Goal: Complete application form: Complete application form

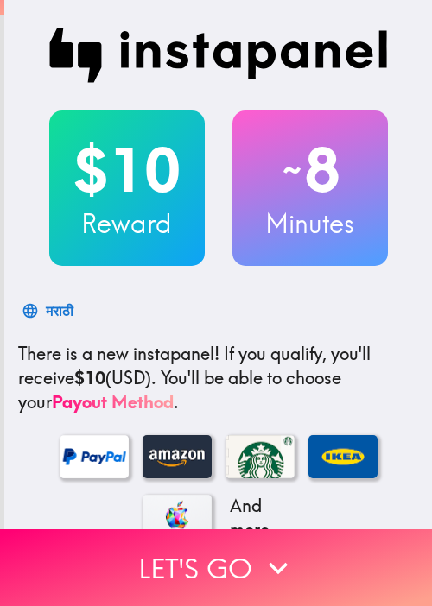
click at [115, 63] on img at bounding box center [218, 55] width 338 height 55
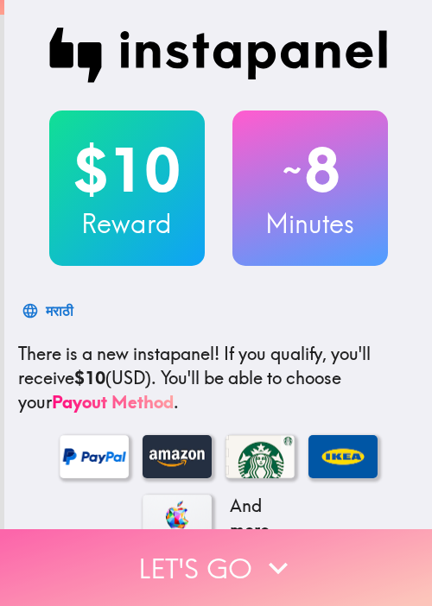
click at [243, 539] on button "Let's go" at bounding box center [216, 567] width 432 height 77
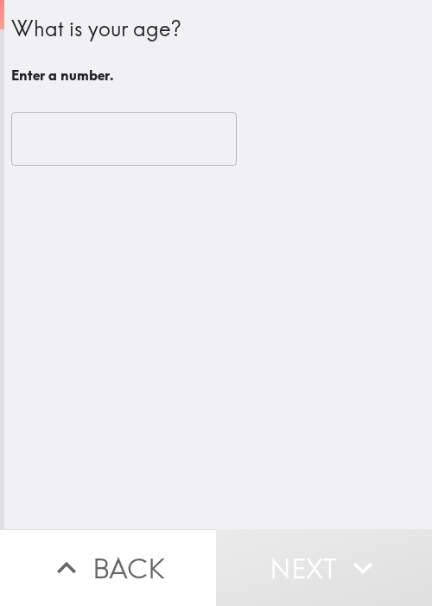
click at [114, 145] on input "number" at bounding box center [123, 139] width 225 height 54
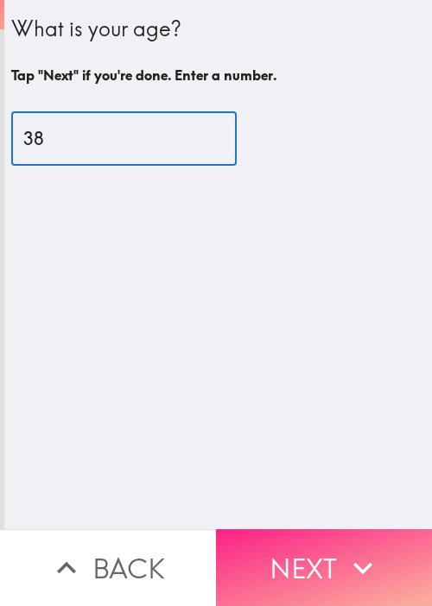
type input "38"
click at [325, 534] on button "Next" at bounding box center [324, 567] width 216 height 77
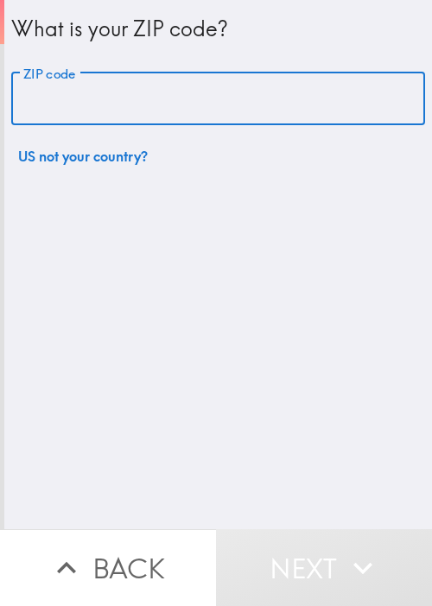
click at [147, 118] on input "ZIP code" at bounding box center [217, 100] width 413 height 54
paste input "11801"
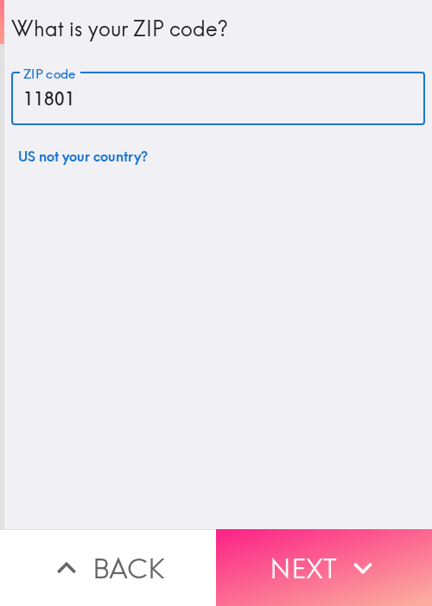
type input "11801"
drag, startPoint x: 331, startPoint y: 546, endPoint x: 327, endPoint y: 515, distance: 30.4
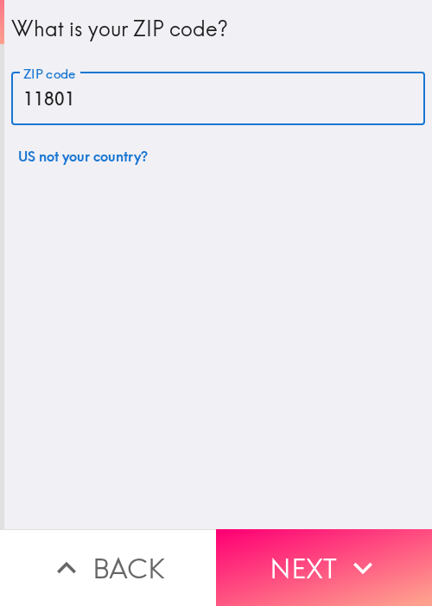
click at [331, 546] on button "Next" at bounding box center [324, 567] width 216 height 77
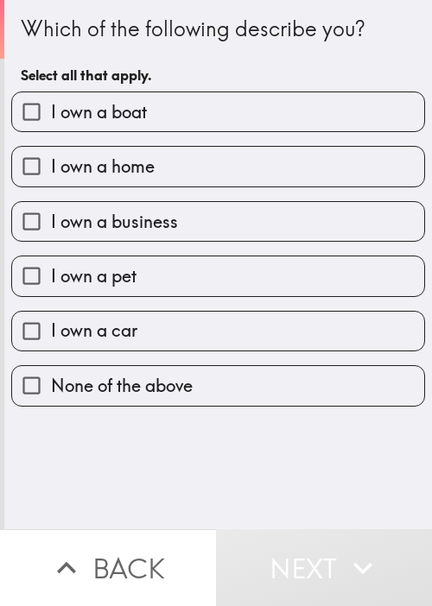
click at [73, 128] on label "I own a boat" at bounding box center [218, 111] width 412 height 39
click at [51, 128] on input "I own a boat" at bounding box center [31, 111] width 39 height 39
checkbox input "true"
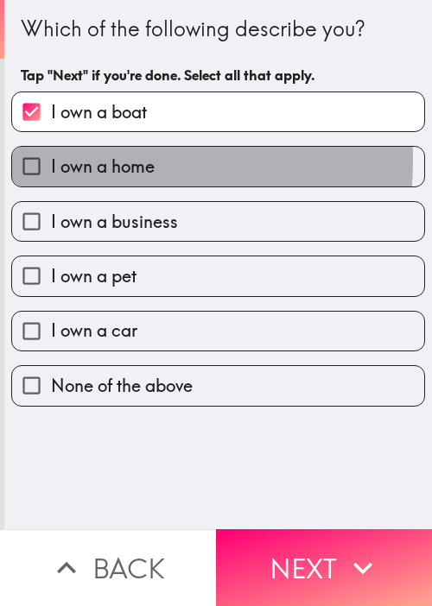
click at [82, 160] on span "I own a home" at bounding box center [103, 167] width 104 height 24
click at [51, 160] on input "I own a home" at bounding box center [31, 166] width 39 height 39
checkbox input "true"
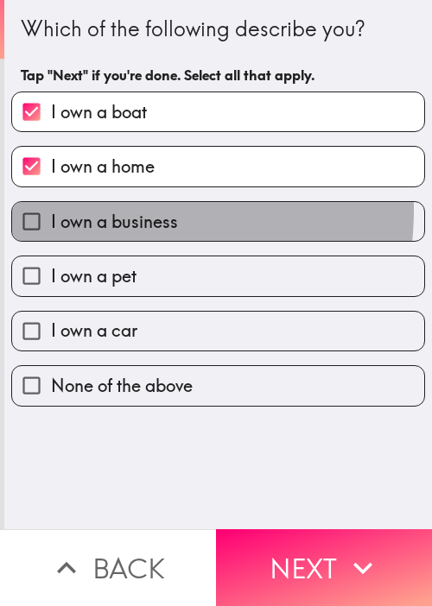
click at [90, 210] on span "I own a business" at bounding box center [114, 222] width 127 height 24
click at [51, 209] on input "I own a business" at bounding box center [31, 221] width 39 height 39
checkbox input "true"
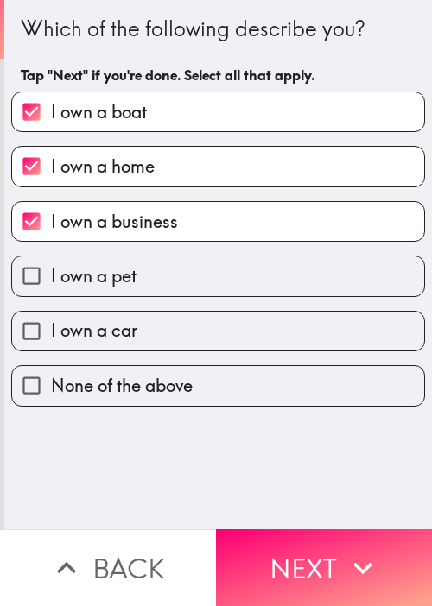
click at [93, 268] on span "I own a pet" at bounding box center [93, 276] width 85 height 24
click at [51, 268] on input "I own a pet" at bounding box center [31, 275] width 39 height 39
checkbox input "true"
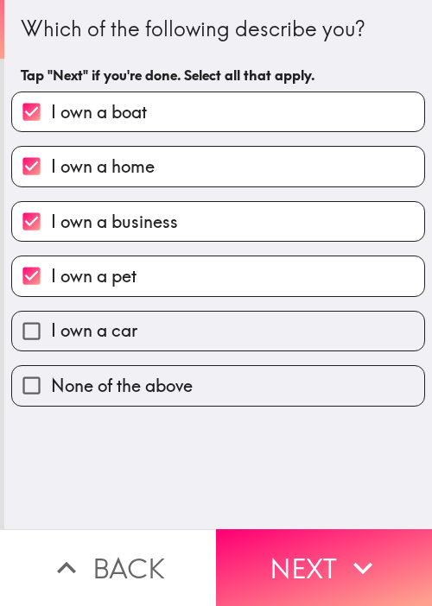
click at [142, 336] on label "I own a car" at bounding box center [218, 331] width 412 height 39
click at [51, 336] on input "I own a car" at bounding box center [31, 331] width 39 height 39
checkbox input "true"
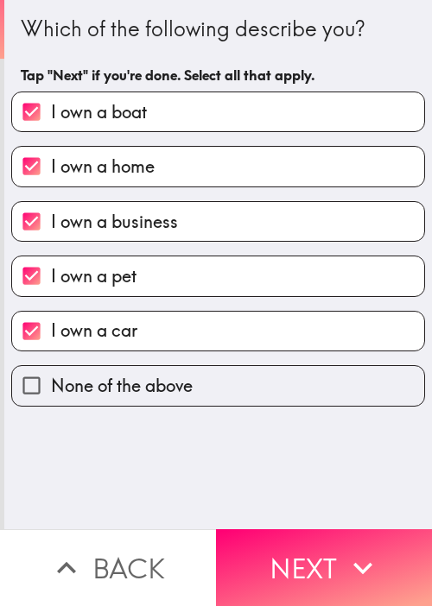
drag, startPoint x: 335, startPoint y: 567, endPoint x: 358, endPoint y: 530, distance: 43.8
click at [335, 566] on button "Next" at bounding box center [324, 567] width 216 height 77
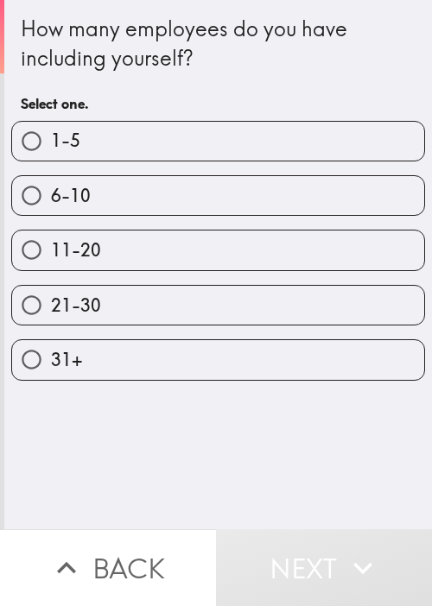
click at [83, 147] on label "1-5" at bounding box center [218, 141] width 412 height 39
click at [51, 147] on input "1-5" at bounding box center [31, 141] width 39 height 39
radio input "true"
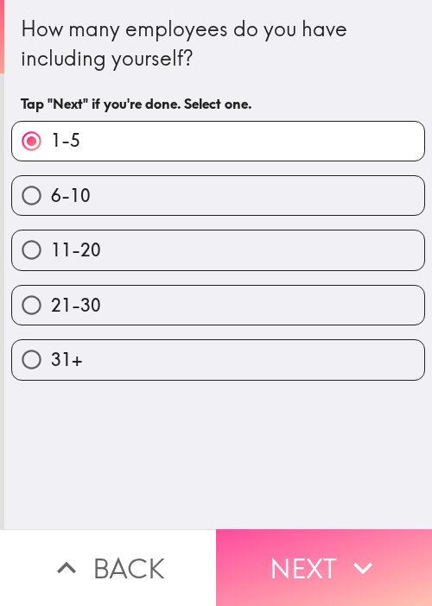
click at [278, 552] on button "Next" at bounding box center [324, 567] width 216 height 77
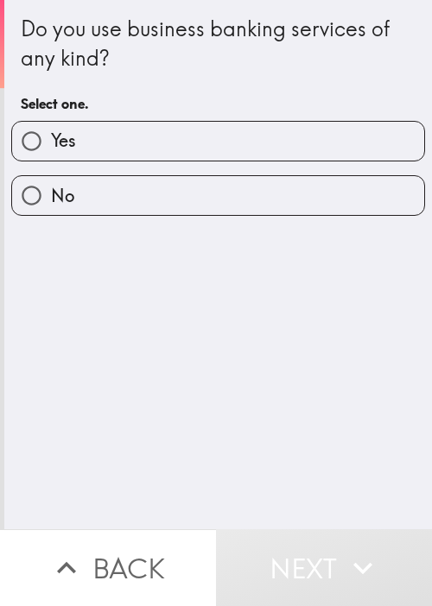
click at [300, 452] on div "Do you use business banking services of any kind? Select one. Yes No" at bounding box center [217, 264] width 427 height 529
click at [104, 139] on label "Yes" at bounding box center [218, 141] width 412 height 39
click at [51, 139] on input "Yes" at bounding box center [31, 141] width 39 height 39
radio input "true"
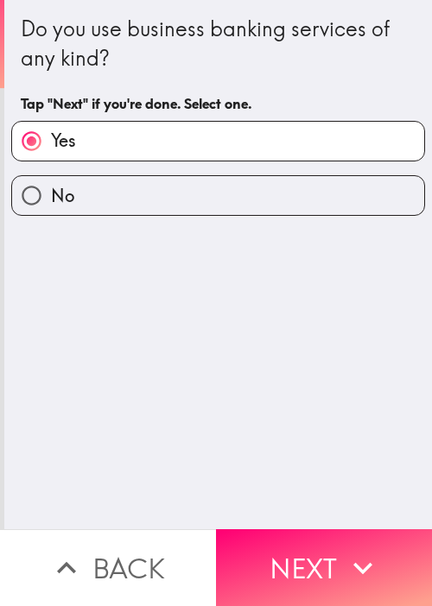
click at [313, 470] on div "Do you use business banking services of any kind? Tap "Next" if you're done. Se…" at bounding box center [217, 264] width 427 height 529
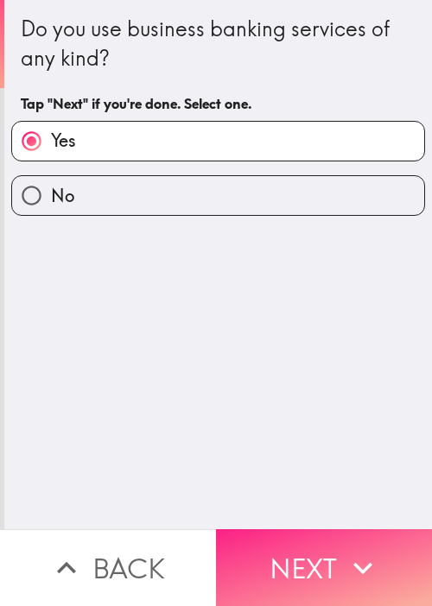
click at [344, 549] on icon "button" at bounding box center [363, 568] width 38 height 38
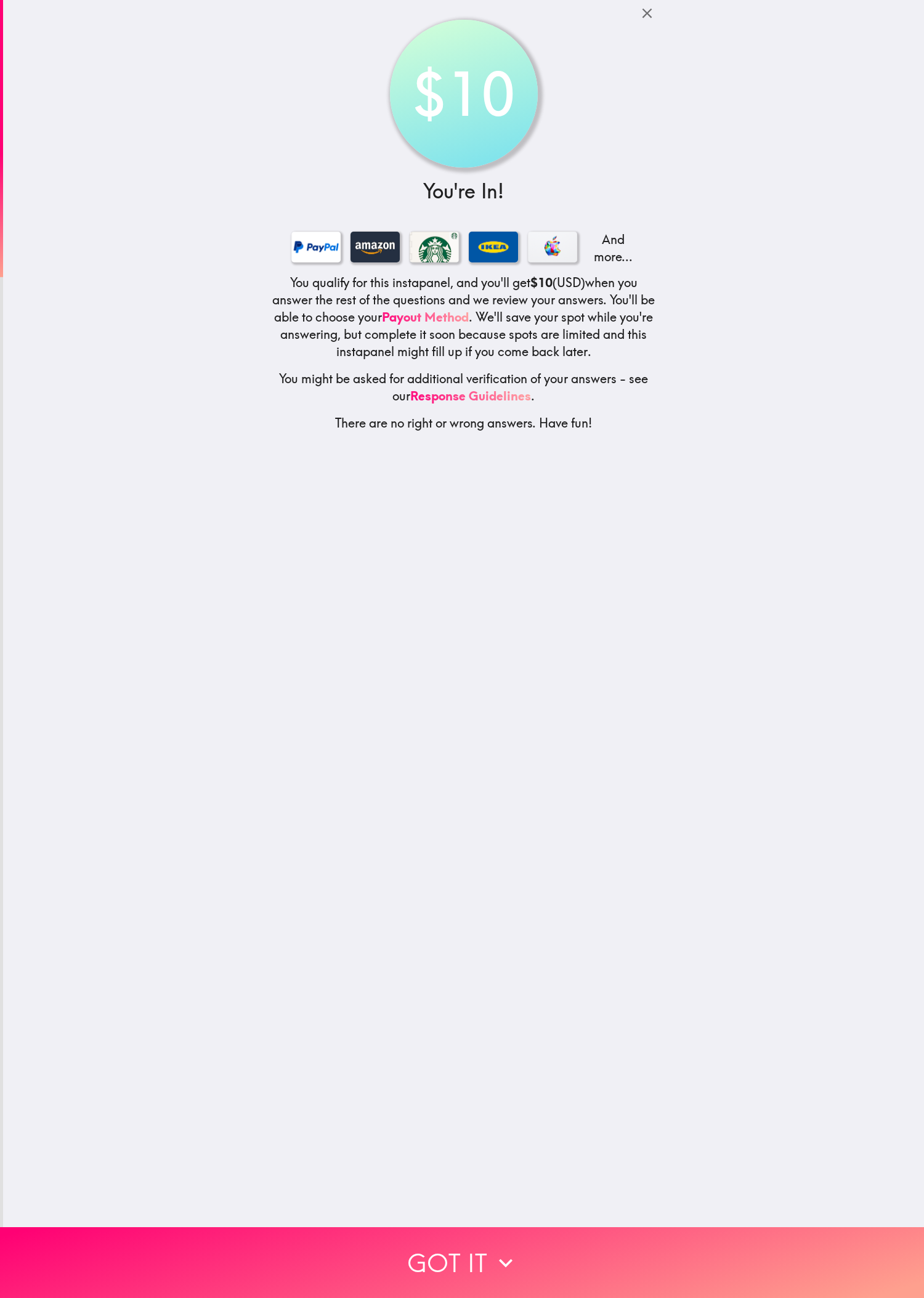
click at [119, 432] on div "$10 You're In! And more... You qualify for this instapanel, and you'll get $10 …" at bounding box center [463, 614] width 921 height 1227
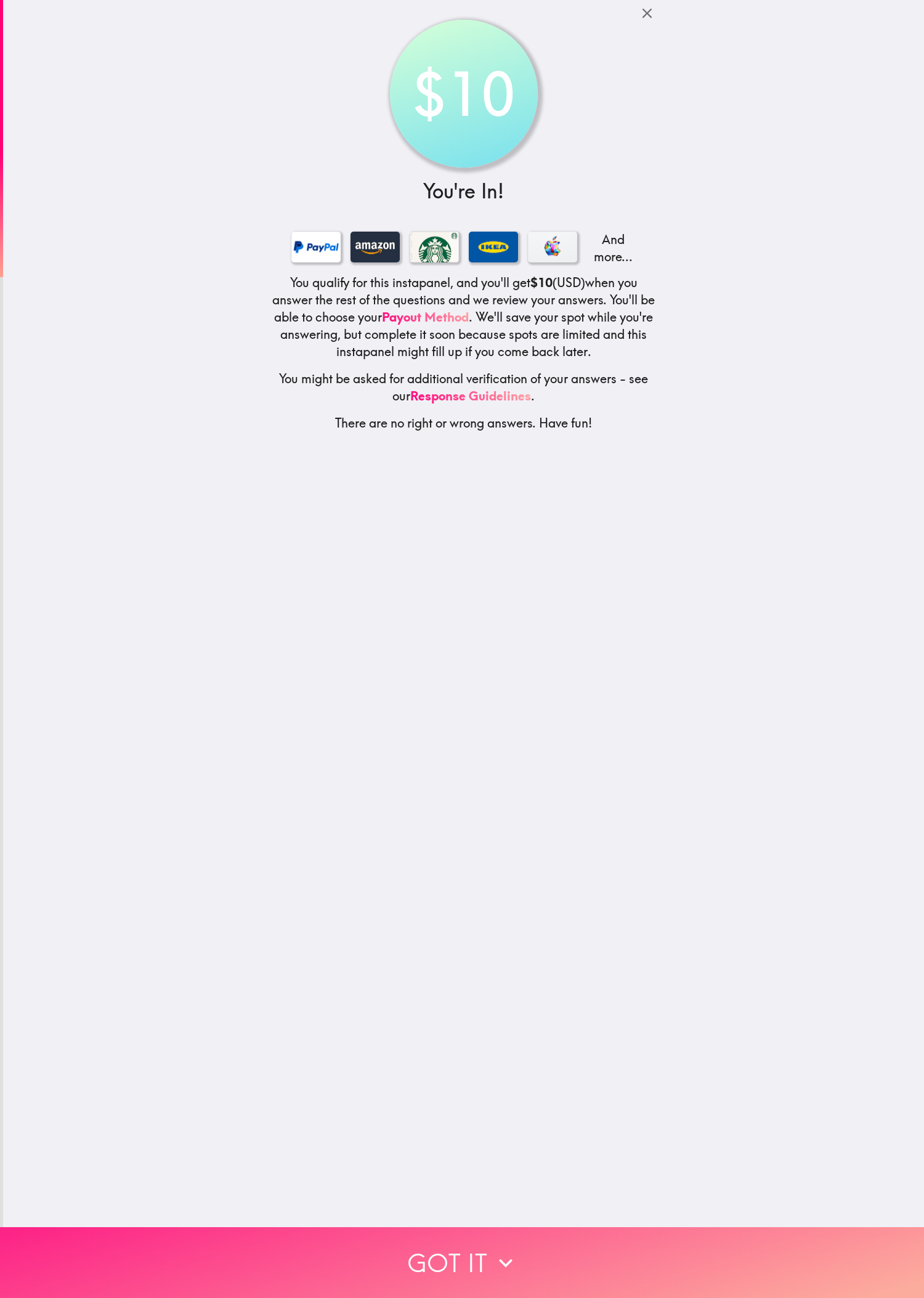
click at [308, 432] on button "Got it" at bounding box center [462, 1262] width 924 height 71
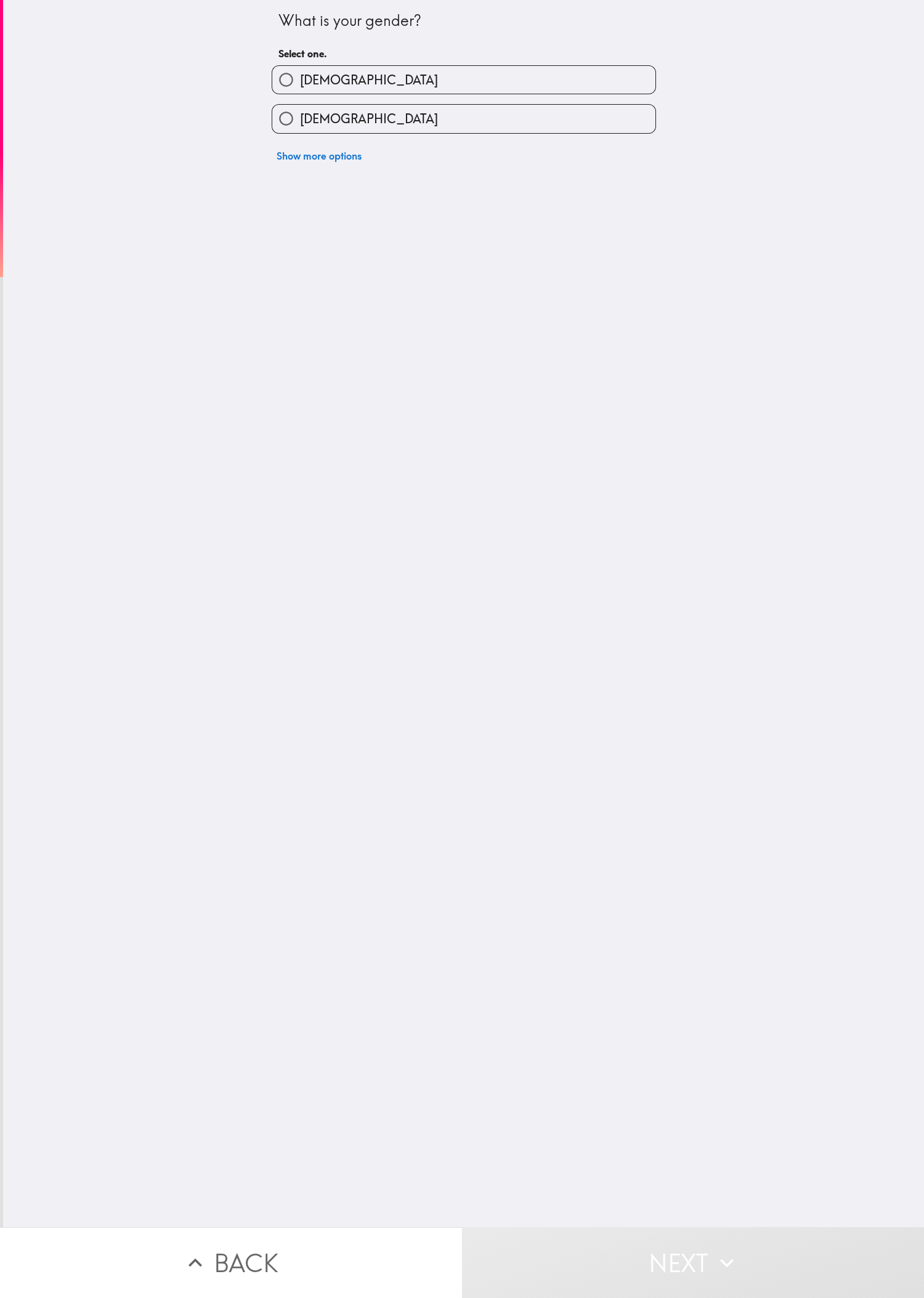
click at [308, 308] on div "What is your gender? Select one. [DEMOGRAPHIC_DATA] [DEMOGRAPHIC_DATA] Show mor…" at bounding box center [463, 614] width 921 height 1227
click at [308, 78] on label "[DEMOGRAPHIC_DATA]" at bounding box center [464, 79] width 383 height 28
click at [300, 78] on input "[DEMOGRAPHIC_DATA]" at bounding box center [286, 79] width 28 height 28
radio input "true"
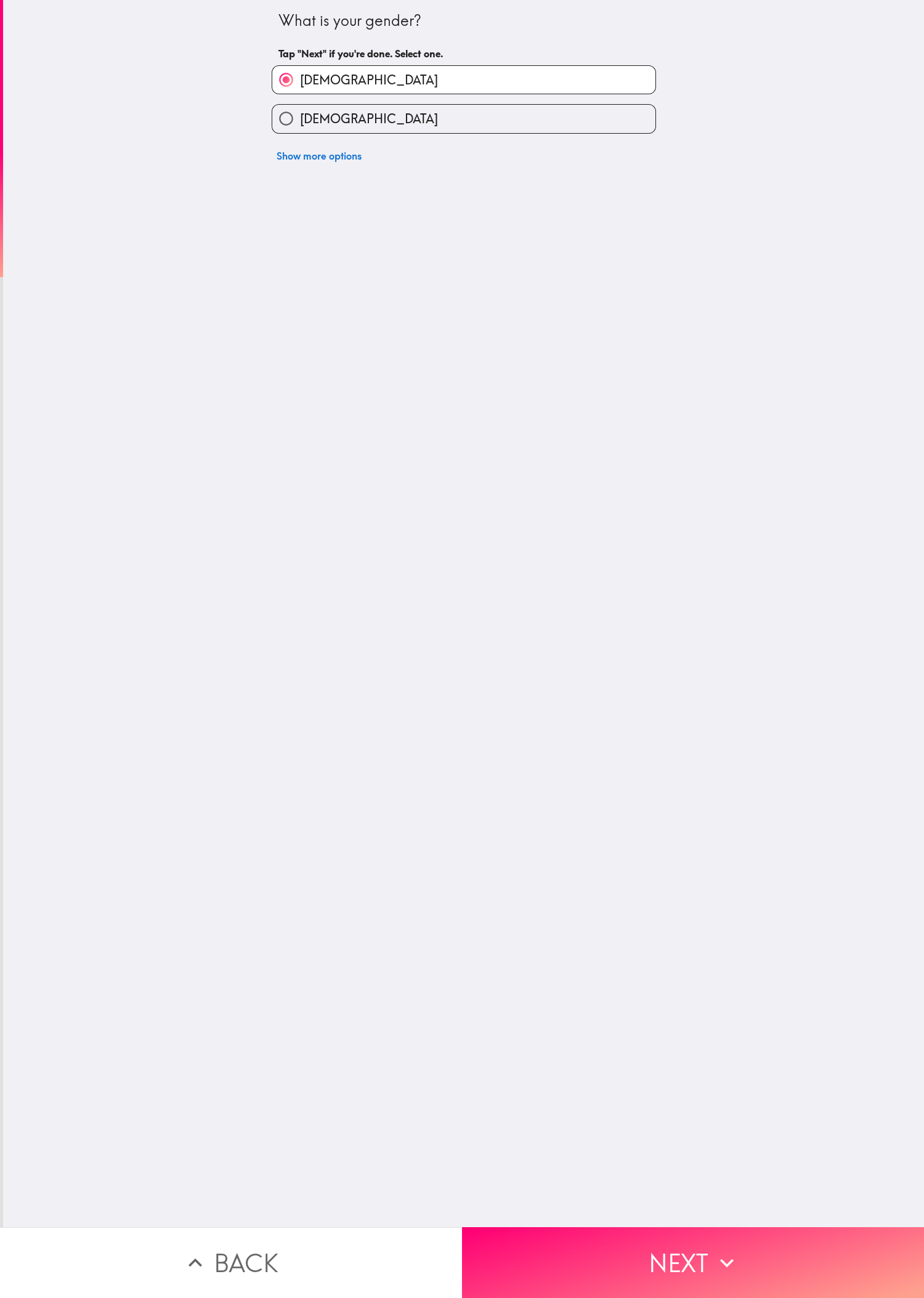
click at [308, 136] on div "Show more options" at bounding box center [459, 151] width 394 height 34
click at [308, 103] on div "[DEMOGRAPHIC_DATA]" at bounding box center [459, 113] width 394 height 39
click at [308, 117] on label "[DEMOGRAPHIC_DATA]" at bounding box center [464, 118] width 383 height 28
click at [300, 117] on input "[DEMOGRAPHIC_DATA]" at bounding box center [286, 118] width 28 height 28
radio input "true"
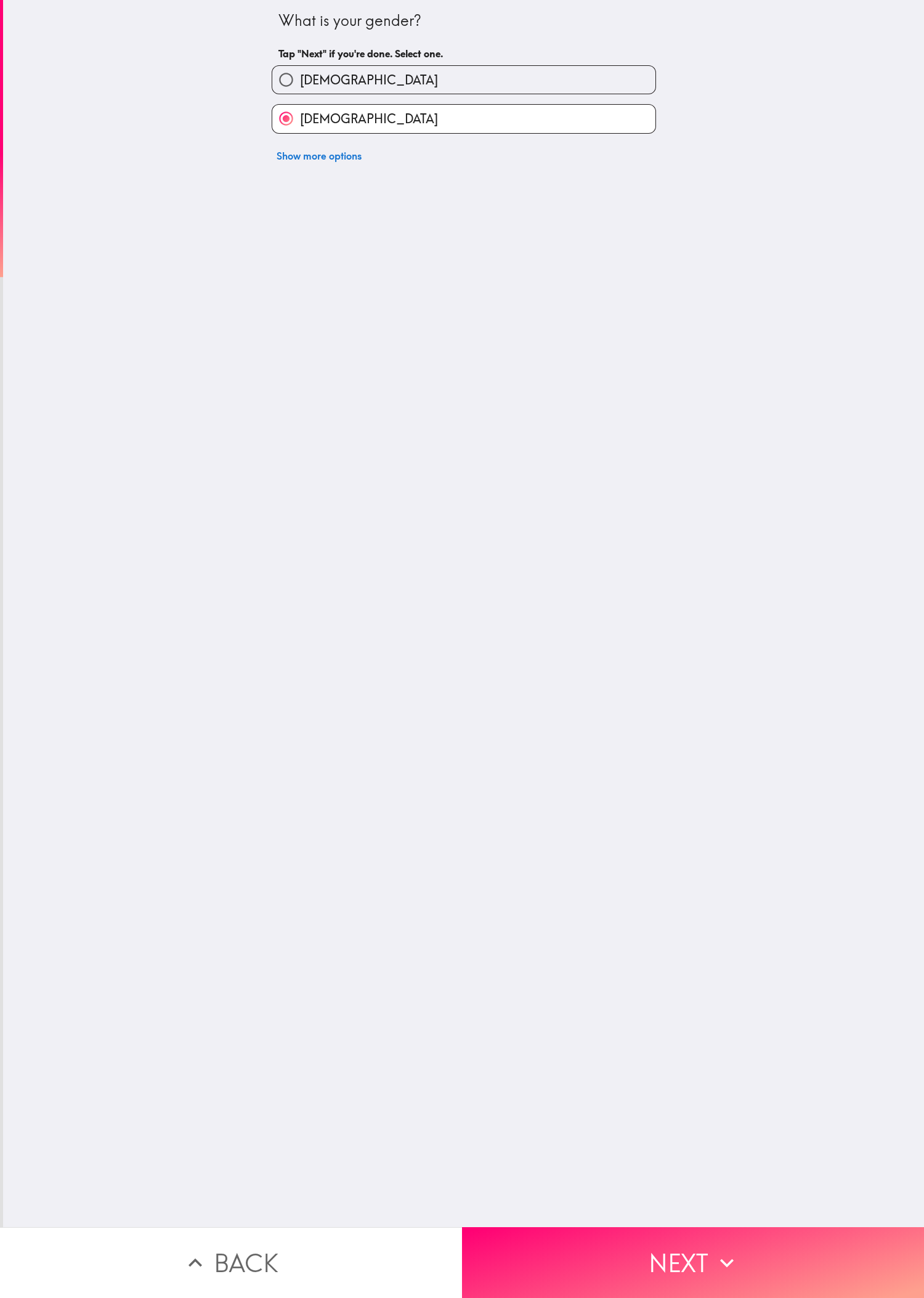
drag, startPoint x: 682, startPoint y: 1226, endPoint x: 671, endPoint y: 1112, distance: 114.5
click at [308, 432] on button "Next" at bounding box center [692, 1262] width 462 height 71
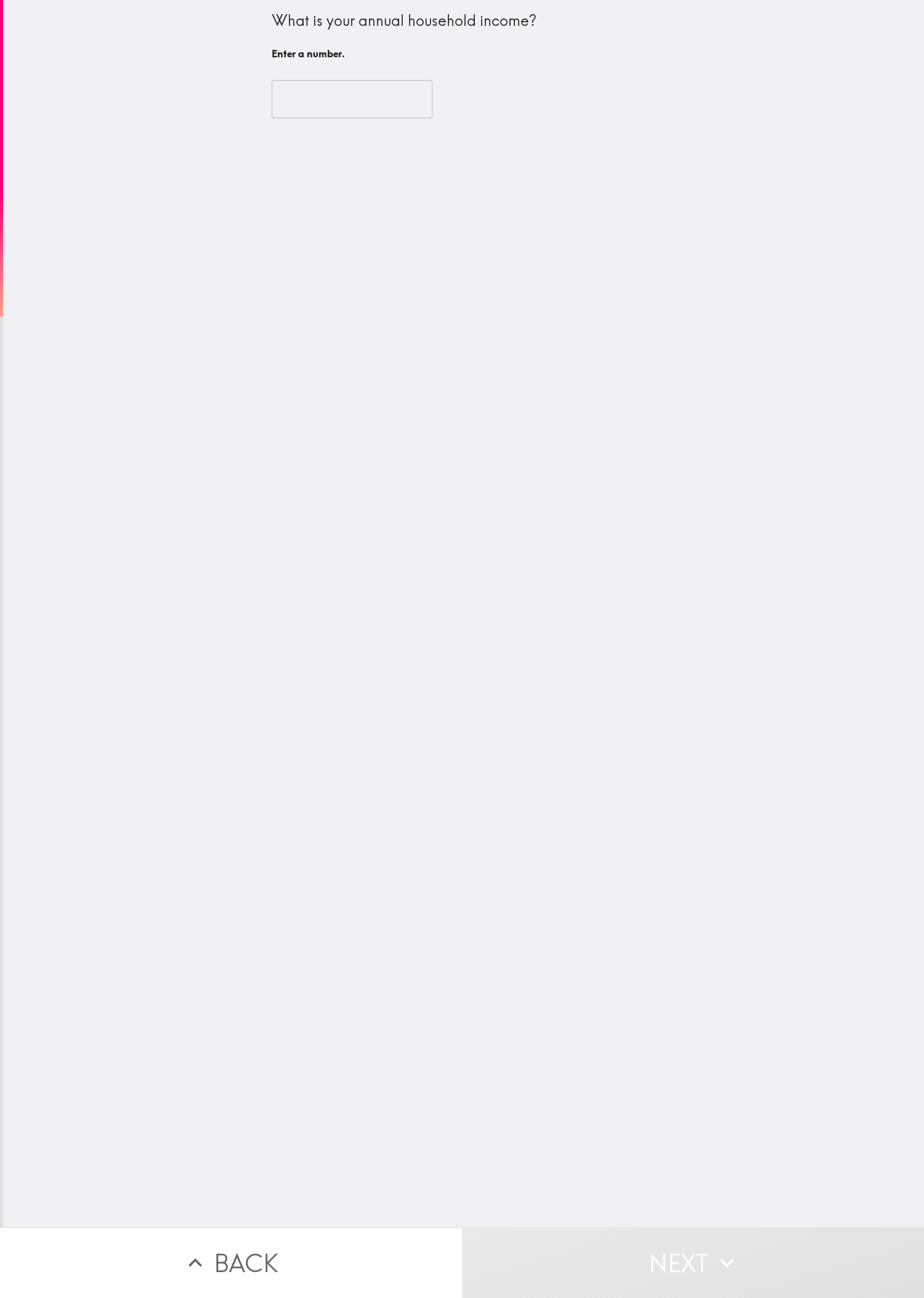
click at [308, 128] on div "​" at bounding box center [464, 99] width 385 height 68
click at [308, 99] on input "number" at bounding box center [352, 99] width 161 height 39
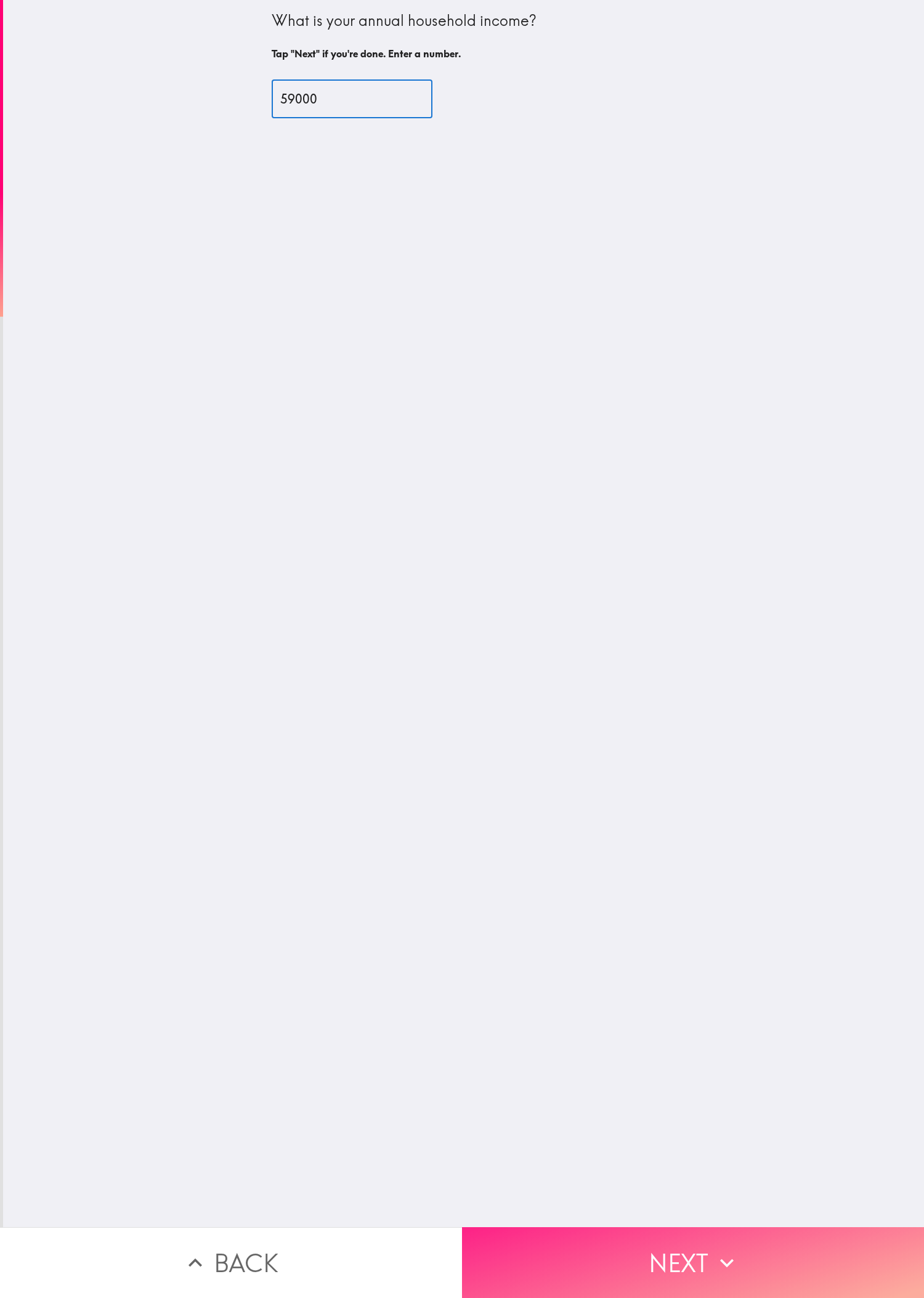
type input "59000"
click at [308, 432] on button "Next" at bounding box center [692, 1262] width 462 height 71
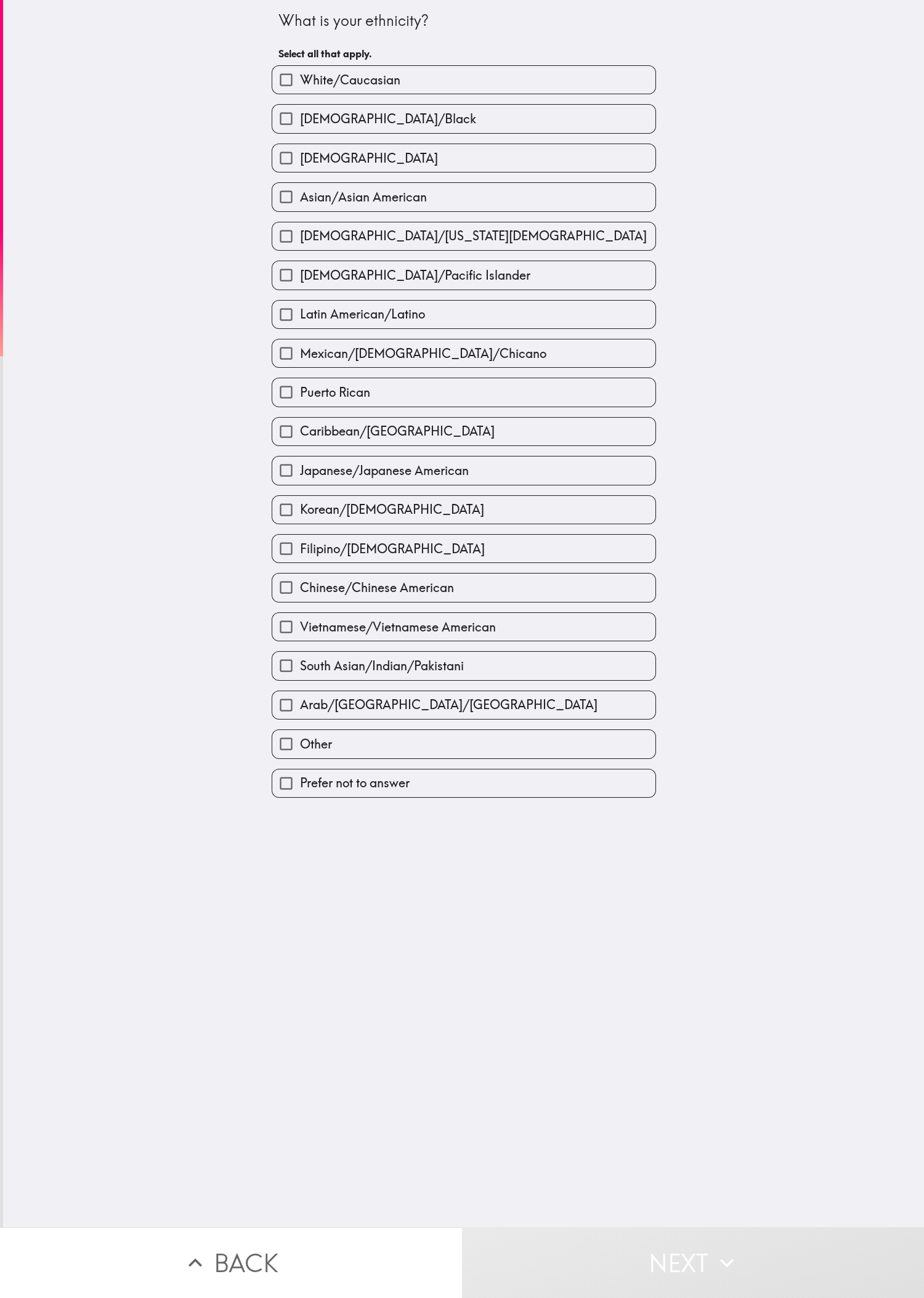
click at [308, 432] on div "What is your ethnicity? Select all that apply. White/[DEMOGRAPHIC_DATA]/[DEMOGR…" at bounding box center [463, 614] width 921 height 1227
drag, startPoint x: 624, startPoint y: 933, endPoint x: 591, endPoint y: 387, distance: 547.0
click at [308, 432] on div "What is your ethnicity? Select all that apply. White/[DEMOGRAPHIC_DATA]/[DEMOGR…" at bounding box center [463, 614] width 921 height 1227
click at [308, 90] on label "White/Caucasian" at bounding box center [464, 79] width 383 height 28
click at [300, 90] on input "White/Caucasian" at bounding box center [286, 79] width 28 height 28
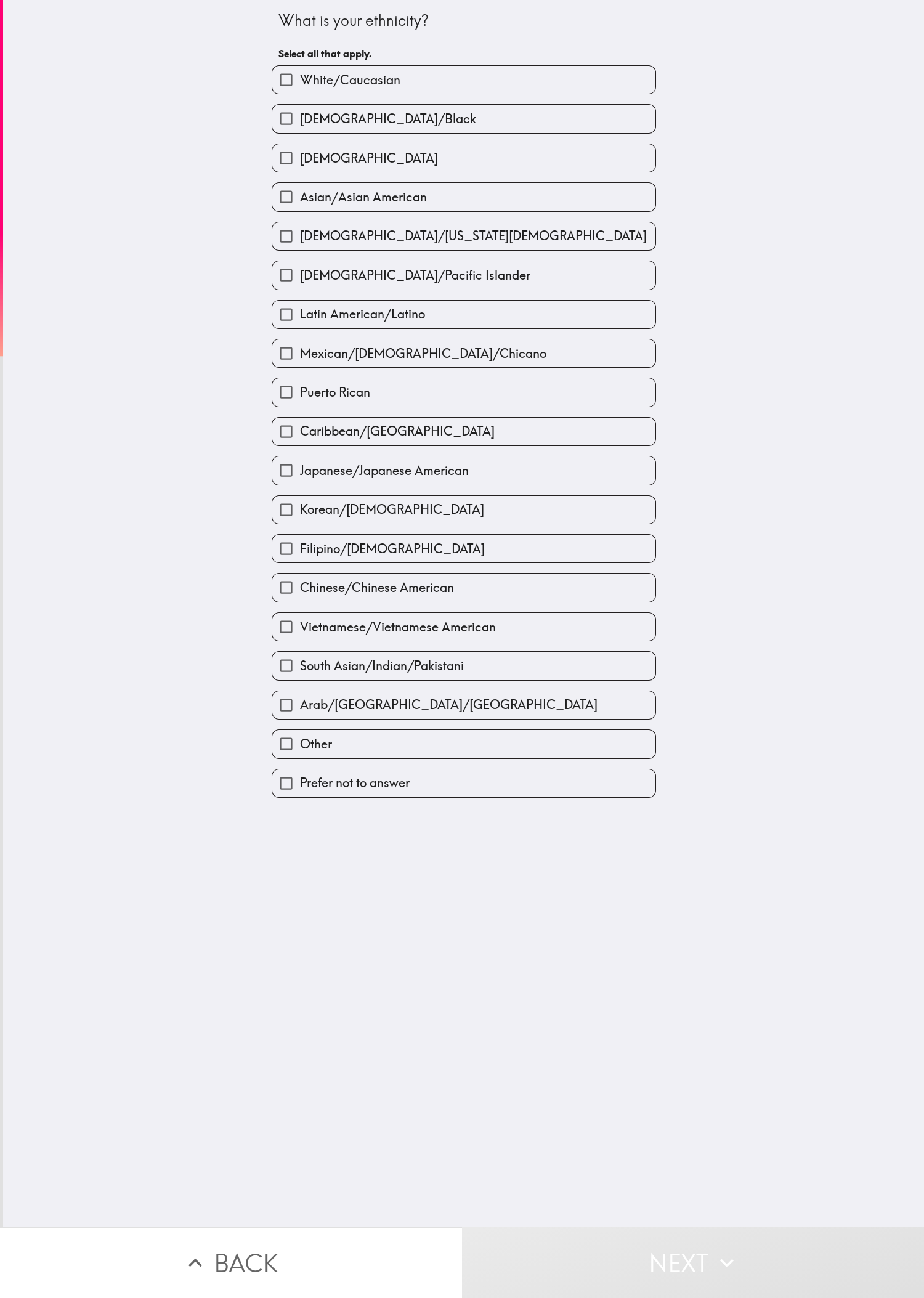
checkbox input "true"
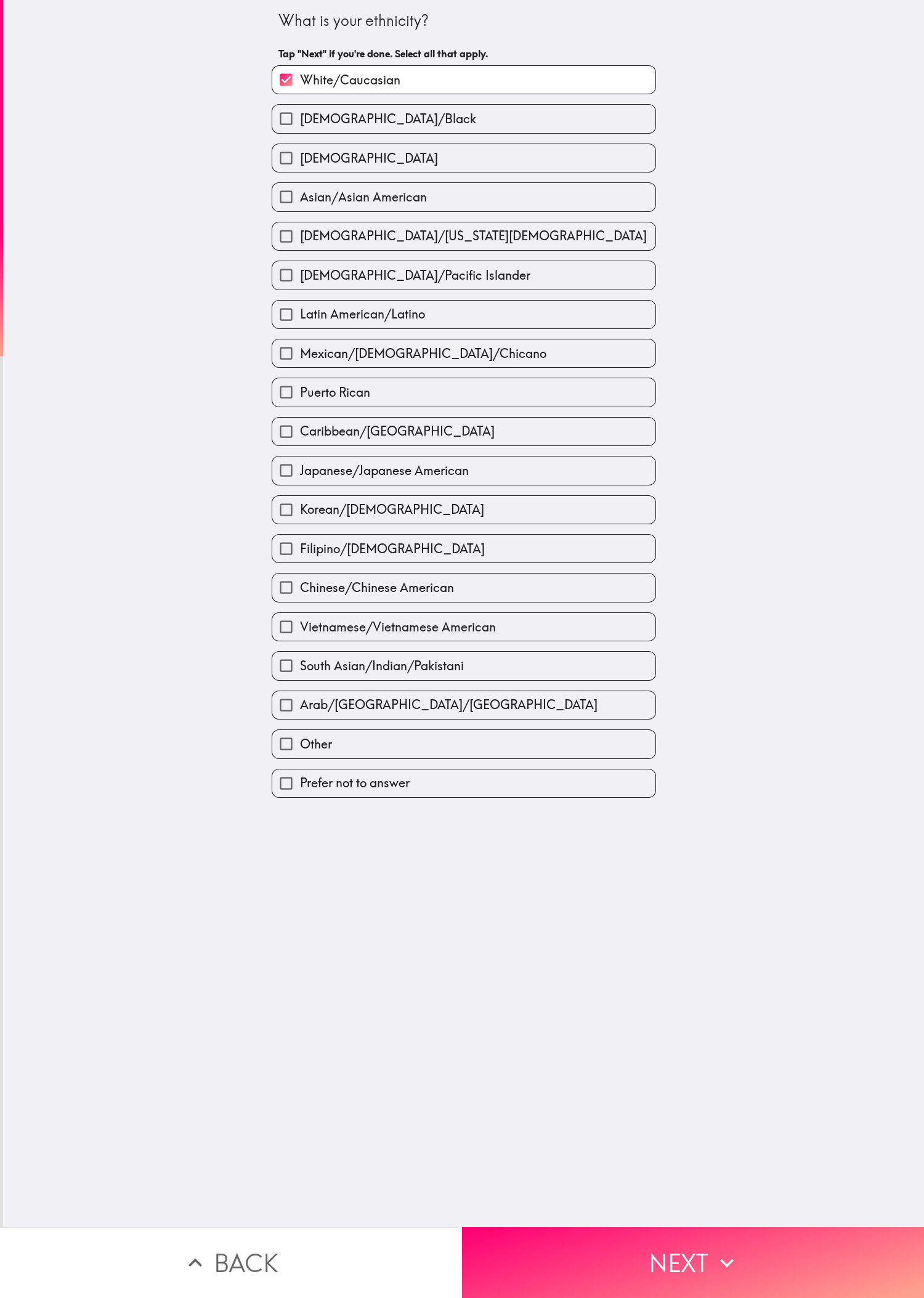
click at [308, 432] on button "Next" at bounding box center [692, 1262] width 462 height 71
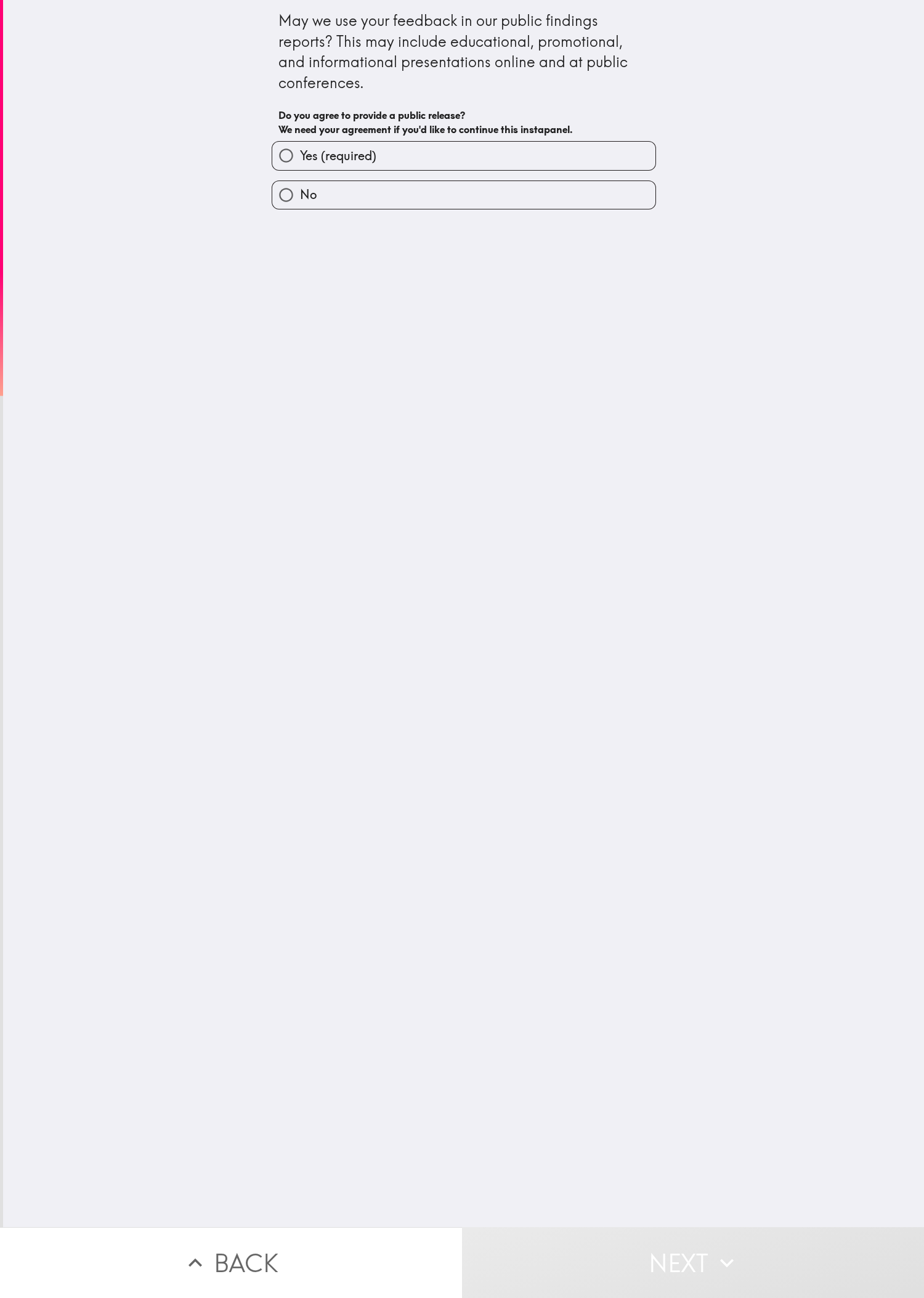
click at [308, 148] on label "Yes (required)" at bounding box center [464, 156] width 383 height 28
click at [300, 148] on input "Yes (required)" at bounding box center [286, 156] width 28 height 28
radio input "true"
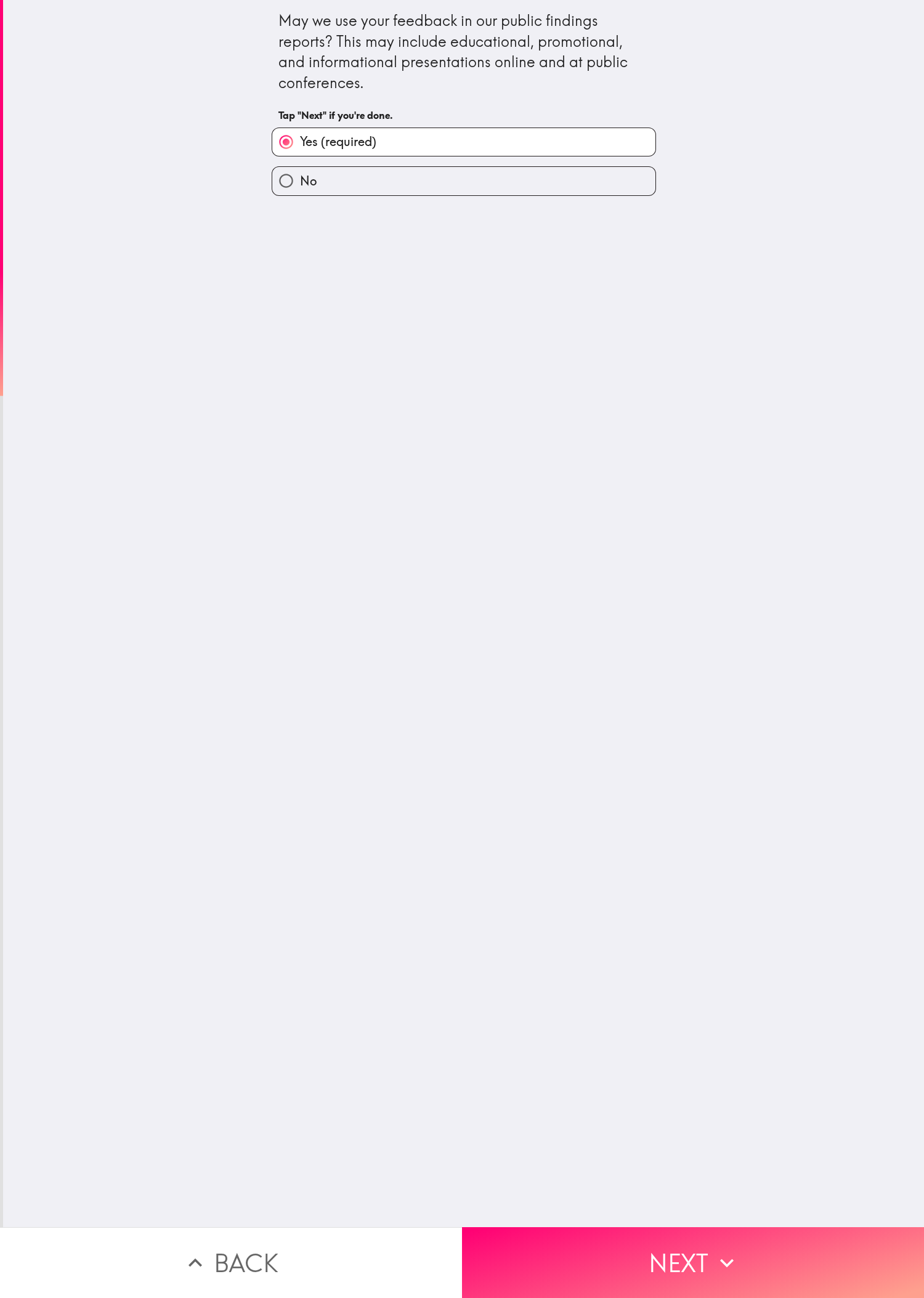
drag, startPoint x: 552, startPoint y: 983, endPoint x: 563, endPoint y: 990, distance: 13.0
click at [308, 432] on div "May we use your feedback in our public findings reports? This may include educa…" at bounding box center [463, 614] width 921 height 1227
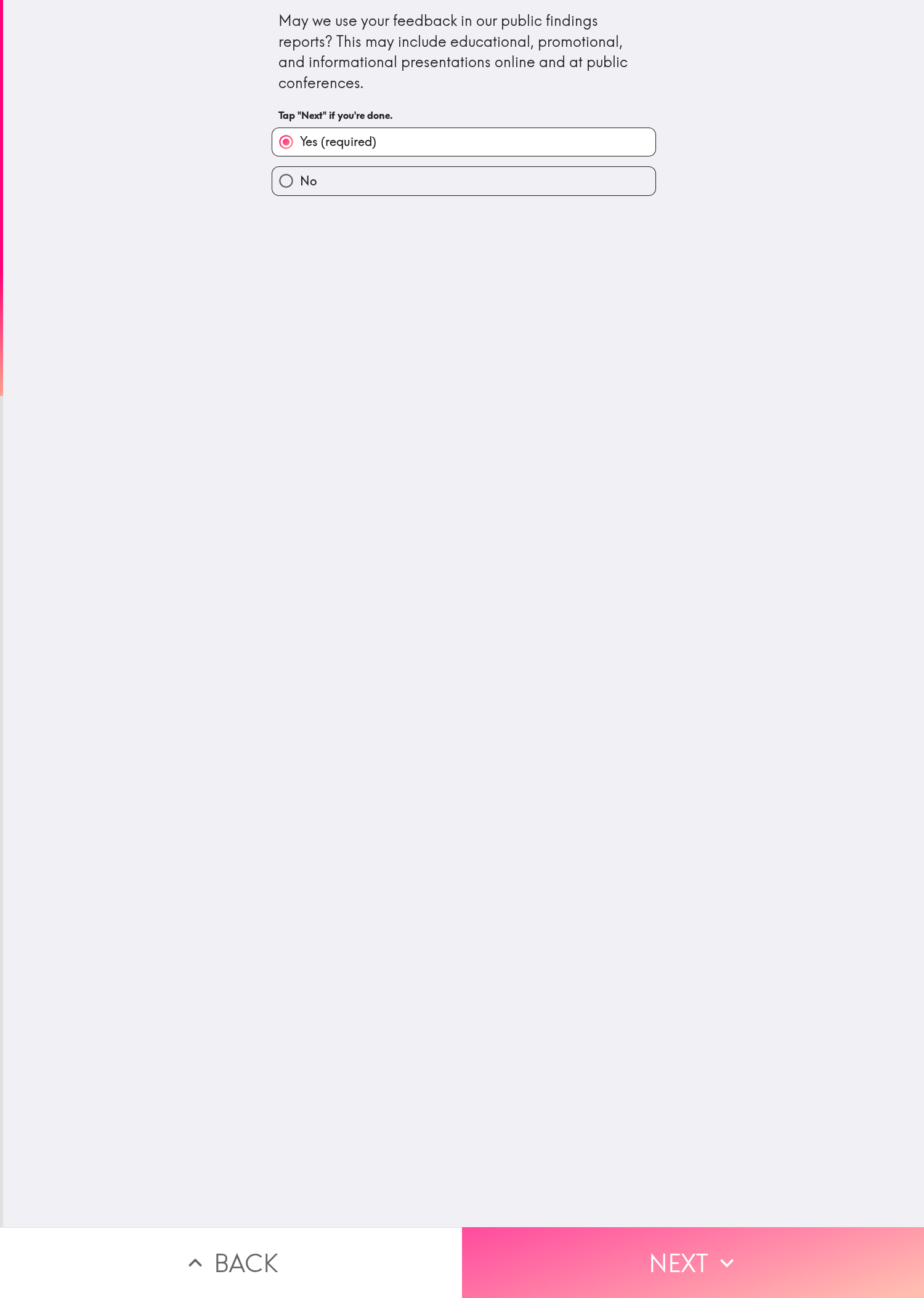
drag, startPoint x: 716, startPoint y: 1222, endPoint x: 848, endPoint y: 1117, distance: 168.7
click at [308, 432] on icon "button" at bounding box center [727, 1263] width 27 height 27
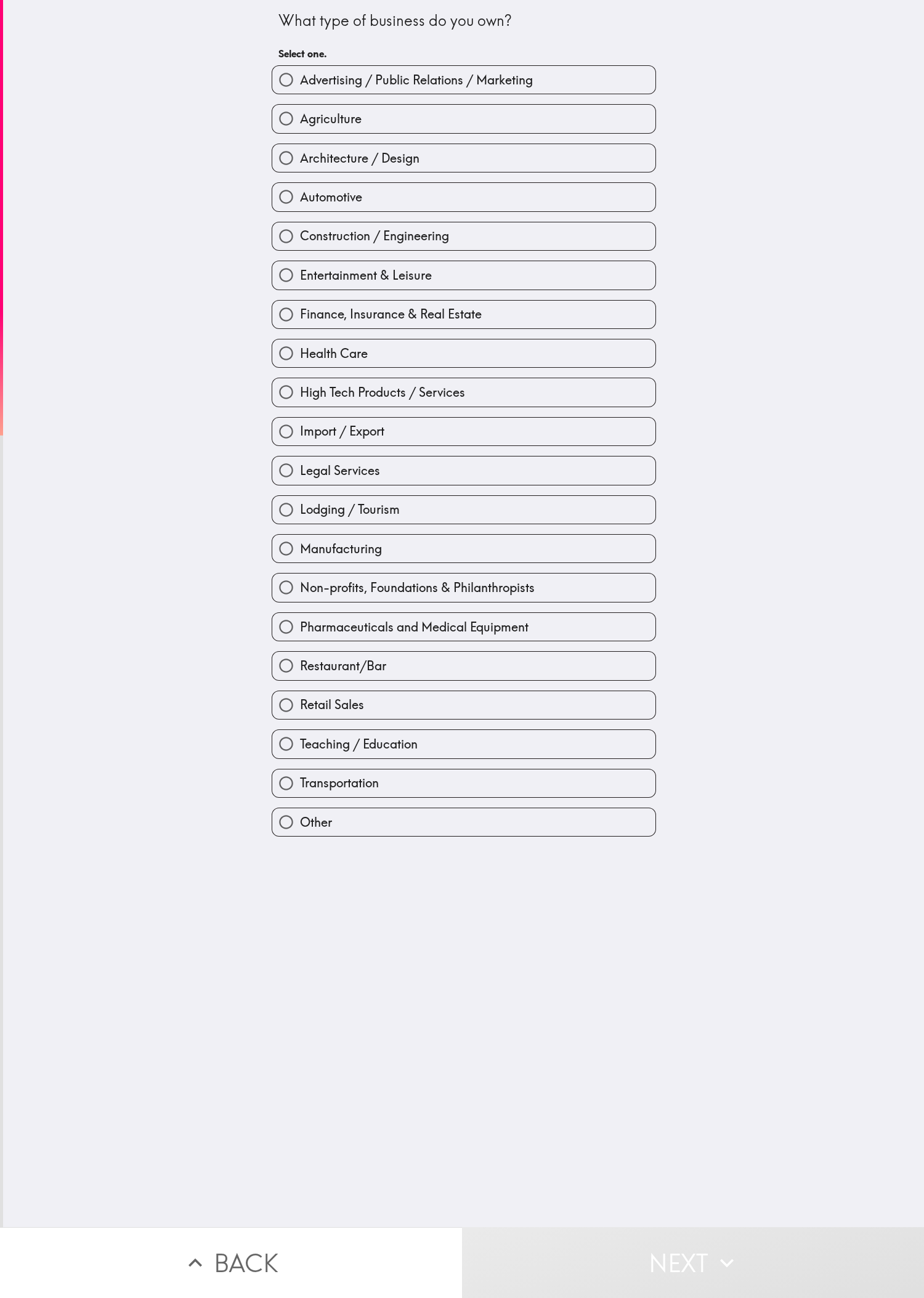
drag, startPoint x: 47, startPoint y: 698, endPoint x: 151, endPoint y: 647, distance: 115.8
click at [51, 432] on div "What type of business do you own? Select one. Advertising / Public Relations / …" at bounding box center [463, 614] width 921 height 1227
click at [308, 432] on label "Import / Export" at bounding box center [464, 431] width 383 height 28
click at [300, 432] on input "Import / Export" at bounding box center [286, 431] width 28 height 28
radio input "true"
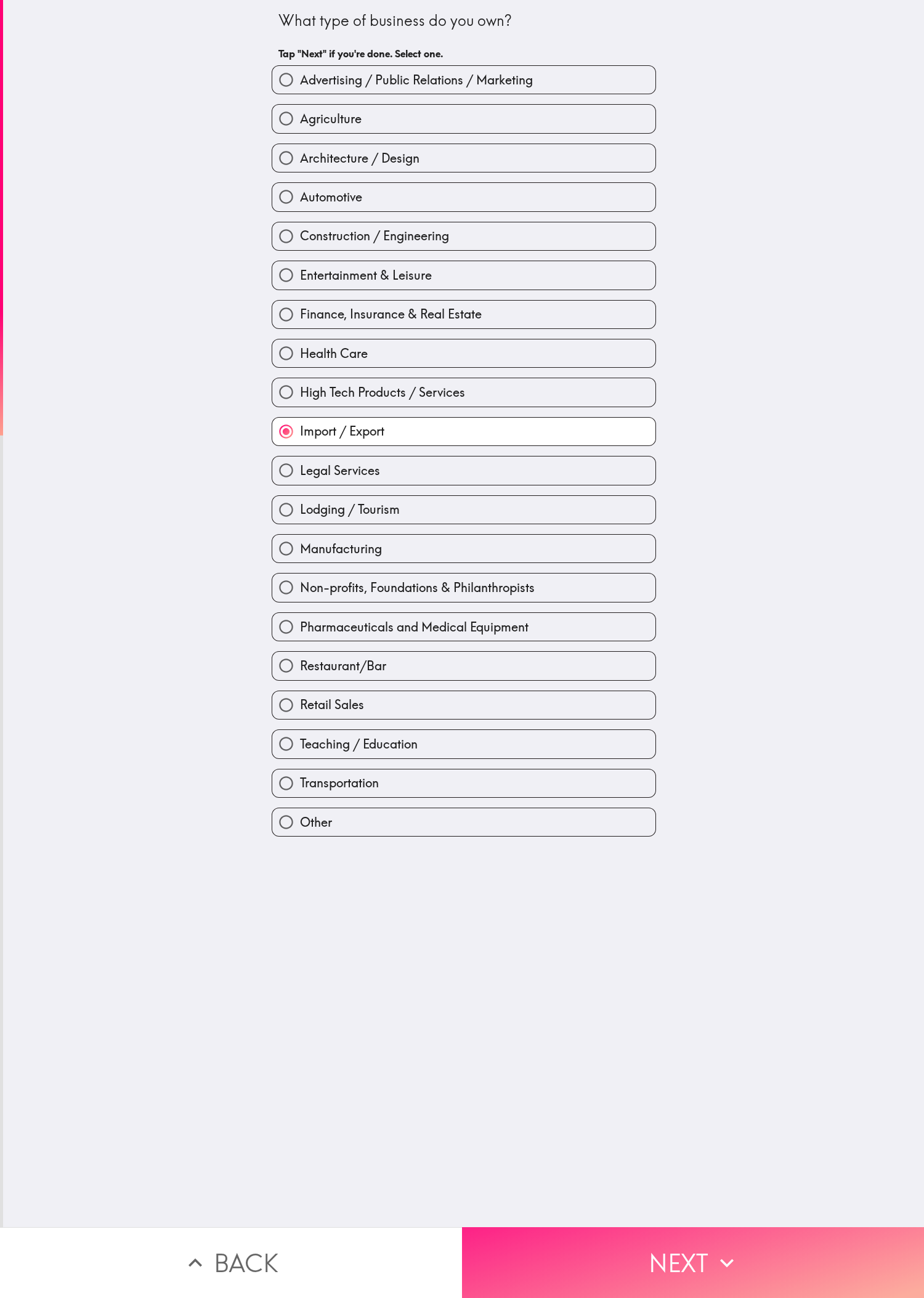
click at [308, 432] on button "Next" at bounding box center [692, 1262] width 462 height 71
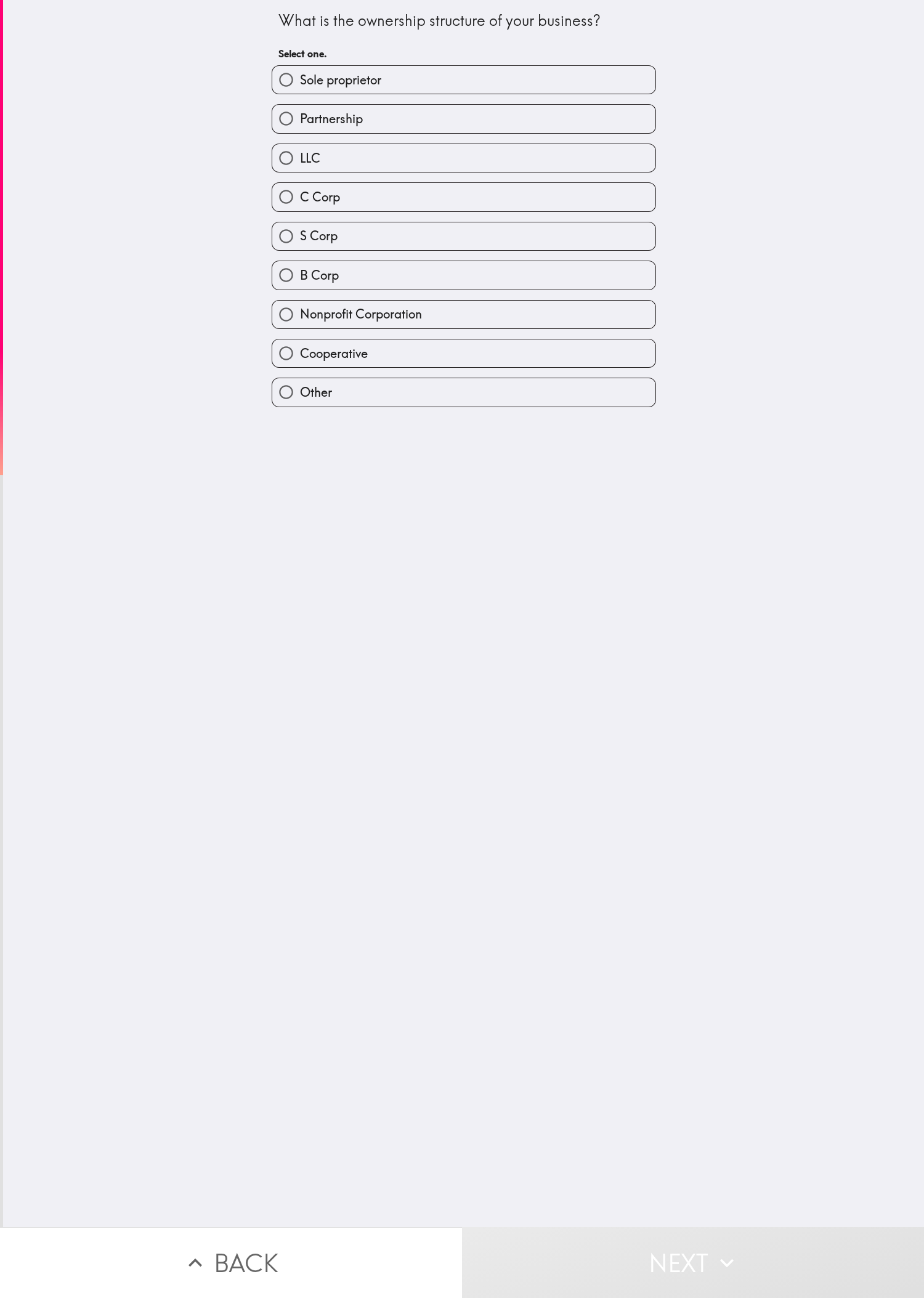
drag, startPoint x: 733, startPoint y: 605, endPoint x: 709, endPoint y: 497, distance: 110.6
click at [308, 432] on div "What is the ownership structure of your business? Select one. Sole proprietor P…" at bounding box center [463, 614] width 921 height 1227
click at [308, 289] on label "B Corp" at bounding box center [464, 275] width 383 height 28
click at [300, 289] on input "B Corp" at bounding box center [286, 275] width 28 height 28
radio input "true"
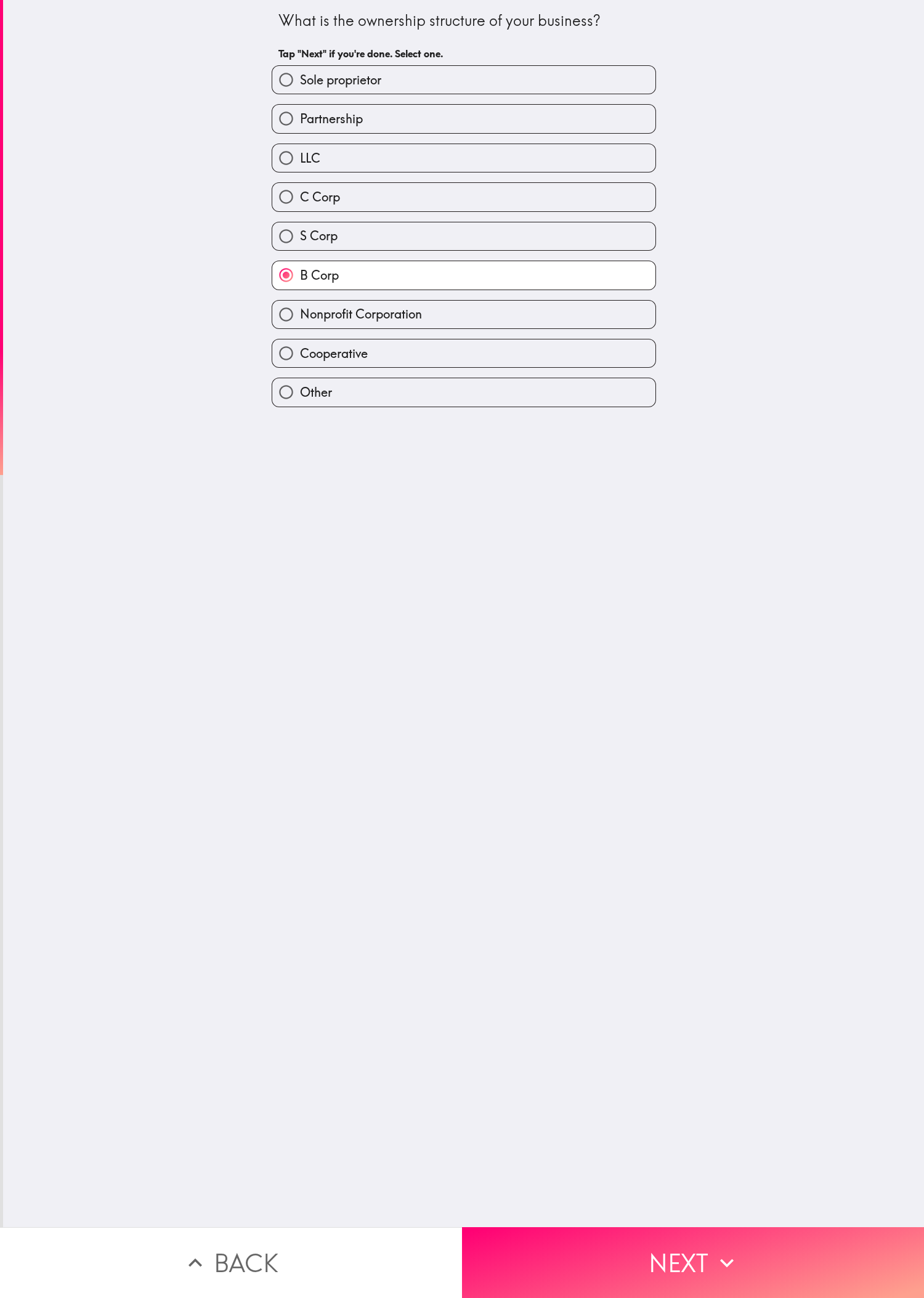
click at [308, 432] on div "What is the ownership structure of your business? Tap "Next" if you're done. Se…" at bounding box center [463, 614] width 921 height 1227
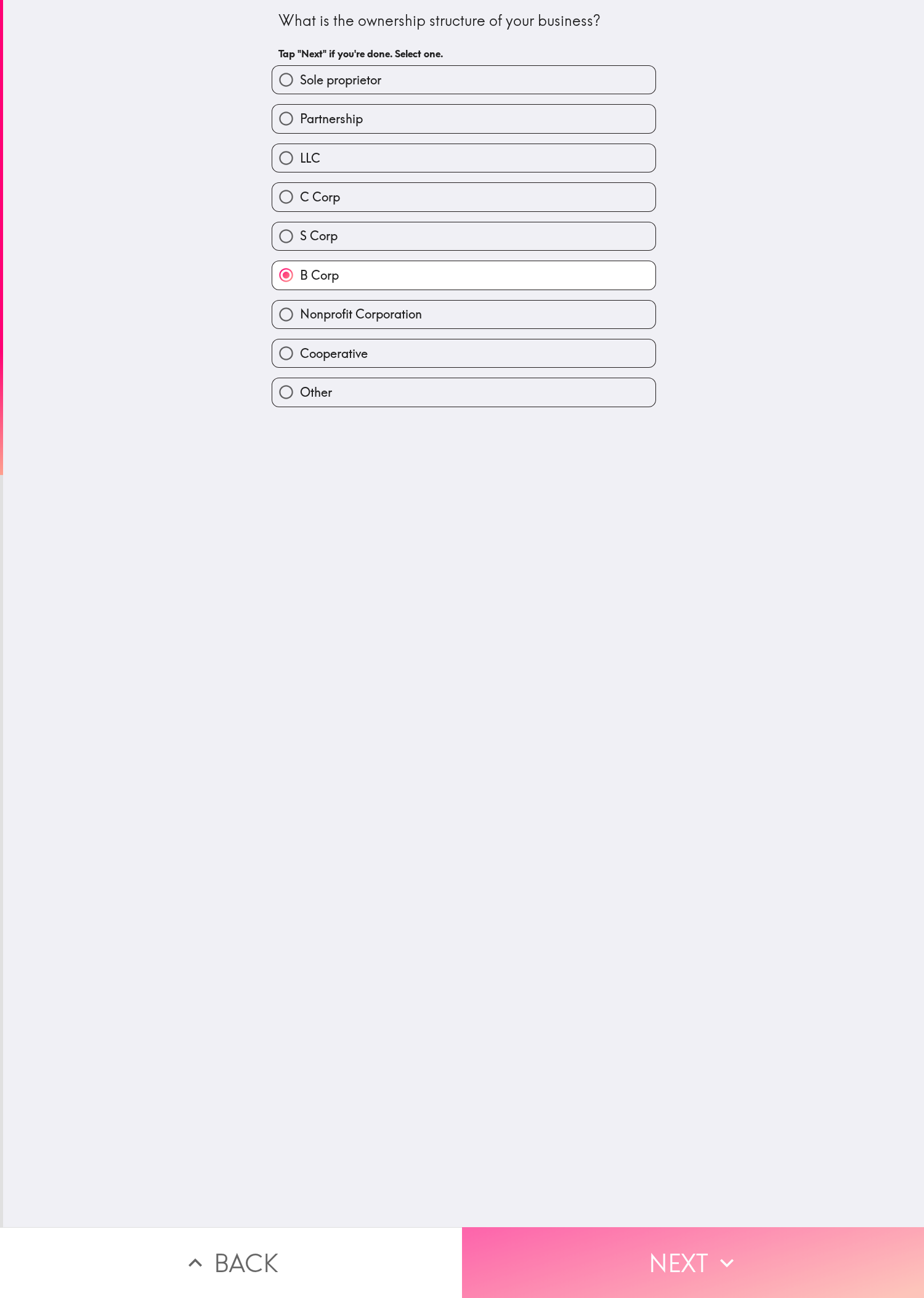
click at [308, 432] on button "Next" at bounding box center [692, 1262] width 462 height 71
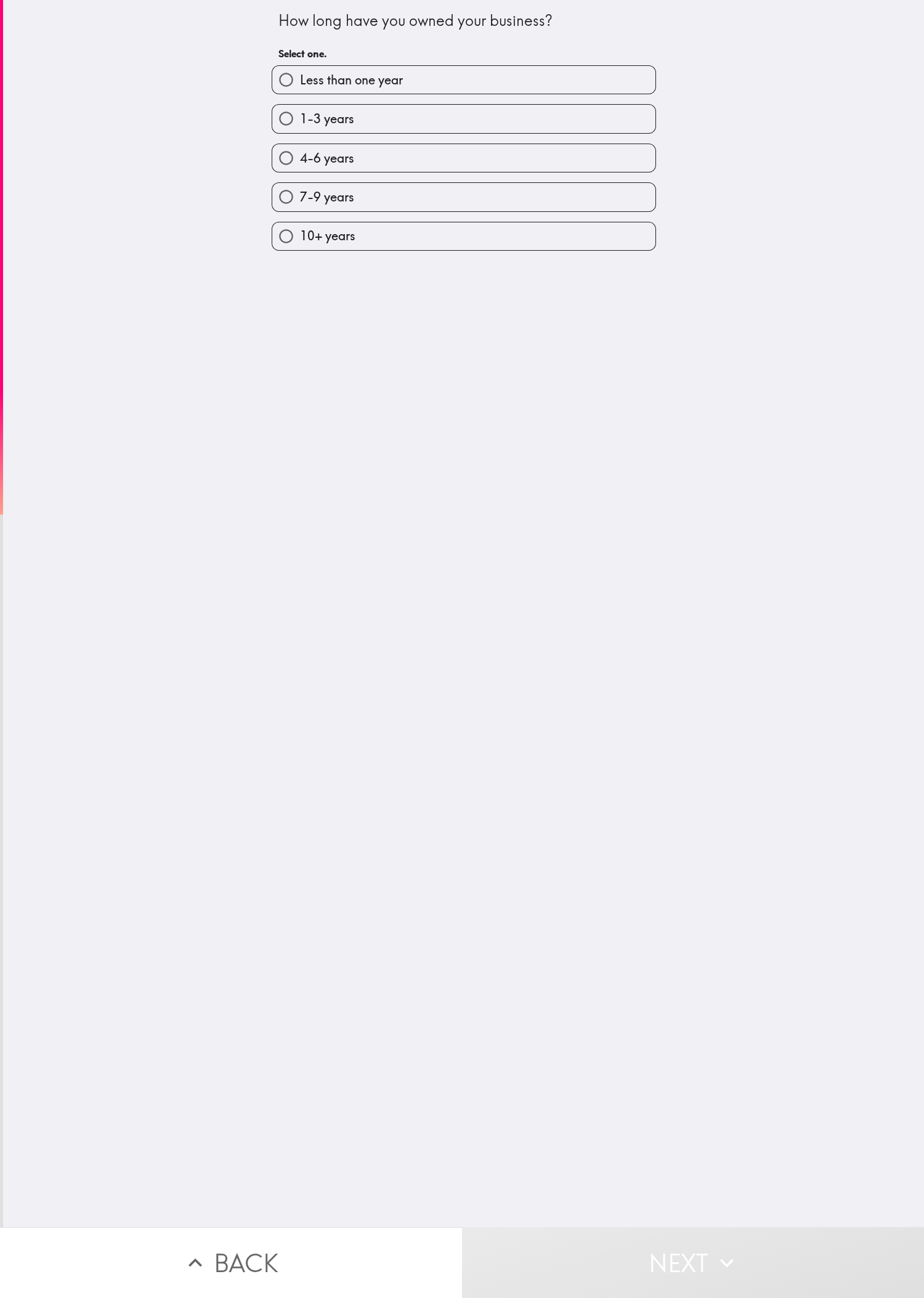
click at [308, 232] on label "10+ years" at bounding box center [464, 236] width 383 height 28
click at [300, 232] on input "10+ years" at bounding box center [286, 236] width 28 height 28
radio input "true"
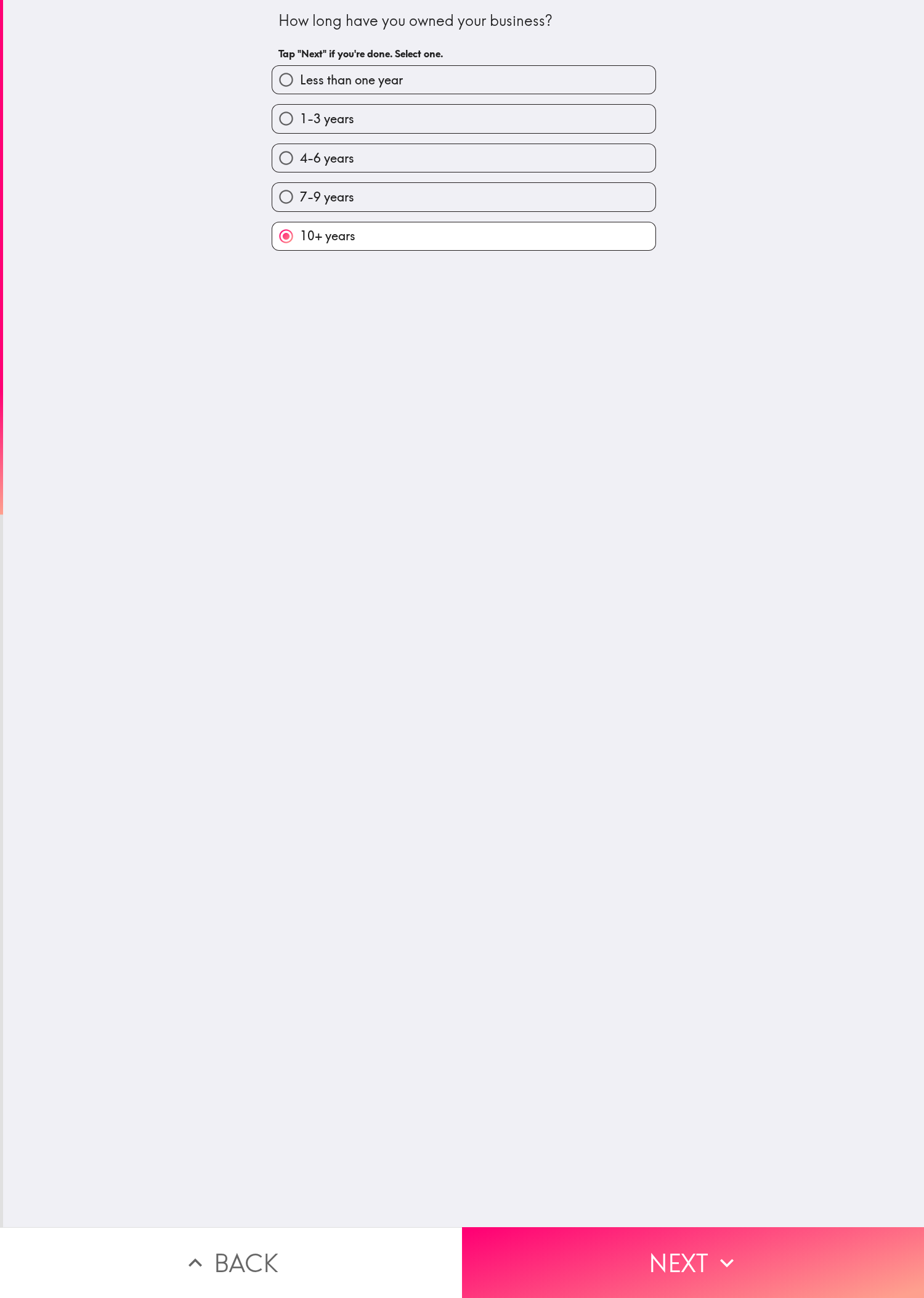
click at [308, 211] on label "7-9 years" at bounding box center [464, 196] width 383 height 28
click at [300, 211] on input "7-9 years" at bounding box center [286, 196] width 28 height 28
radio input "true"
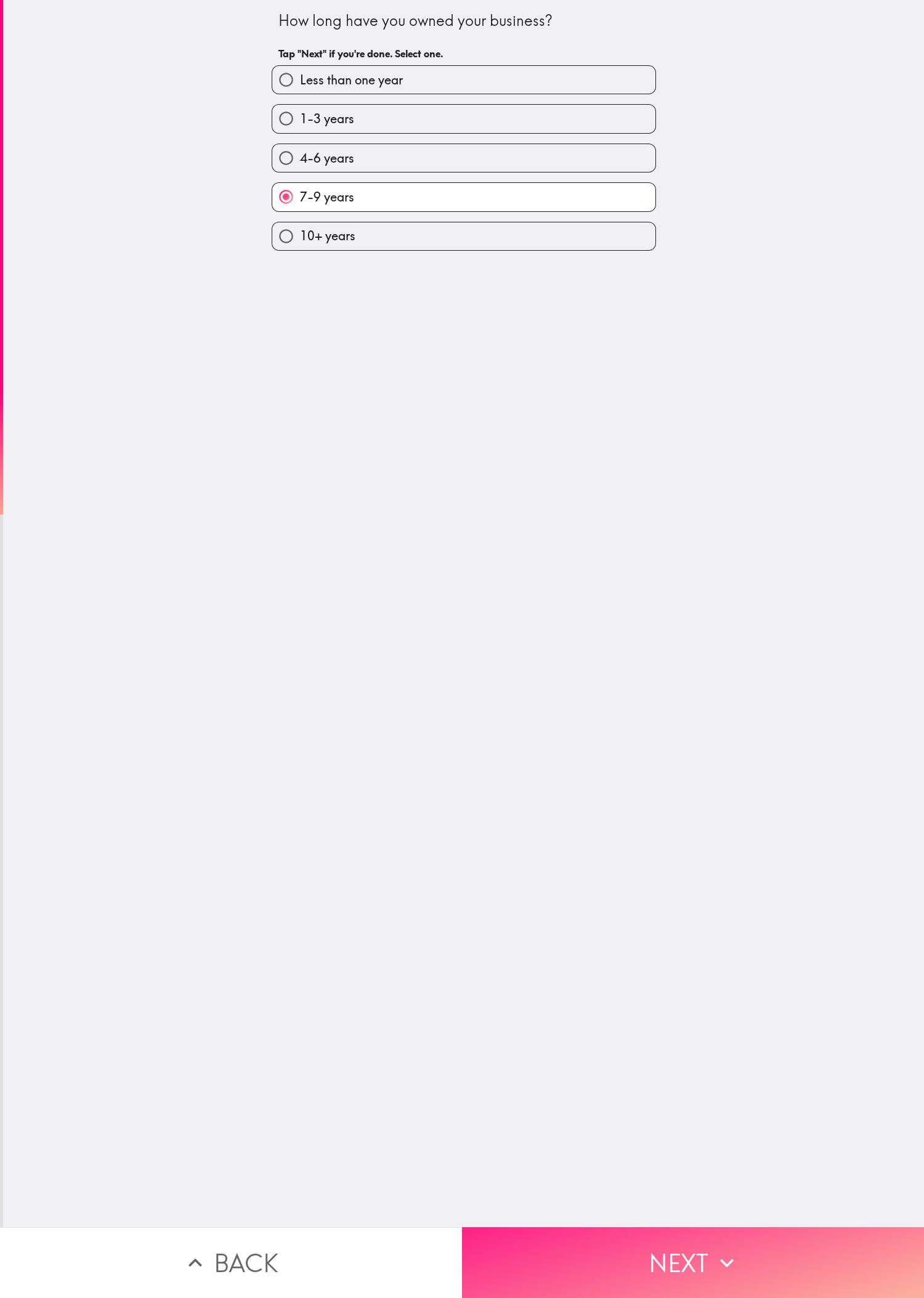
click at [308, 432] on button "Next" at bounding box center [692, 1262] width 462 height 71
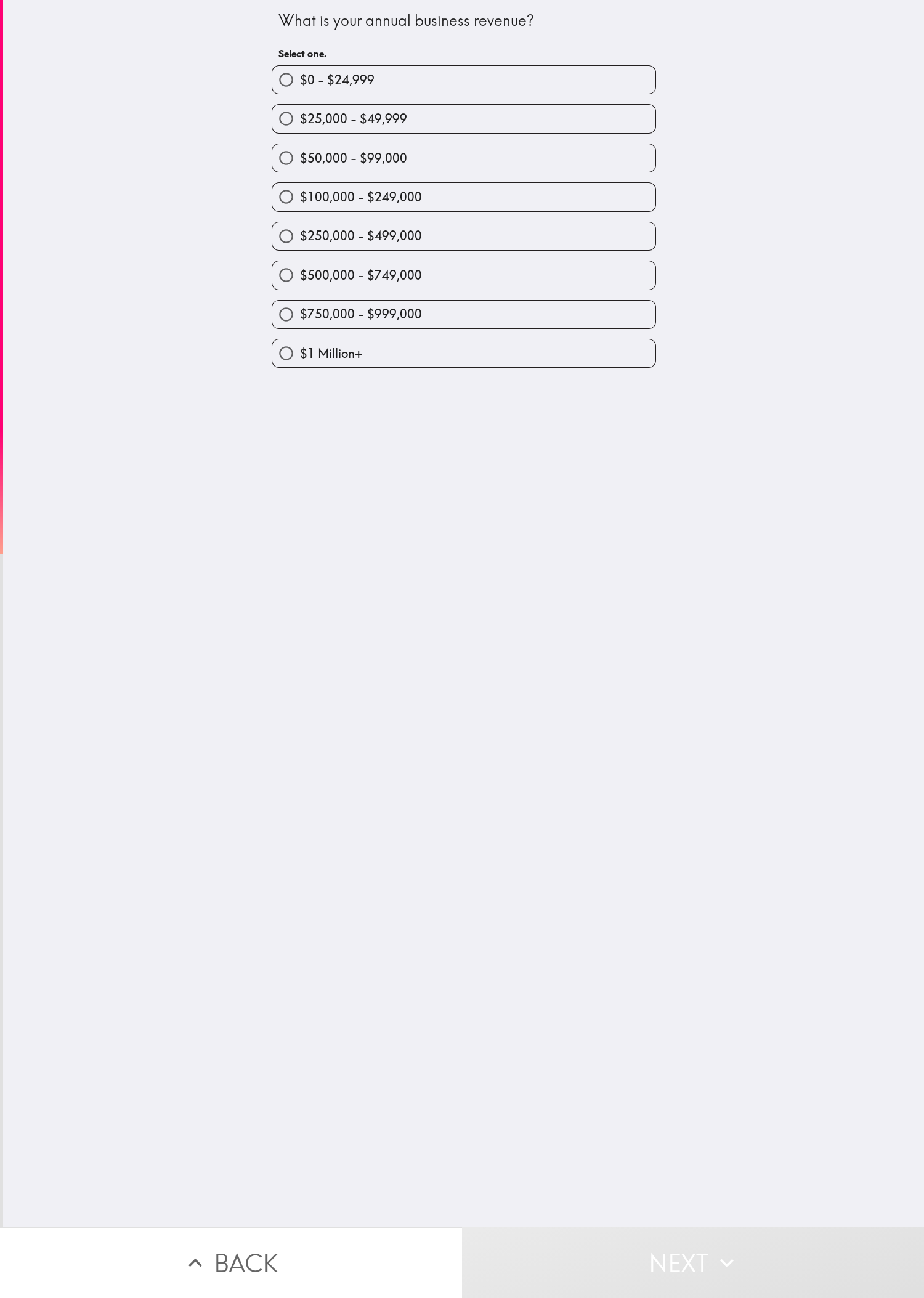
drag, startPoint x: 578, startPoint y: 804, endPoint x: 552, endPoint y: 516, distance: 289.2
click at [308, 432] on div "What is your annual business revenue? Select one. $0 - $24,999 $25,000 - $49,99…" at bounding box center [463, 614] width 921 height 1227
click at [308, 250] on label "$250,000 - $499,000" at bounding box center [464, 236] width 383 height 28
click at [300, 250] on input "$250,000 - $499,000" at bounding box center [286, 236] width 28 height 28
radio input "true"
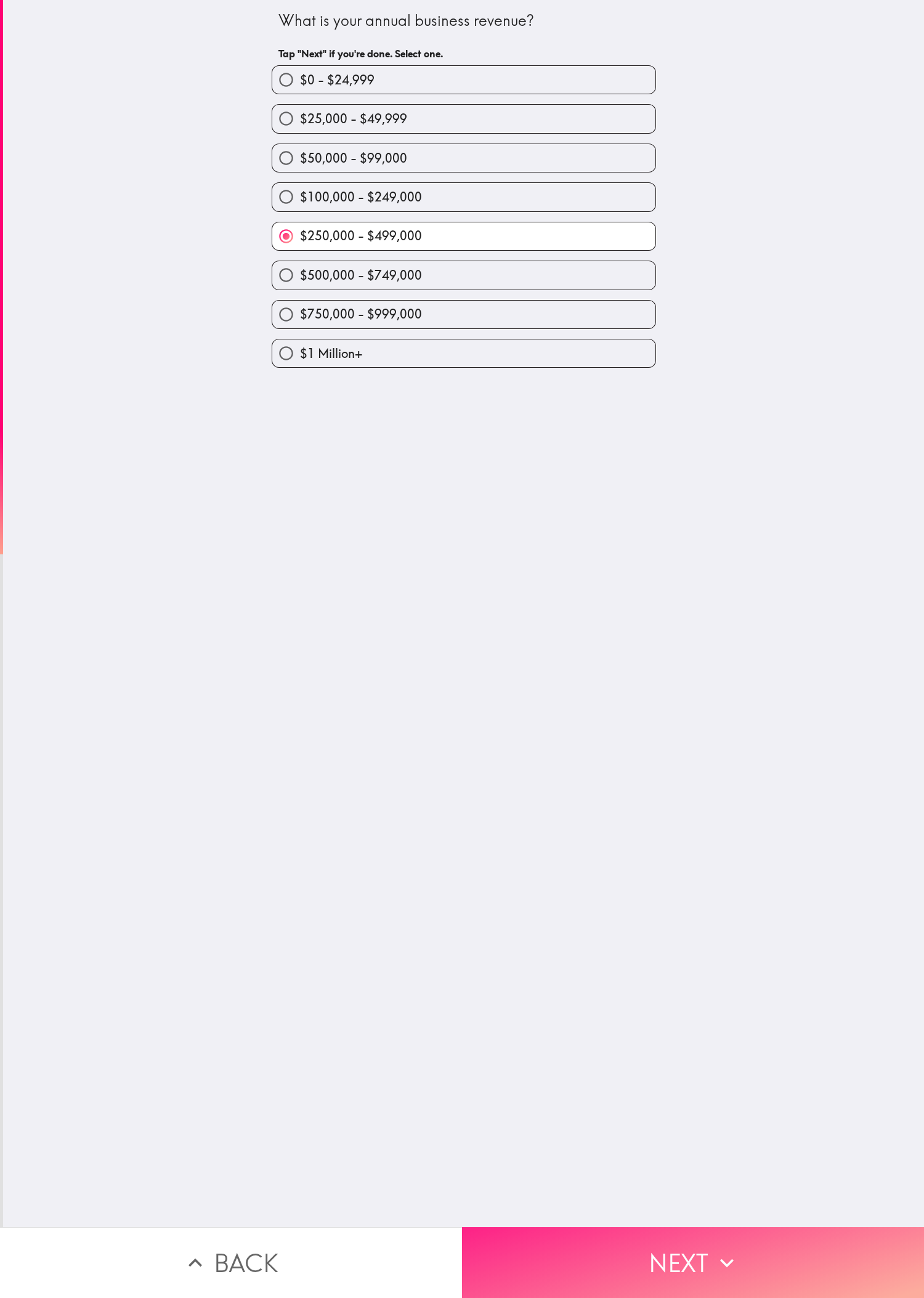
drag, startPoint x: 693, startPoint y: 1105, endPoint x: 719, endPoint y: 1233, distance: 130.6
click at [308, 432] on div "What is your annual business revenue? Tap "Next" if you're done. Select one. $0…" at bounding box center [463, 614] width 921 height 1227
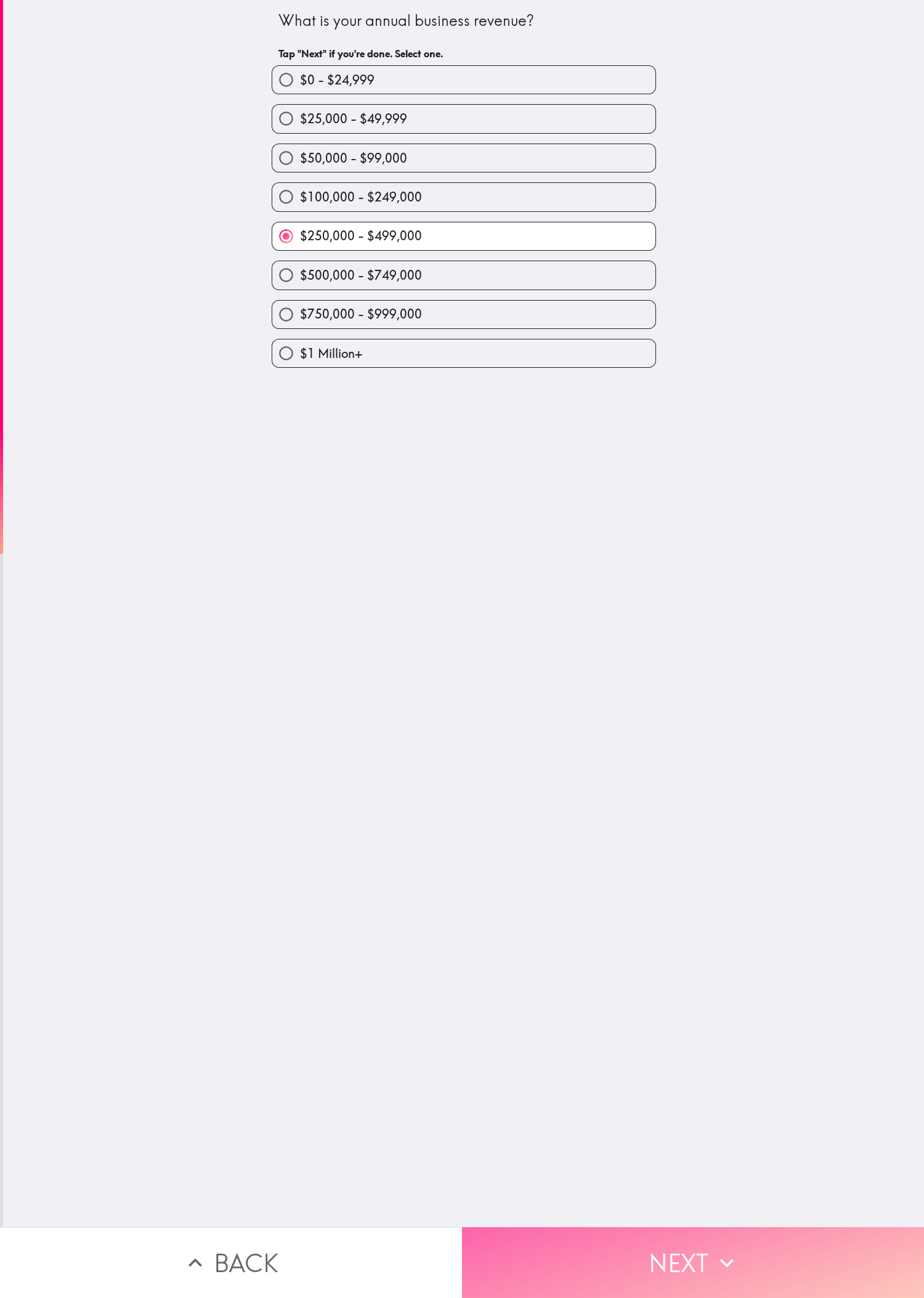
click at [308, 432] on button "Next" at bounding box center [692, 1262] width 462 height 71
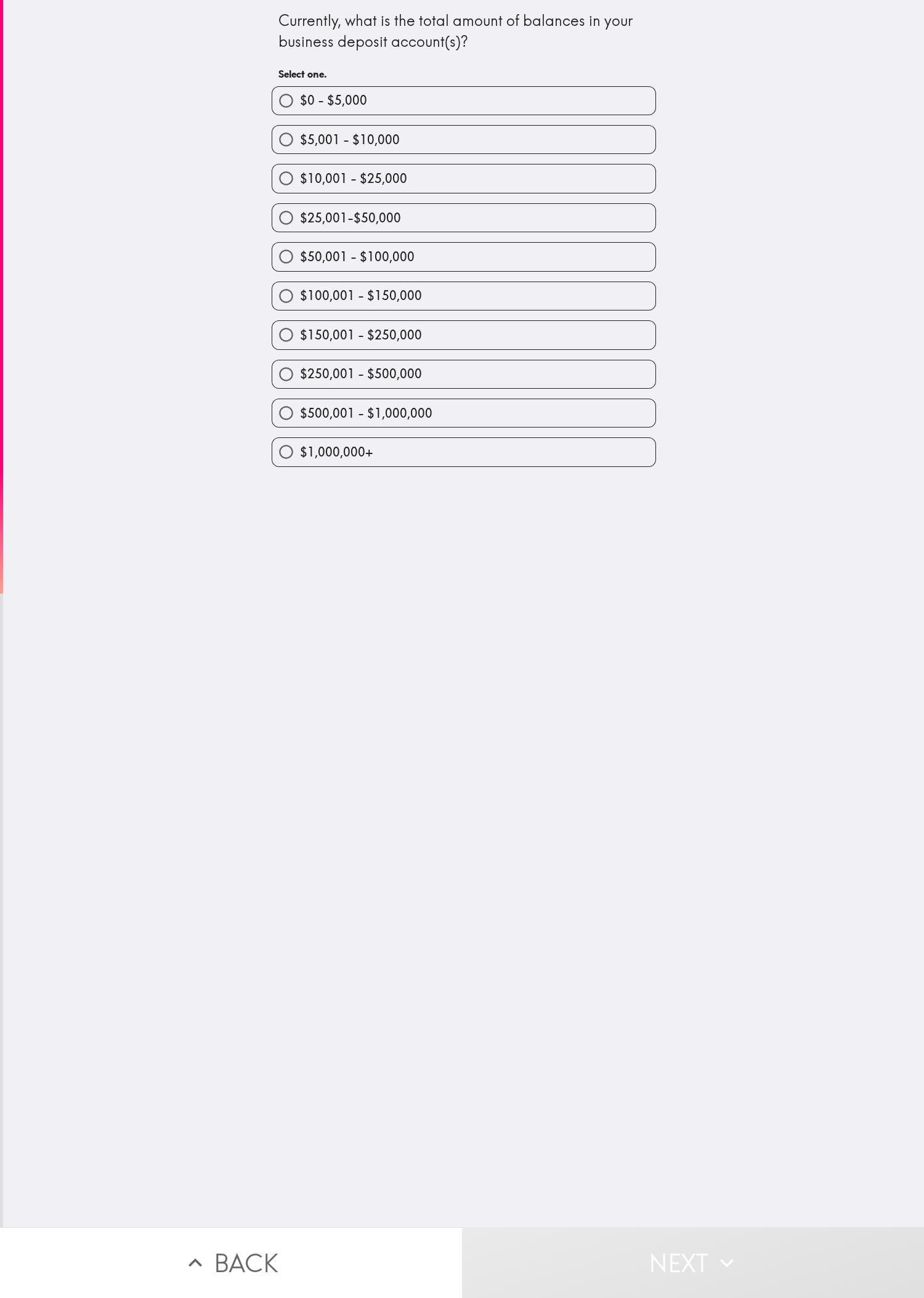
drag, startPoint x: 313, startPoint y: 607, endPoint x: 303, endPoint y: 522, distance: 85.6
click at [308, 432] on div "Currently, what is the total amount of balances in your business deposit accoun…" at bounding box center [463, 614] width 921 height 1227
click at [308, 368] on div "$250,001 - $500,000" at bounding box center [459, 369] width 394 height 39
click at [308, 372] on label "$250,001 - $500,000" at bounding box center [464, 374] width 383 height 28
click at [300, 372] on input "$250,001 - $500,000" at bounding box center [286, 374] width 28 height 28
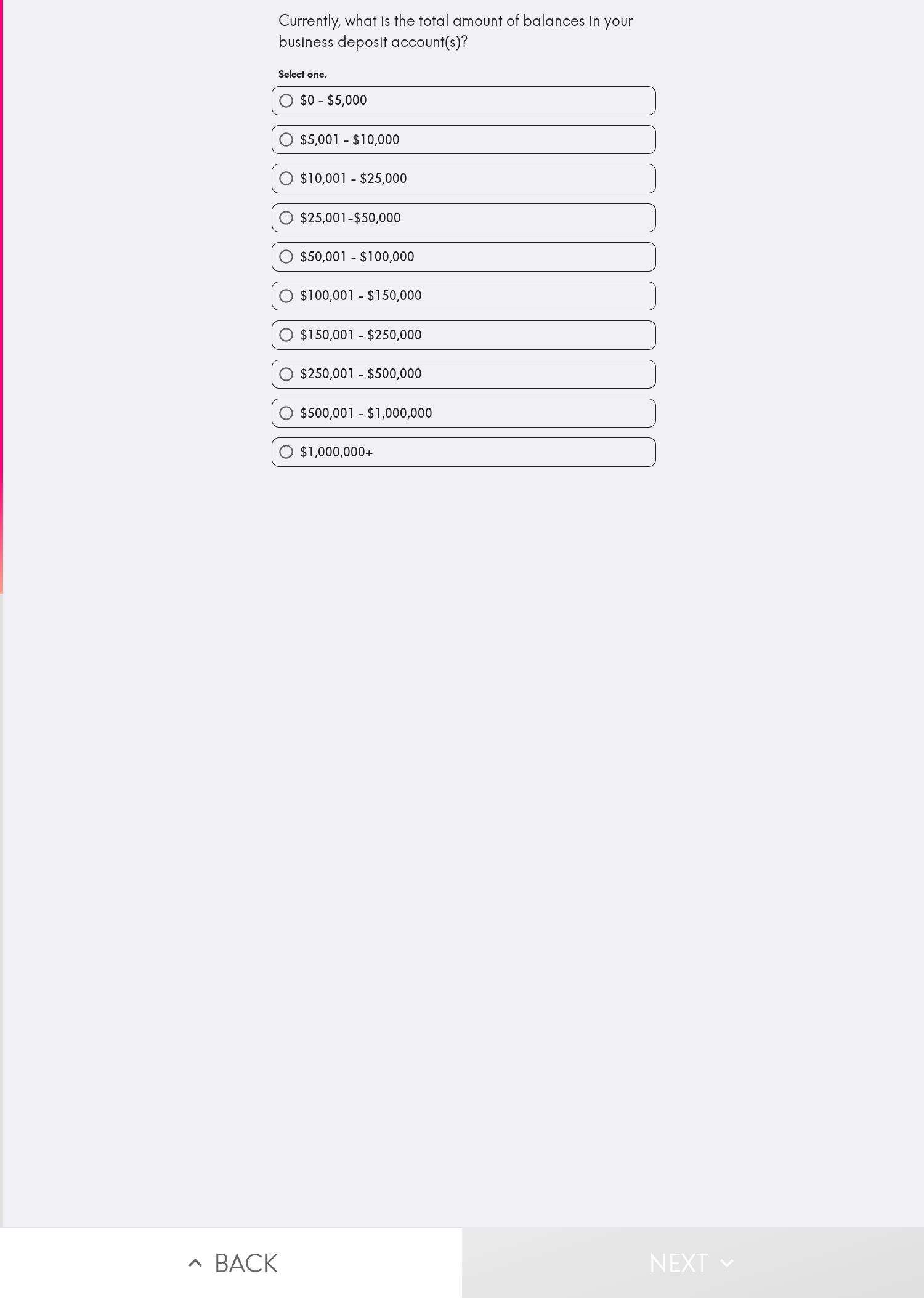
radio input "true"
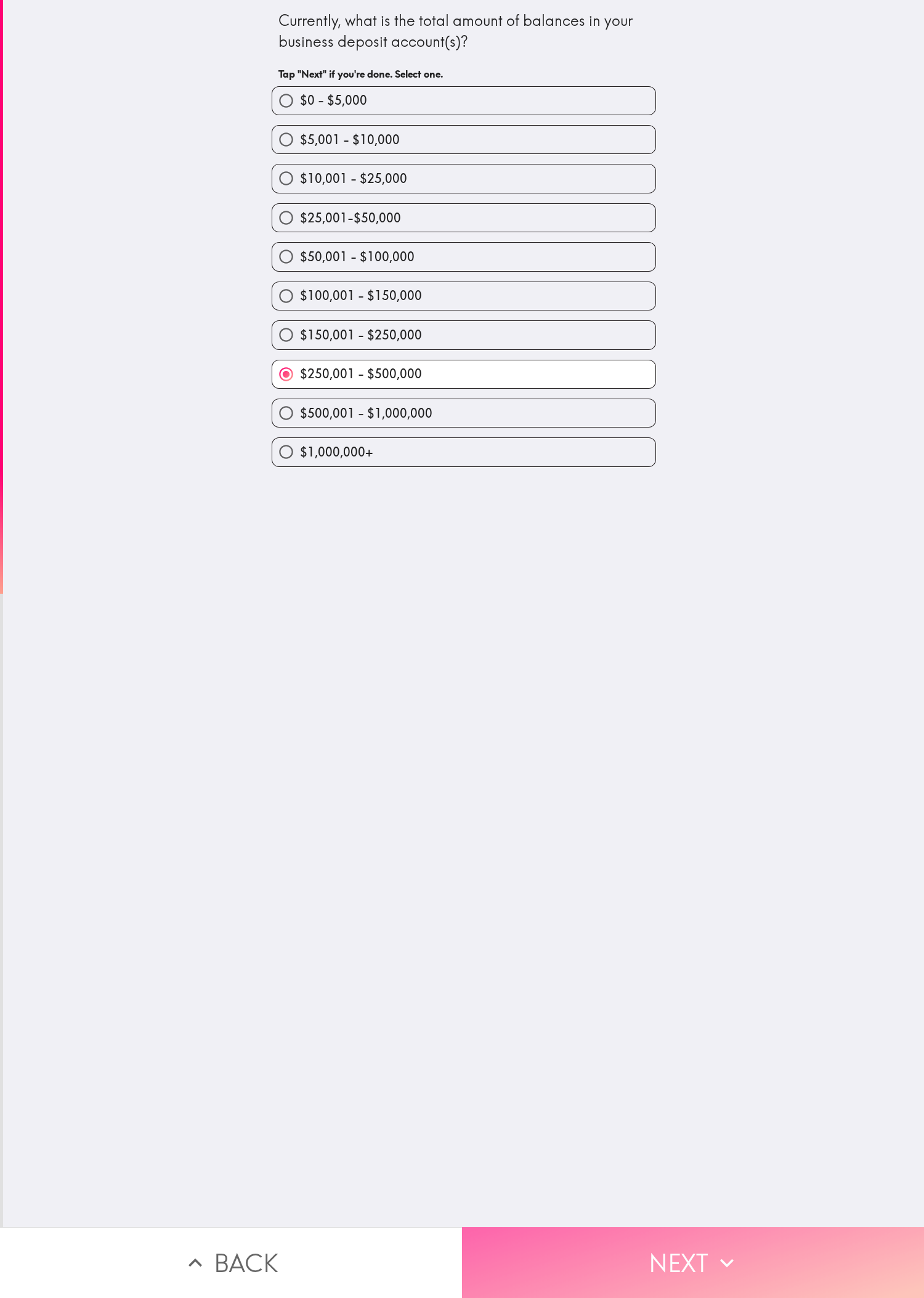
click at [308, 432] on icon "button" at bounding box center [727, 1263] width 27 height 27
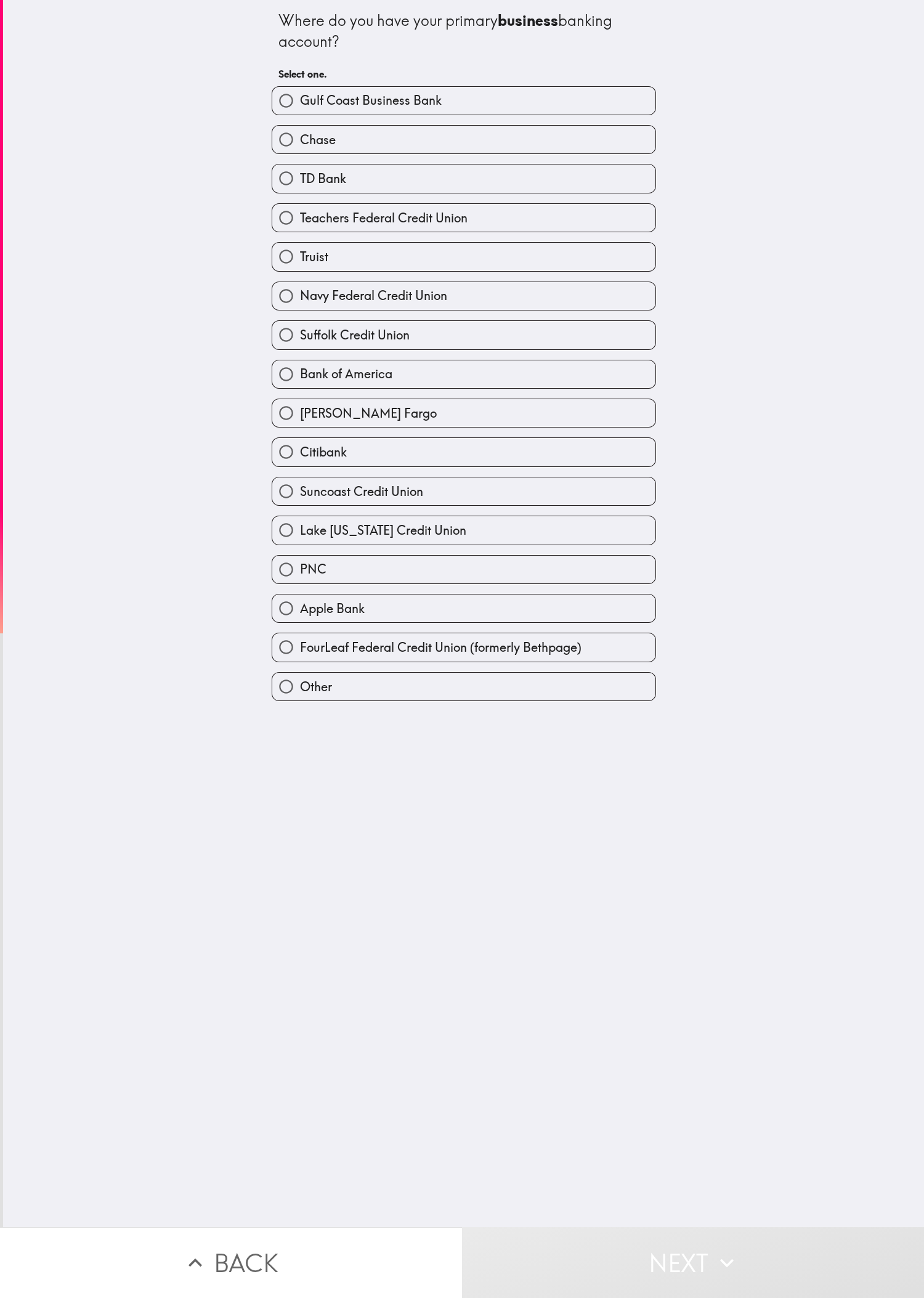
drag, startPoint x: 633, startPoint y: 927, endPoint x: 634, endPoint y: 916, distance: 11.0
click at [308, 432] on div "Where do you have your primary business banking account? Select one. Gulf Coast…" at bounding box center [463, 614] width 921 height 1227
click at [308, 405] on div "[PERSON_NAME] Fargo" at bounding box center [459, 408] width 394 height 39
click at [308, 422] on label "[PERSON_NAME] Fargo" at bounding box center [464, 412] width 383 height 28
click at [300, 422] on input "[PERSON_NAME] Fargo" at bounding box center [286, 412] width 28 height 28
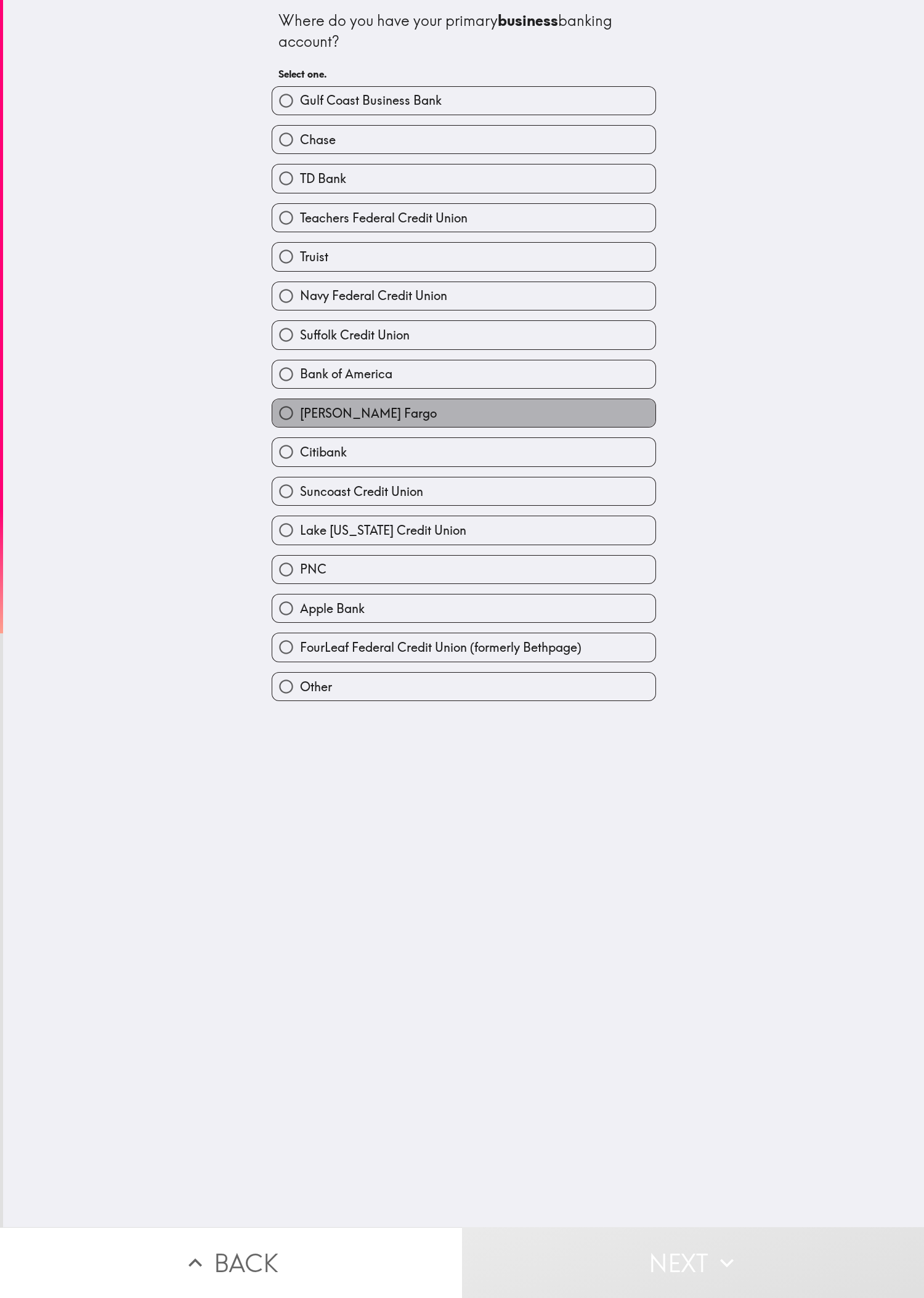
radio input "true"
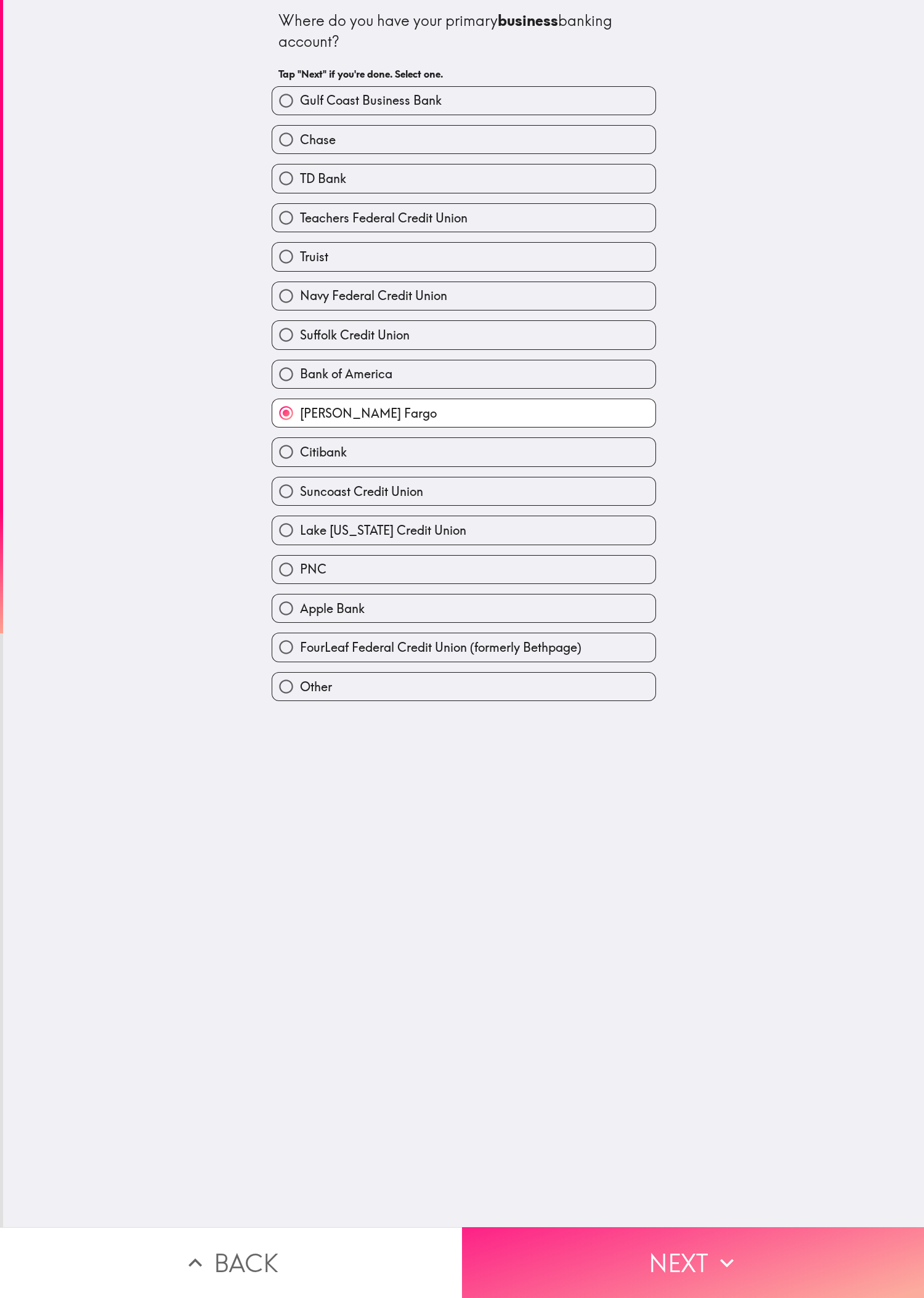
click at [308, 432] on button "Next" at bounding box center [692, 1262] width 462 height 71
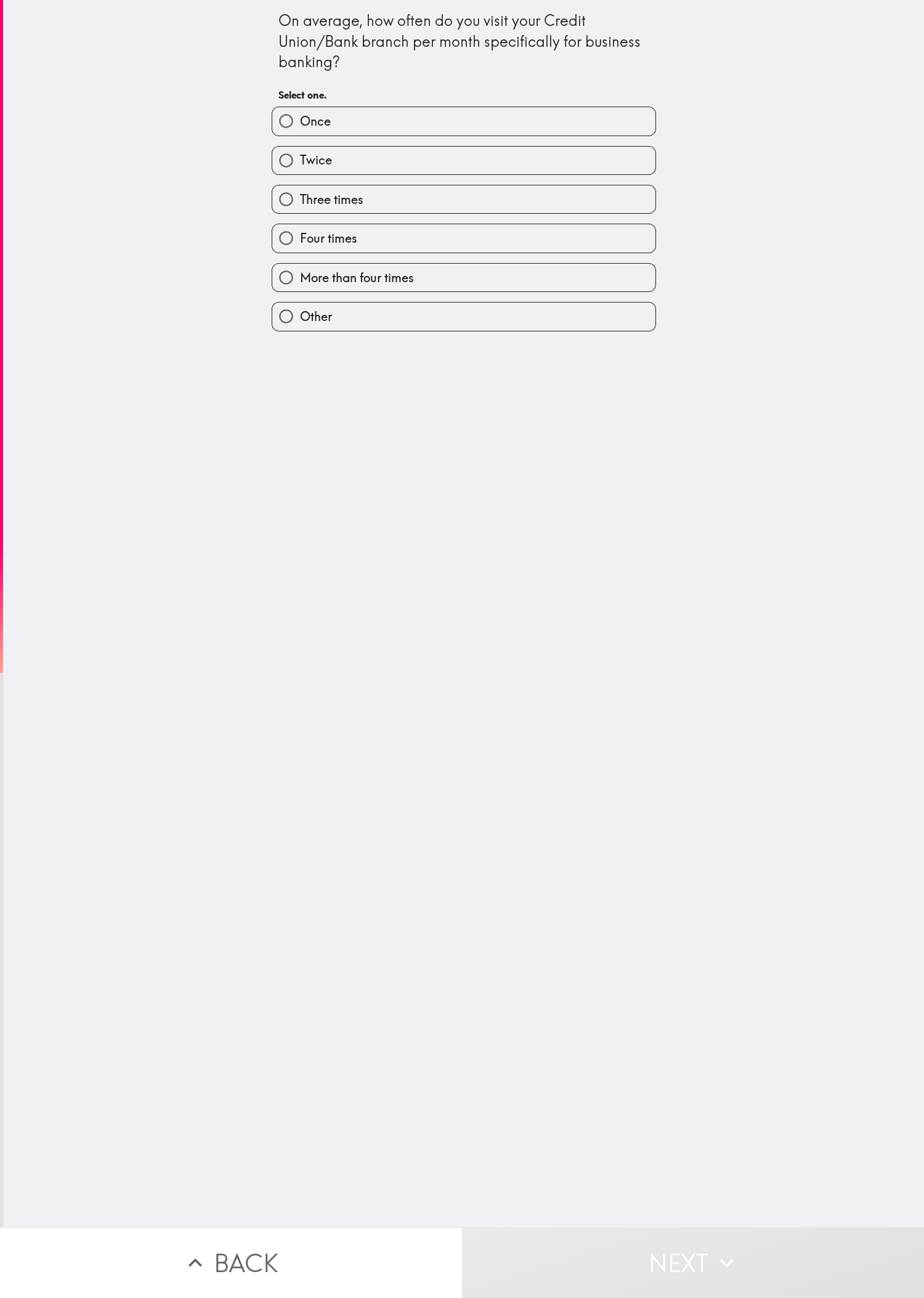
drag, startPoint x: 260, startPoint y: 557, endPoint x: 257, endPoint y: 528, distance: 29.2
click at [257, 432] on div "On average, how often do you visit your Credit Union/Bank branch per month spec…" at bounding box center [463, 614] width 921 height 1227
click at [308, 220] on div "Four times" at bounding box center [459, 233] width 394 height 39
click at [308, 207] on label "Three times" at bounding box center [464, 199] width 383 height 28
click at [300, 207] on input "Three times" at bounding box center [286, 199] width 28 height 28
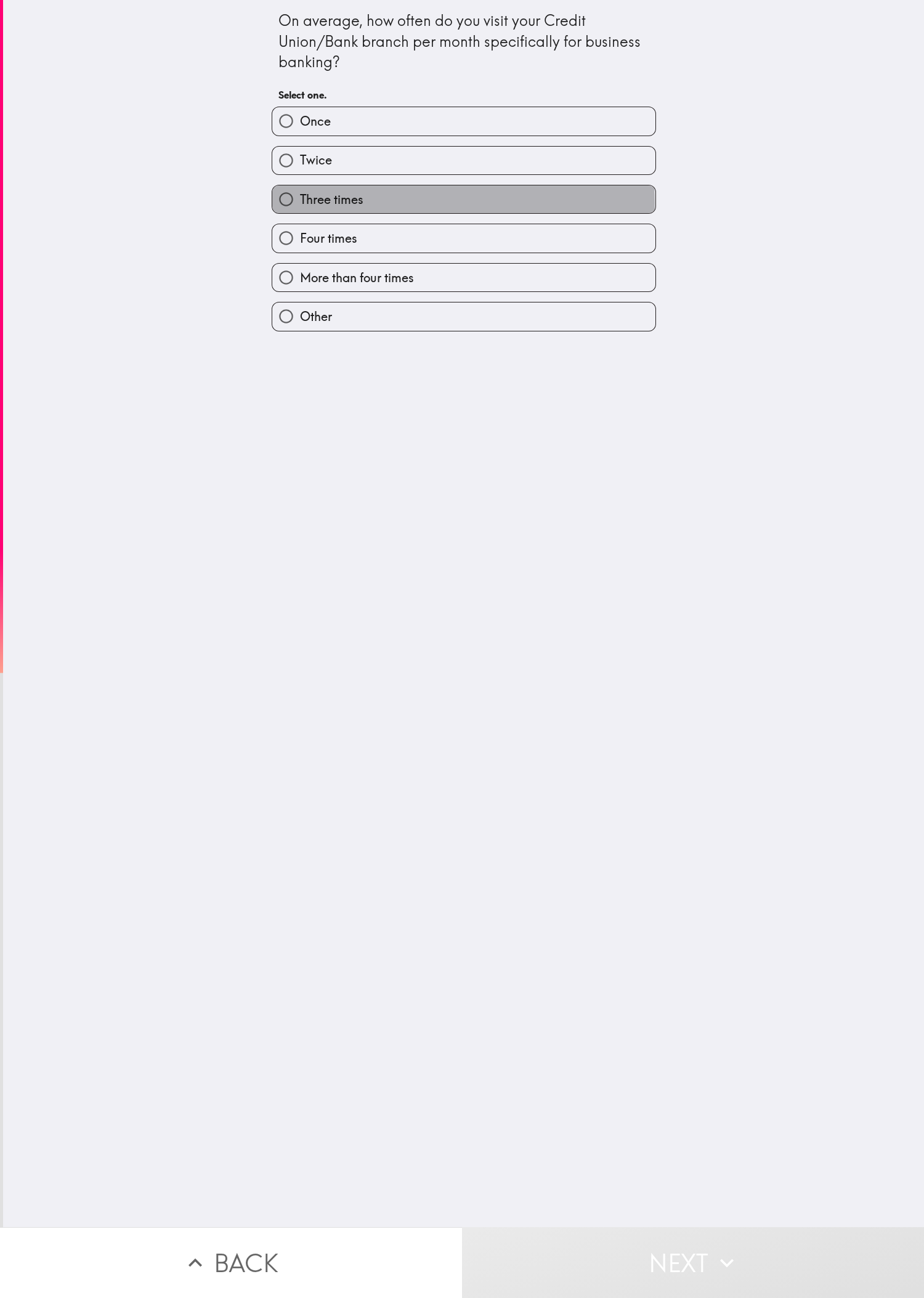
radio input "true"
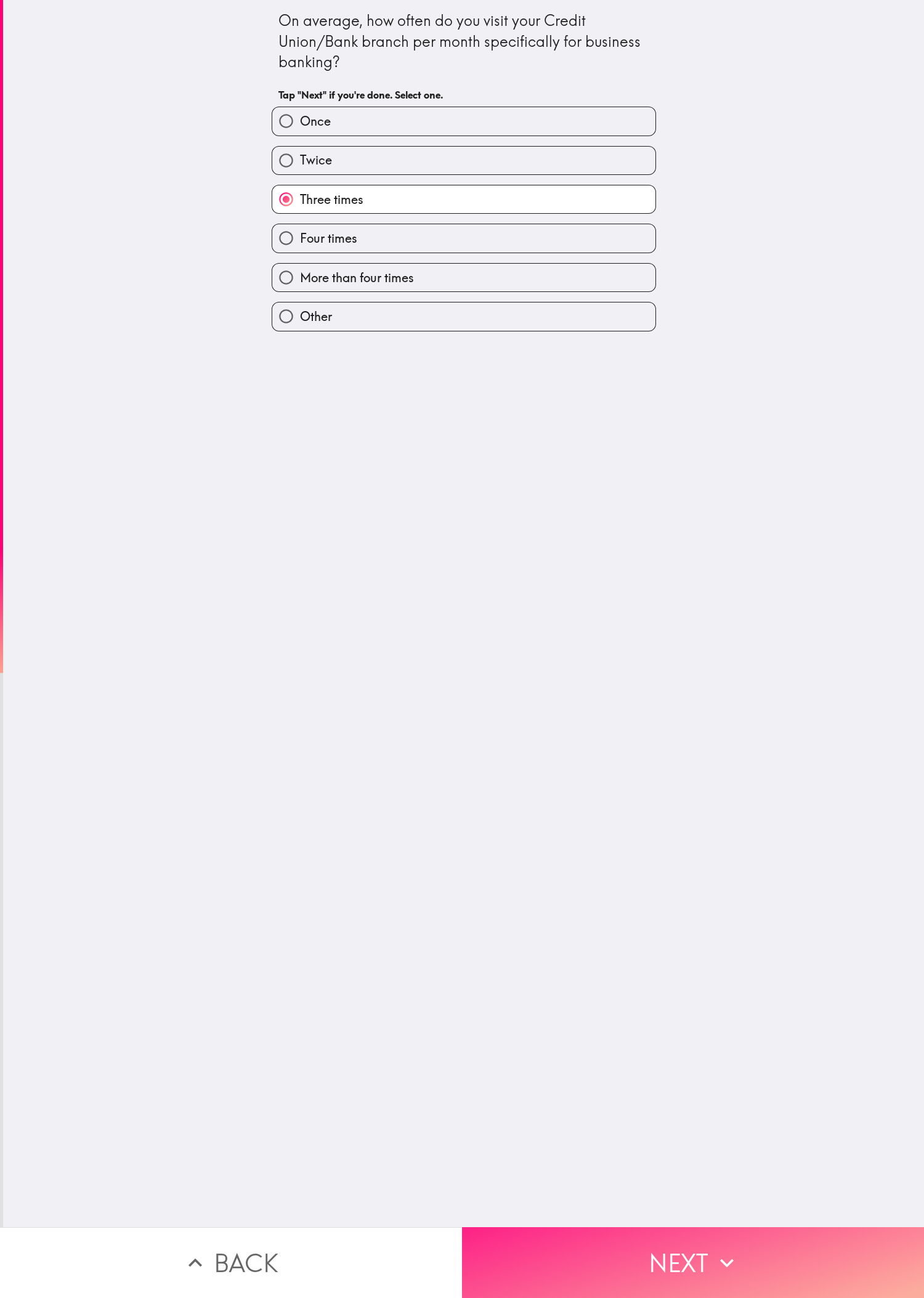
click at [308, 432] on button "Next" at bounding box center [692, 1262] width 462 height 71
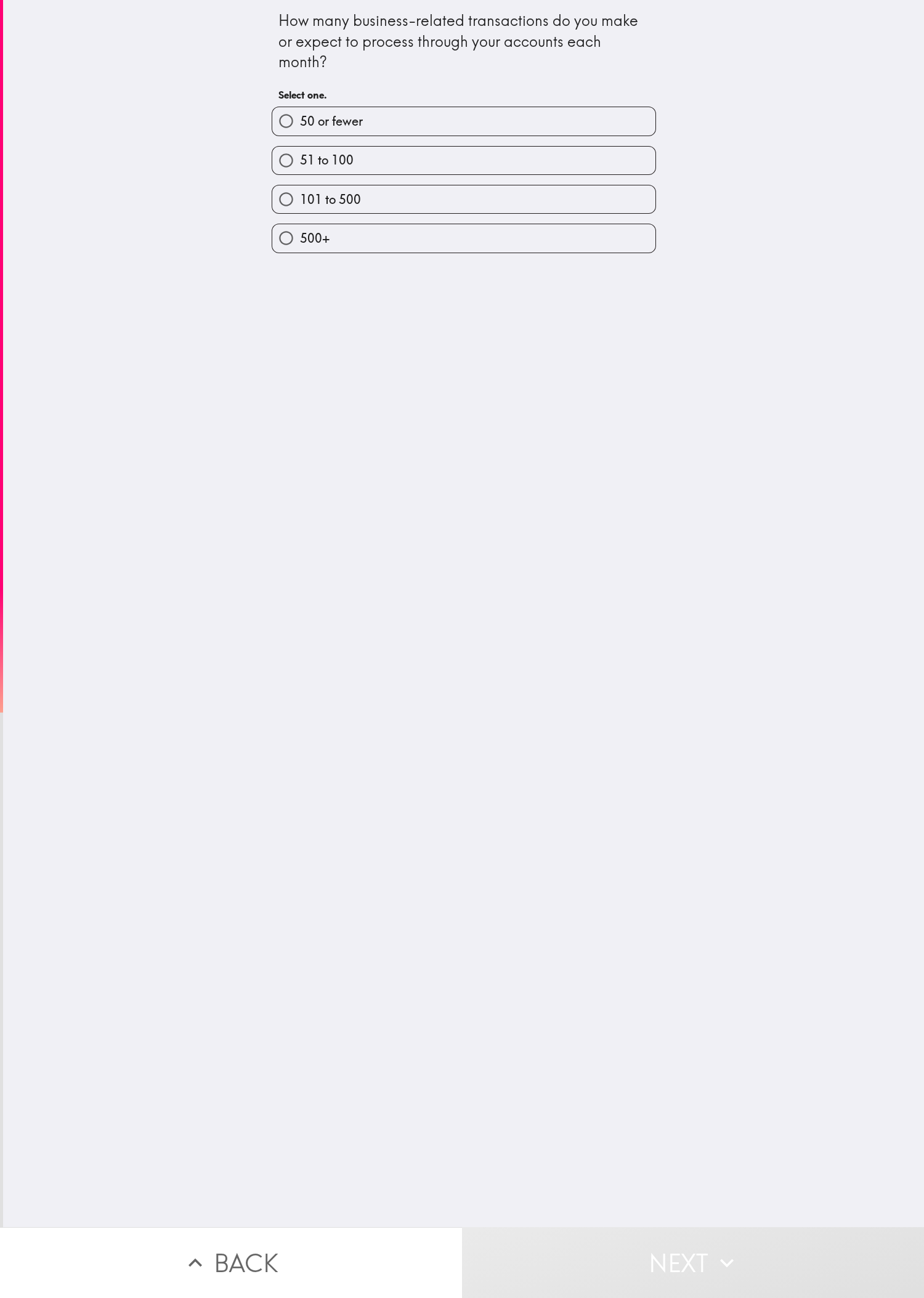
drag, startPoint x: 728, startPoint y: 519, endPoint x: 581, endPoint y: 353, distance: 221.7
click at [308, 432] on div "How many business-related transactions do you make or expect to process through…" at bounding box center [463, 614] width 921 height 1227
click at [308, 183] on div "101 to 500" at bounding box center [459, 194] width 394 height 39
click at [308, 200] on label "101 to 500" at bounding box center [464, 199] width 383 height 28
click at [300, 200] on input "101 to 500" at bounding box center [286, 199] width 28 height 28
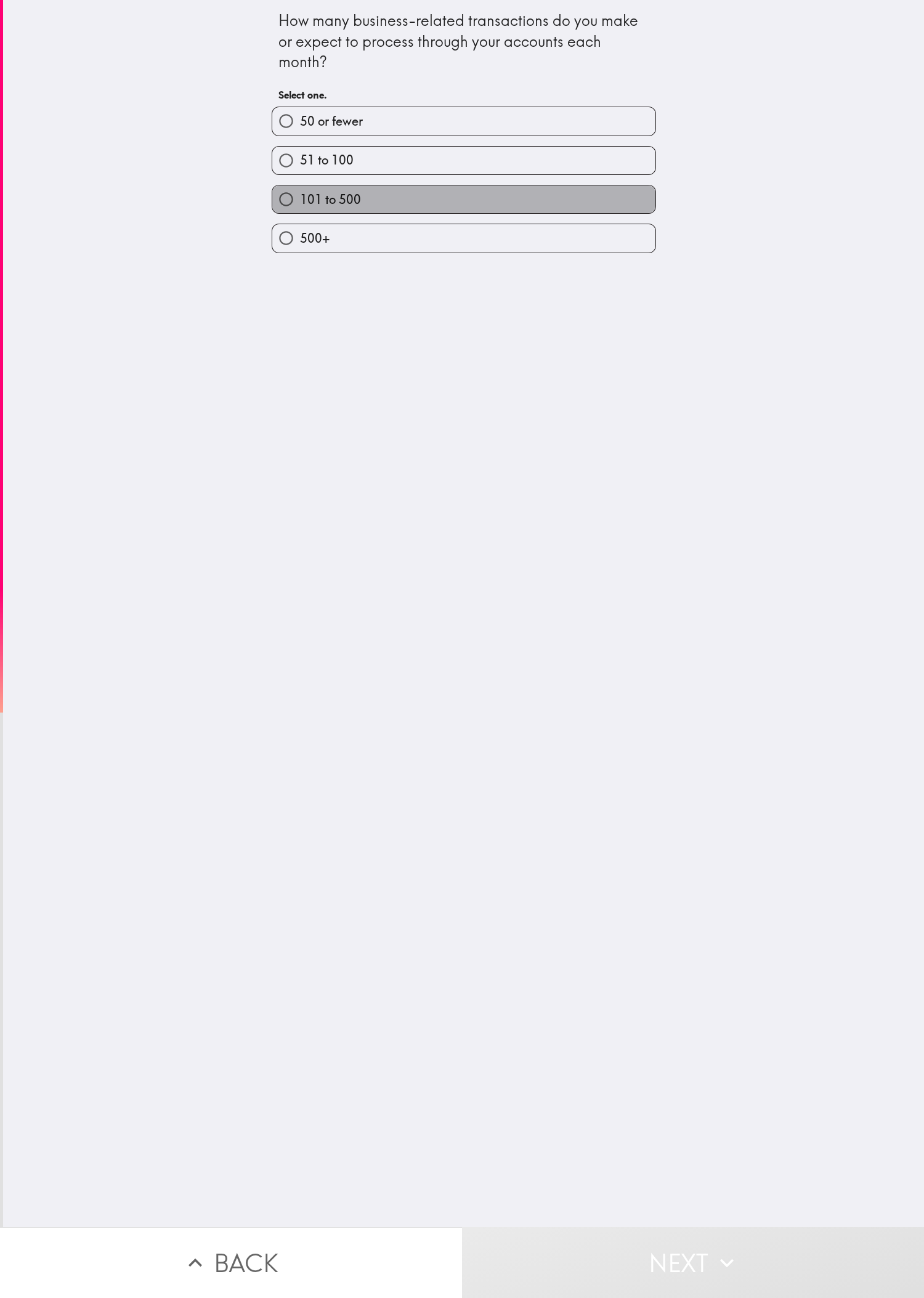
radio input "true"
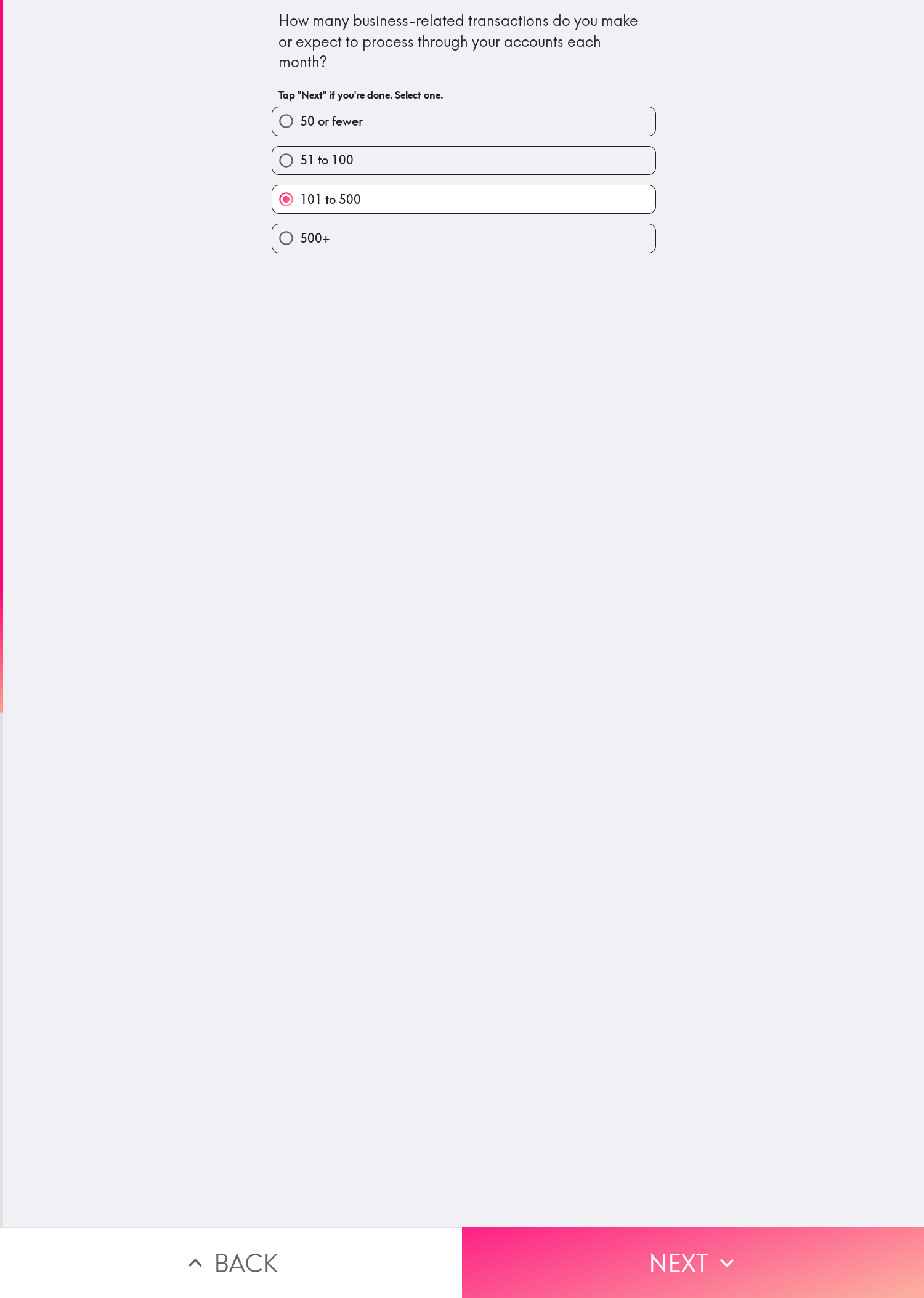
click at [308, 432] on button "Next" at bounding box center [692, 1262] width 462 height 71
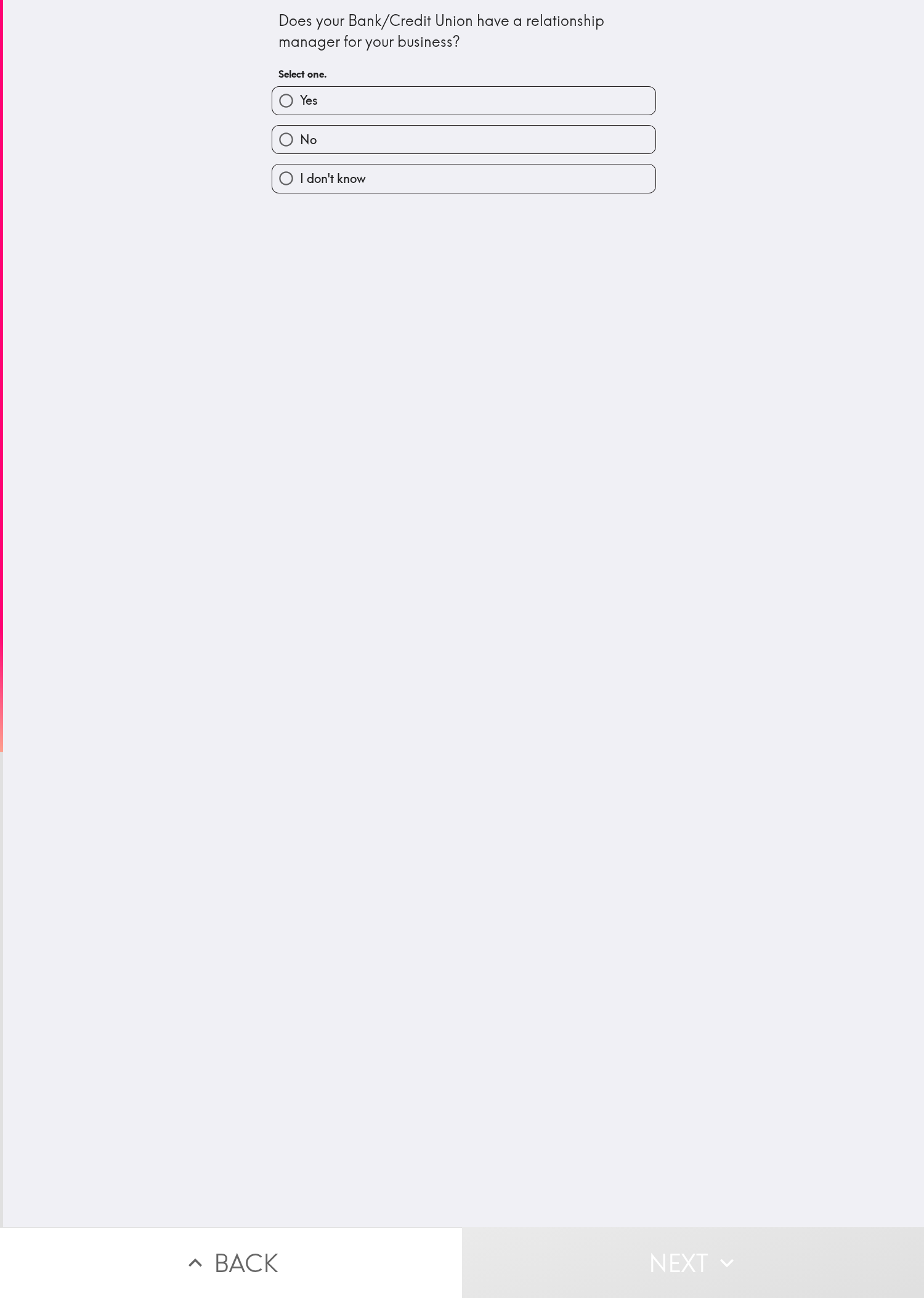
drag, startPoint x: 180, startPoint y: 647, endPoint x: 153, endPoint y: 550, distance: 100.7
click at [178, 432] on div "Does your Bank/Credit Union have a relationship manager for your business? Sele…" at bounding box center [463, 614] width 921 height 1227
click at [308, 103] on label "Yes" at bounding box center [464, 101] width 383 height 28
click at [300, 103] on input "Yes" at bounding box center [286, 101] width 28 height 28
radio input "true"
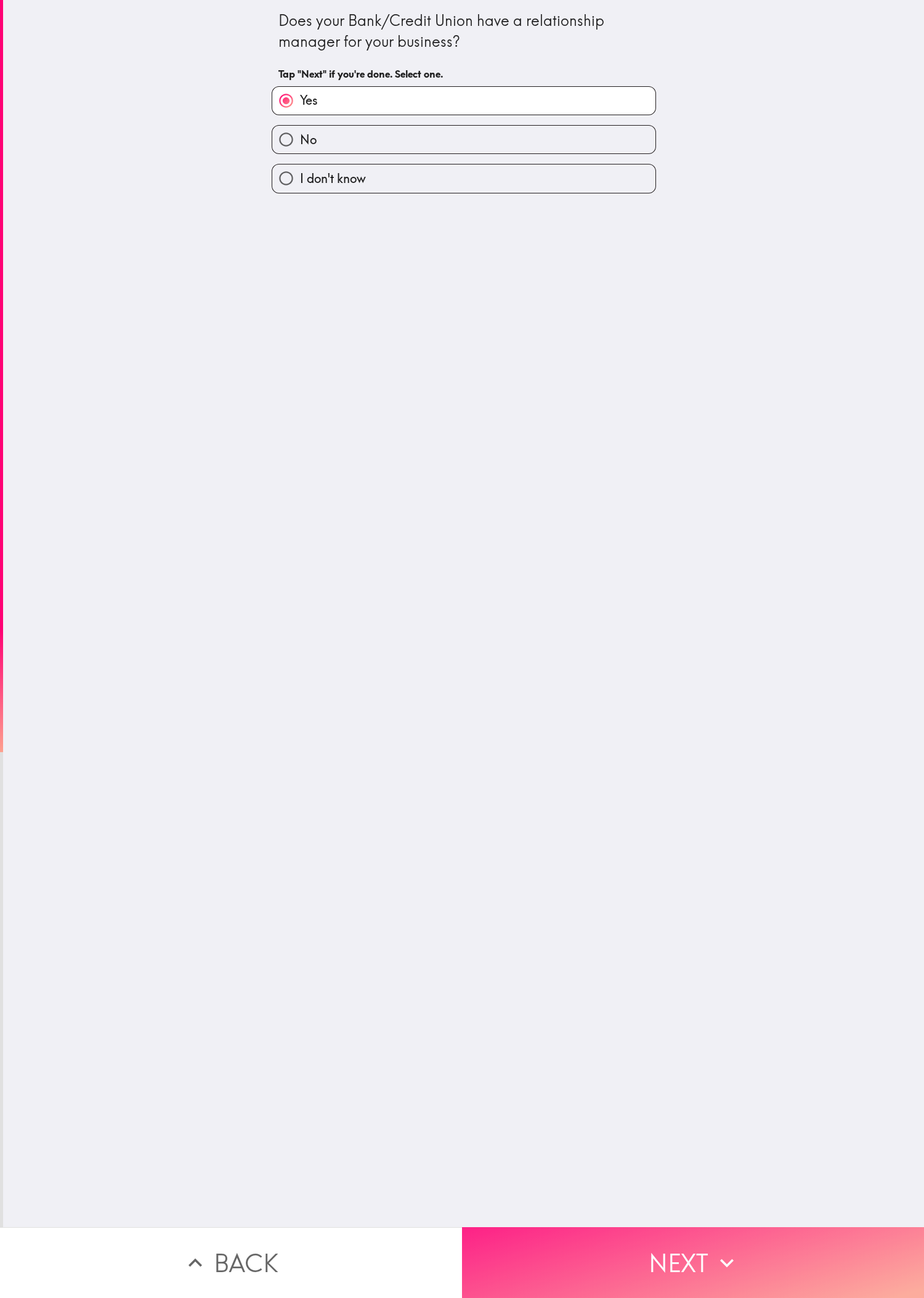
click at [308, 432] on button "Next" at bounding box center [692, 1262] width 462 height 71
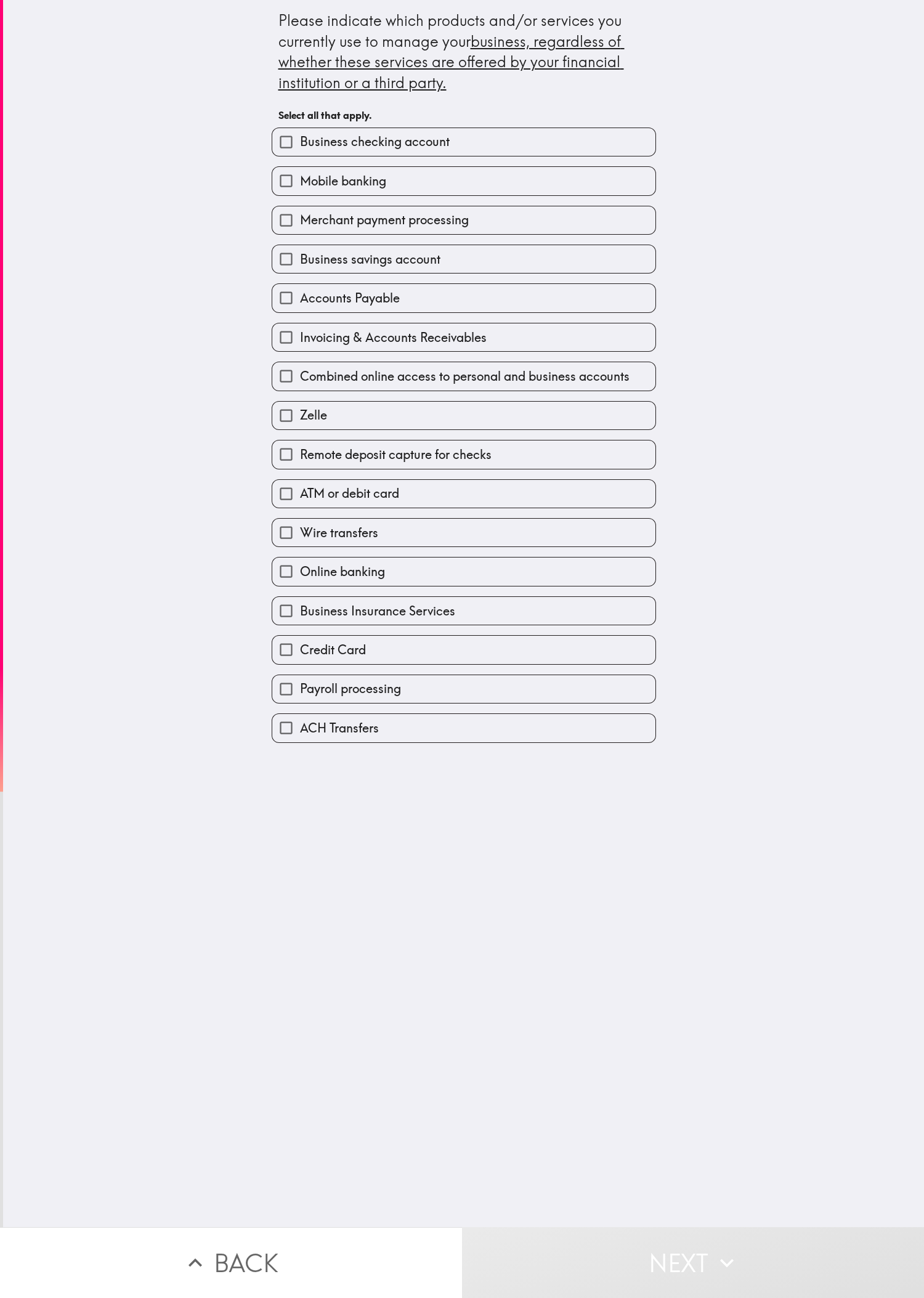
click at [308, 432] on div "Please indicate which products and/or services you currently use to manage your…" at bounding box center [463, 614] width 921 height 1227
click at [308, 362] on div "Combined online access to personal and business accounts" at bounding box center [459, 371] width 394 height 39
click at [308, 432] on div "ATM or debit card" at bounding box center [459, 489] width 394 height 39
click at [308, 303] on label "Accounts Payable" at bounding box center [464, 298] width 383 height 28
click at [300, 303] on input "Accounts Payable" at bounding box center [286, 298] width 28 height 28
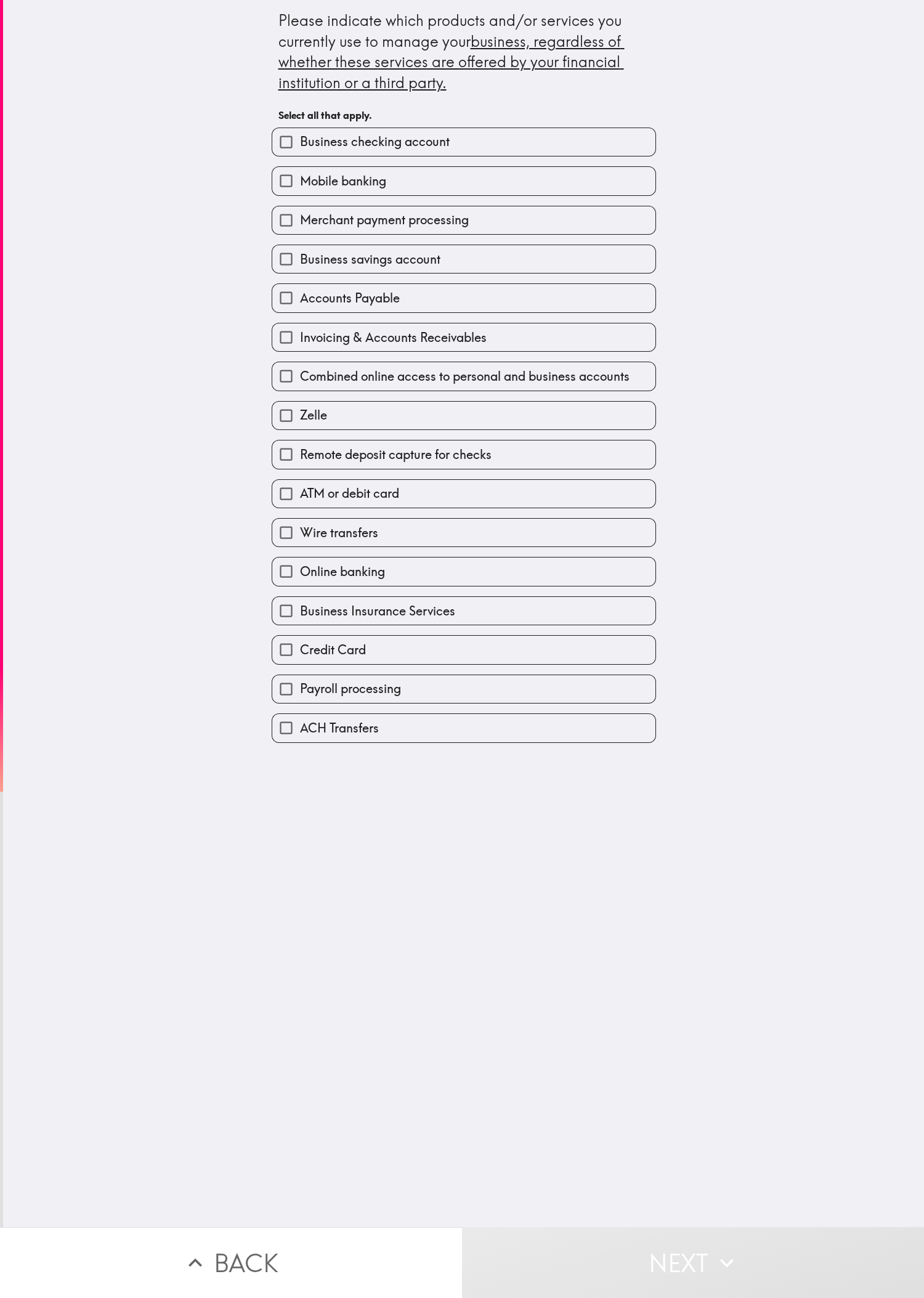
checkbox input "true"
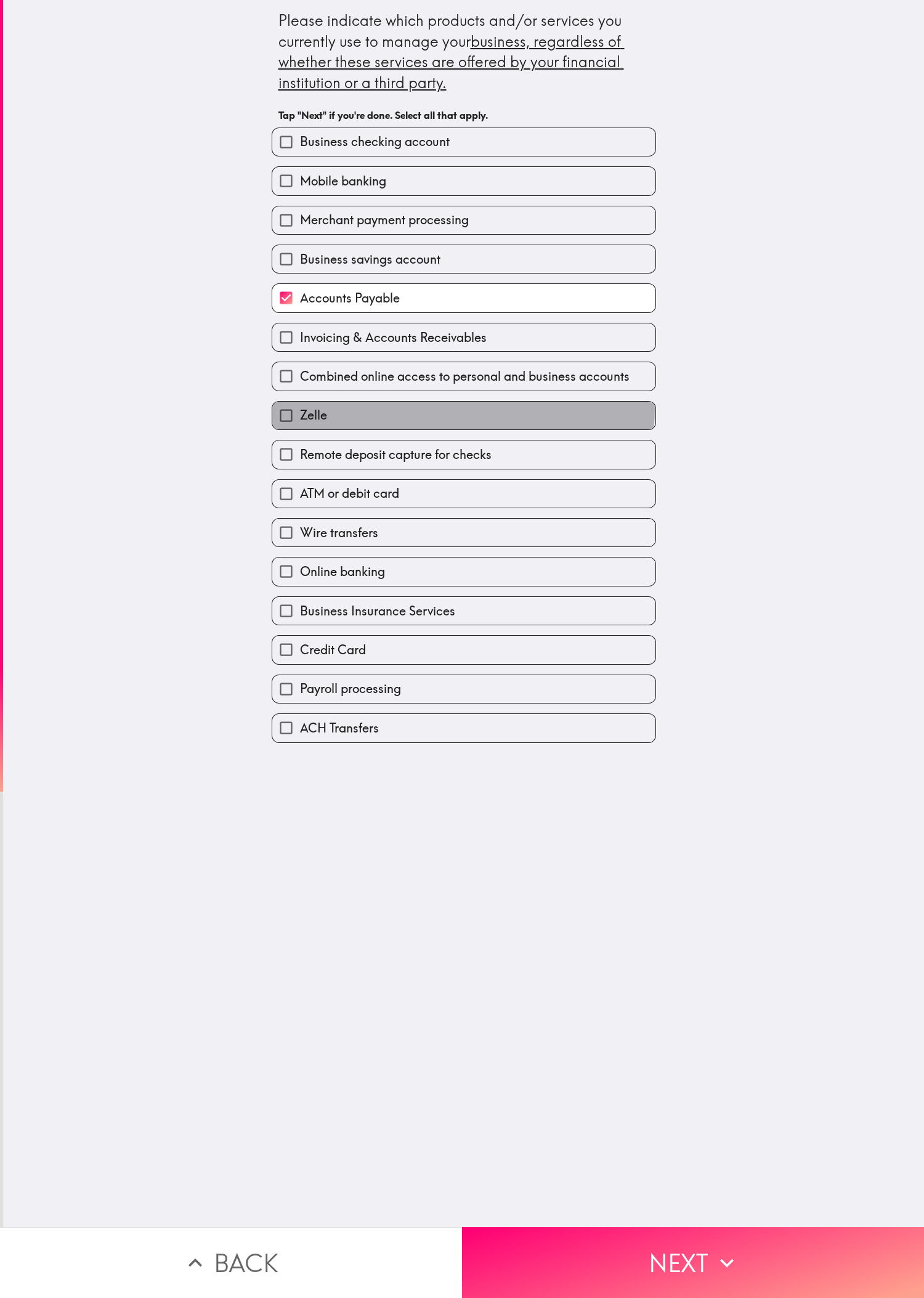
click at [308, 418] on label "Zelle" at bounding box center [464, 415] width 383 height 28
click at [300, 418] on input "Zelle" at bounding box center [286, 415] width 28 height 28
checkbox input "true"
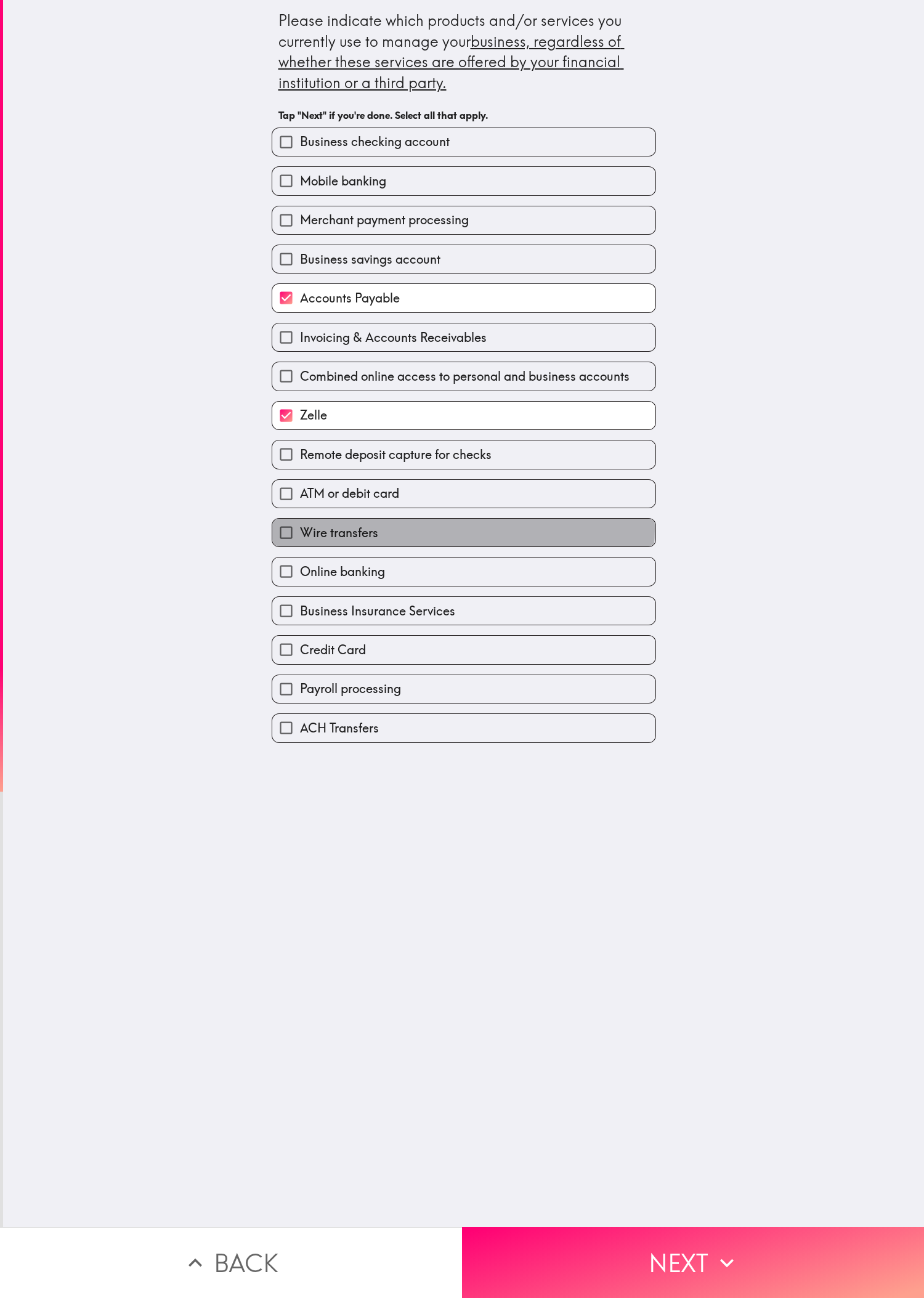
drag, startPoint x: 424, startPoint y: 547, endPoint x: 529, endPoint y: 659, distance: 153.5
click at [308, 432] on label "Wire transfers" at bounding box center [464, 532] width 383 height 28
click at [300, 432] on input "Wire transfers" at bounding box center [286, 532] width 28 height 28
checkbox input "true"
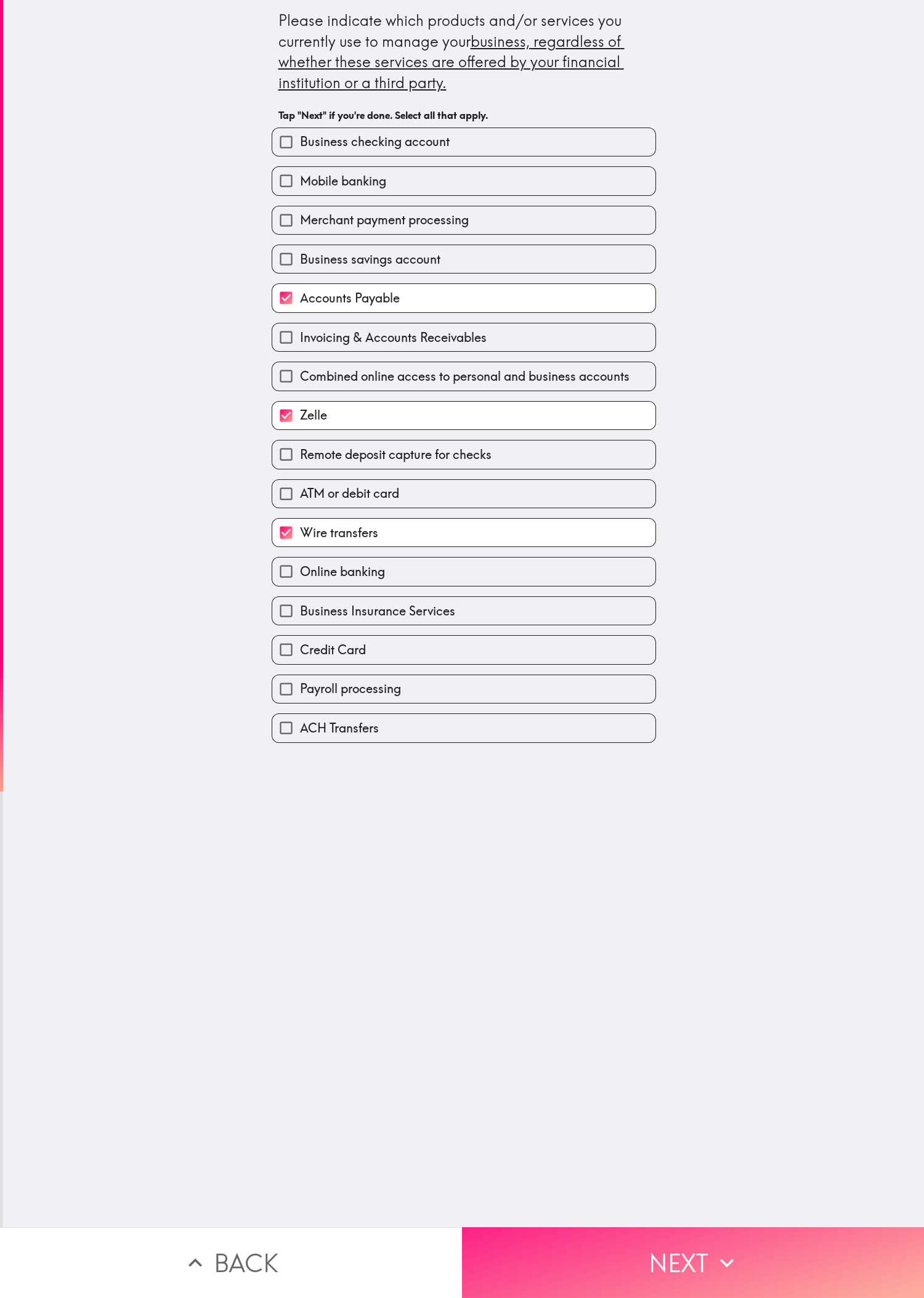
drag, startPoint x: 773, startPoint y: 1239, endPoint x: 727, endPoint y: 1208, distance: 55.5
click at [308, 432] on button "Next" at bounding box center [692, 1262] width 462 height 71
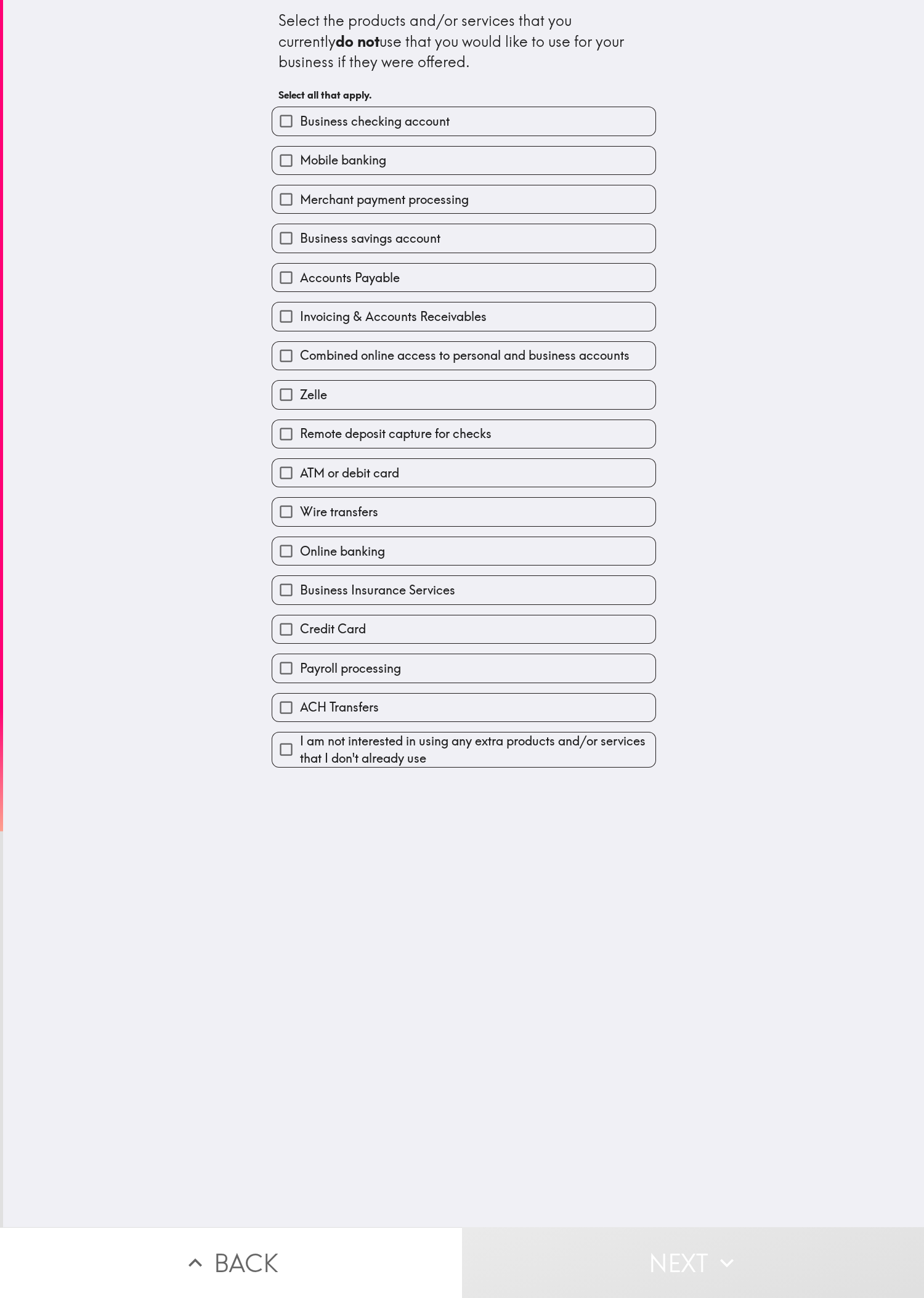
drag, startPoint x: 715, startPoint y: 995, endPoint x: 582, endPoint y: 602, distance: 414.9
click at [308, 432] on div "Select the products and/or services that you currently do not use that you woul…" at bounding box center [463, 614] width 921 height 1227
click at [308, 408] on label "Zelle" at bounding box center [464, 394] width 383 height 28
click at [300, 408] on input "Zelle" at bounding box center [286, 394] width 28 height 28
checkbox input "true"
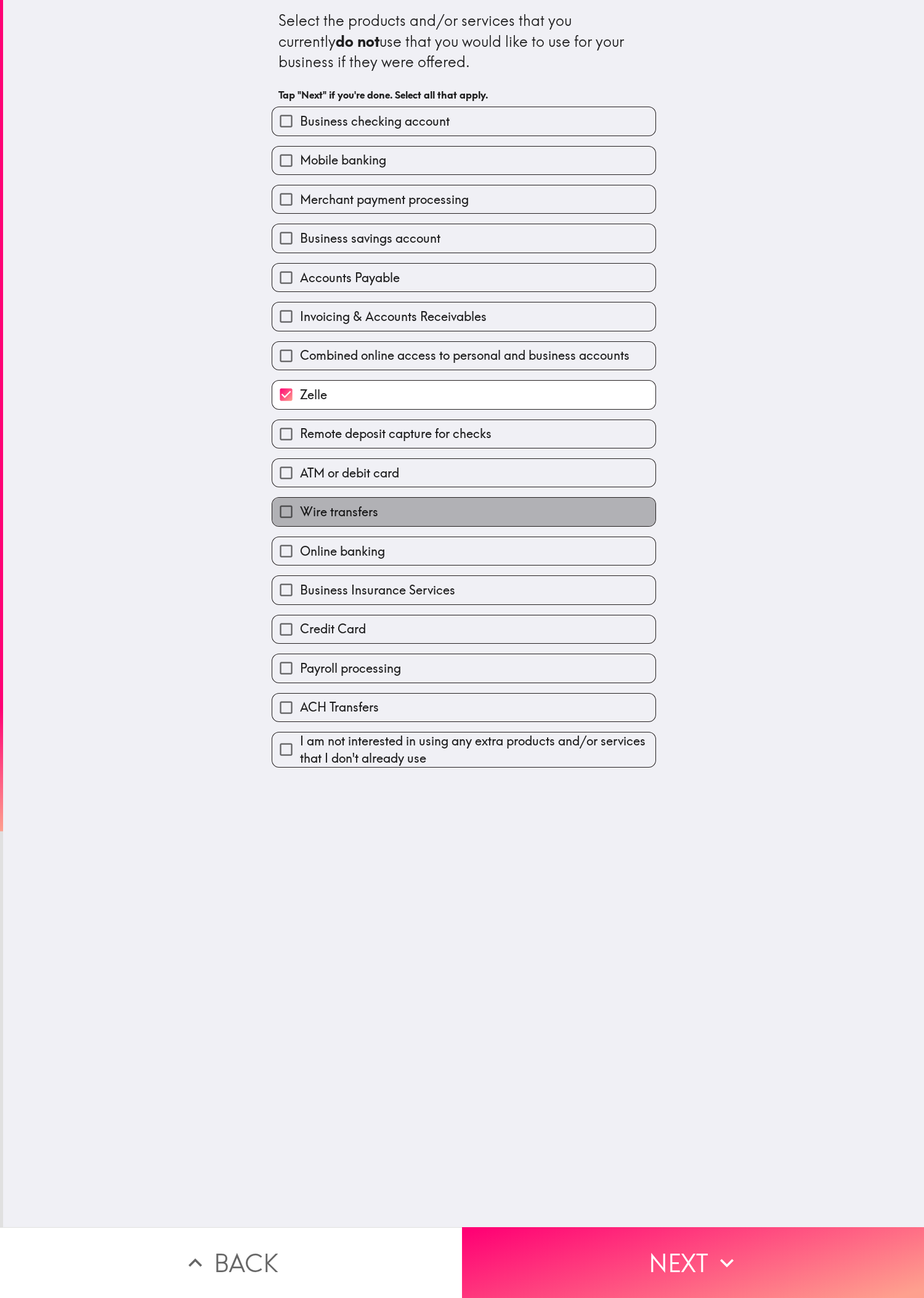
click at [308, 432] on label "Wire transfers" at bounding box center [464, 511] width 383 height 28
click at [300, 432] on input "Wire transfers" at bounding box center [286, 511] width 28 height 28
checkbox input "true"
drag, startPoint x: 644, startPoint y: 1242, endPoint x: 470, endPoint y: 1098, distance: 225.9
click at [308, 432] on button "Next" at bounding box center [692, 1262] width 462 height 71
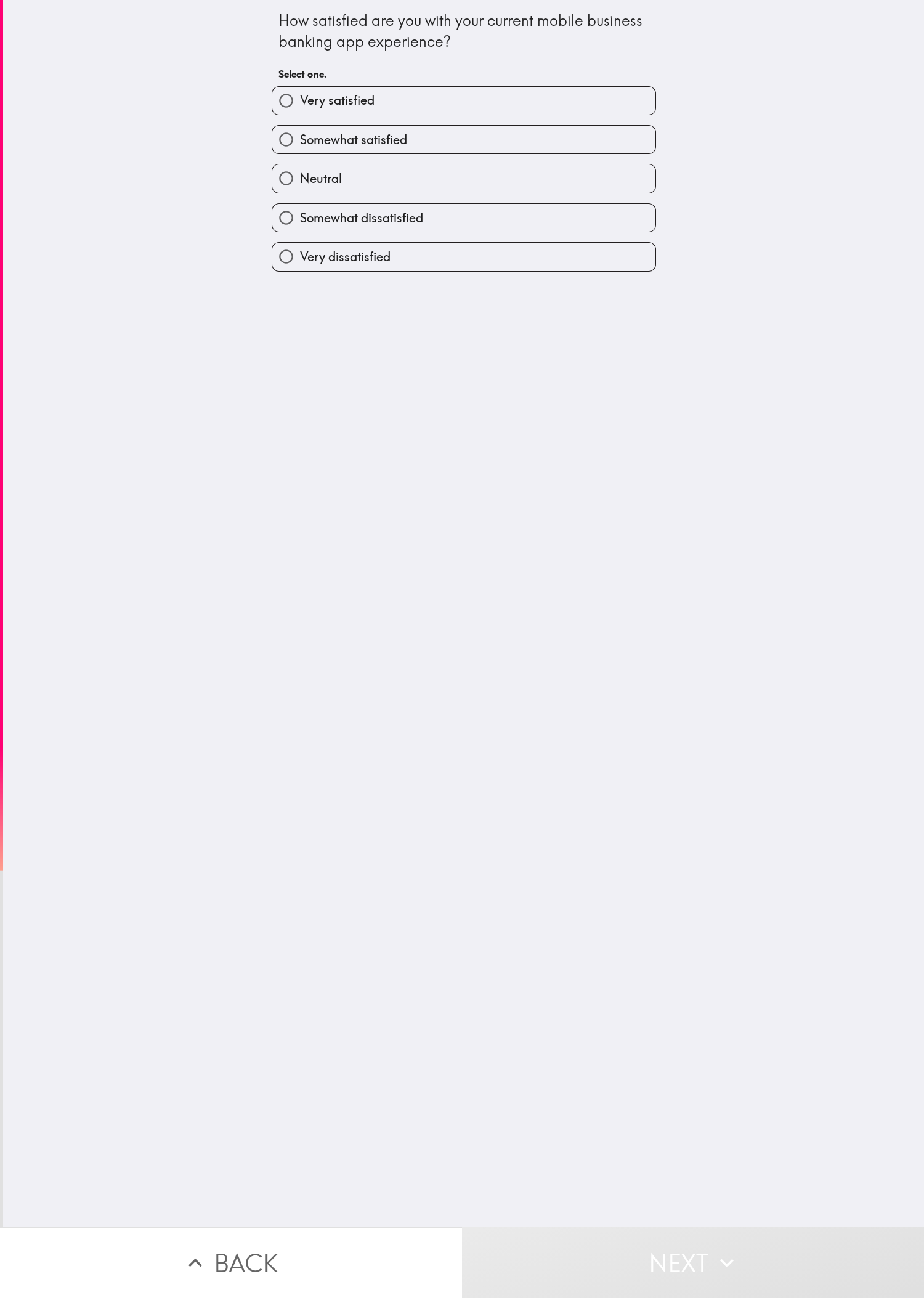
drag, startPoint x: 671, startPoint y: 804, endPoint x: 534, endPoint y: 669, distance: 192.3
click at [308, 432] on div "How satisfied are you with your current mobile business banking app experience?…" at bounding box center [463, 614] width 921 height 1227
drag, startPoint x: 300, startPoint y: 110, endPoint x: 308, endPoint y: 112, distance: 8.2
click at [301, 109] on span "Very satisfied" at bounding box center [337, 101] width 74 height 17
click at [300, 110] on input "Very satisfied" at bounding box center [286, 101] width 28 height 28
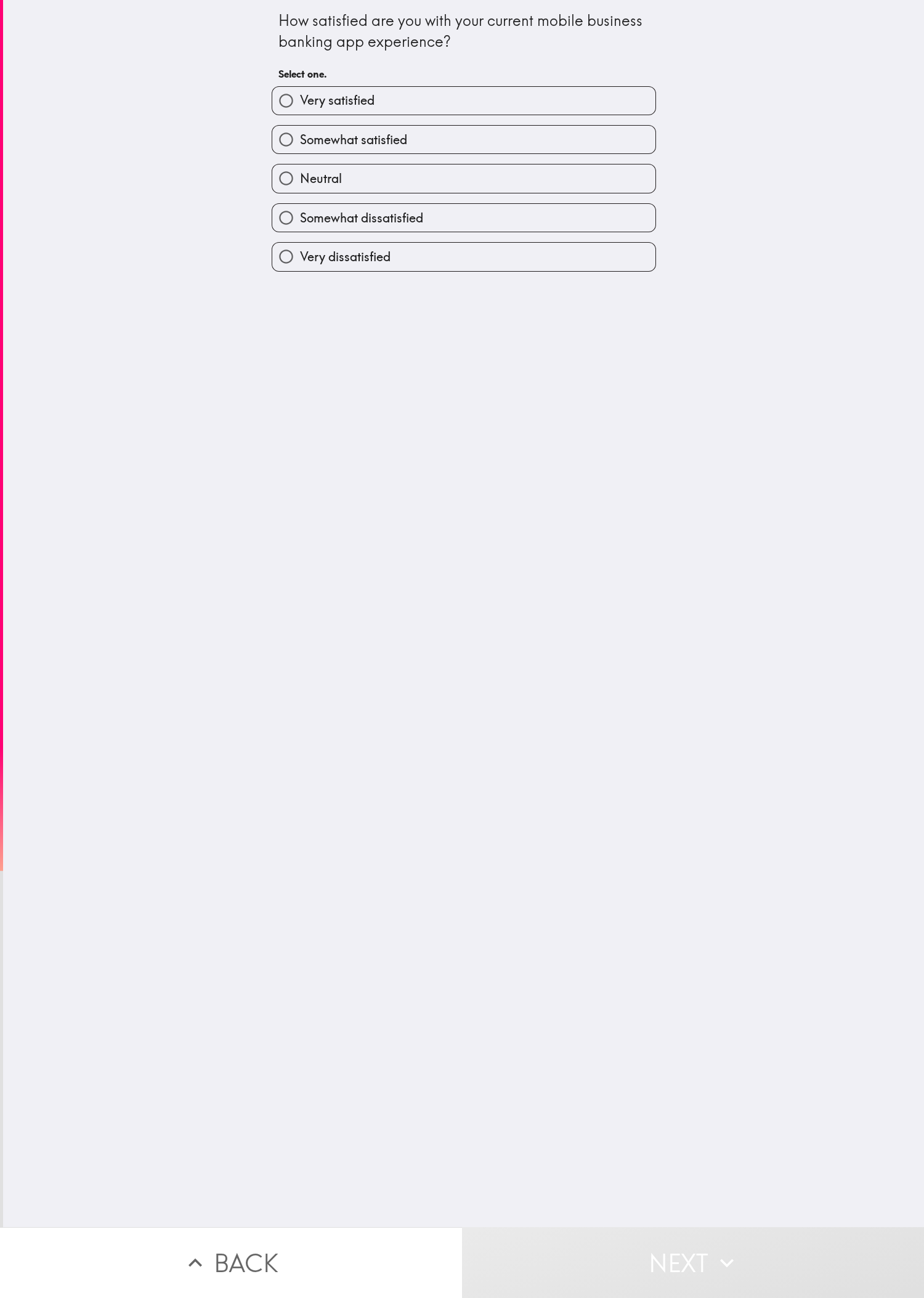
radio input "true"
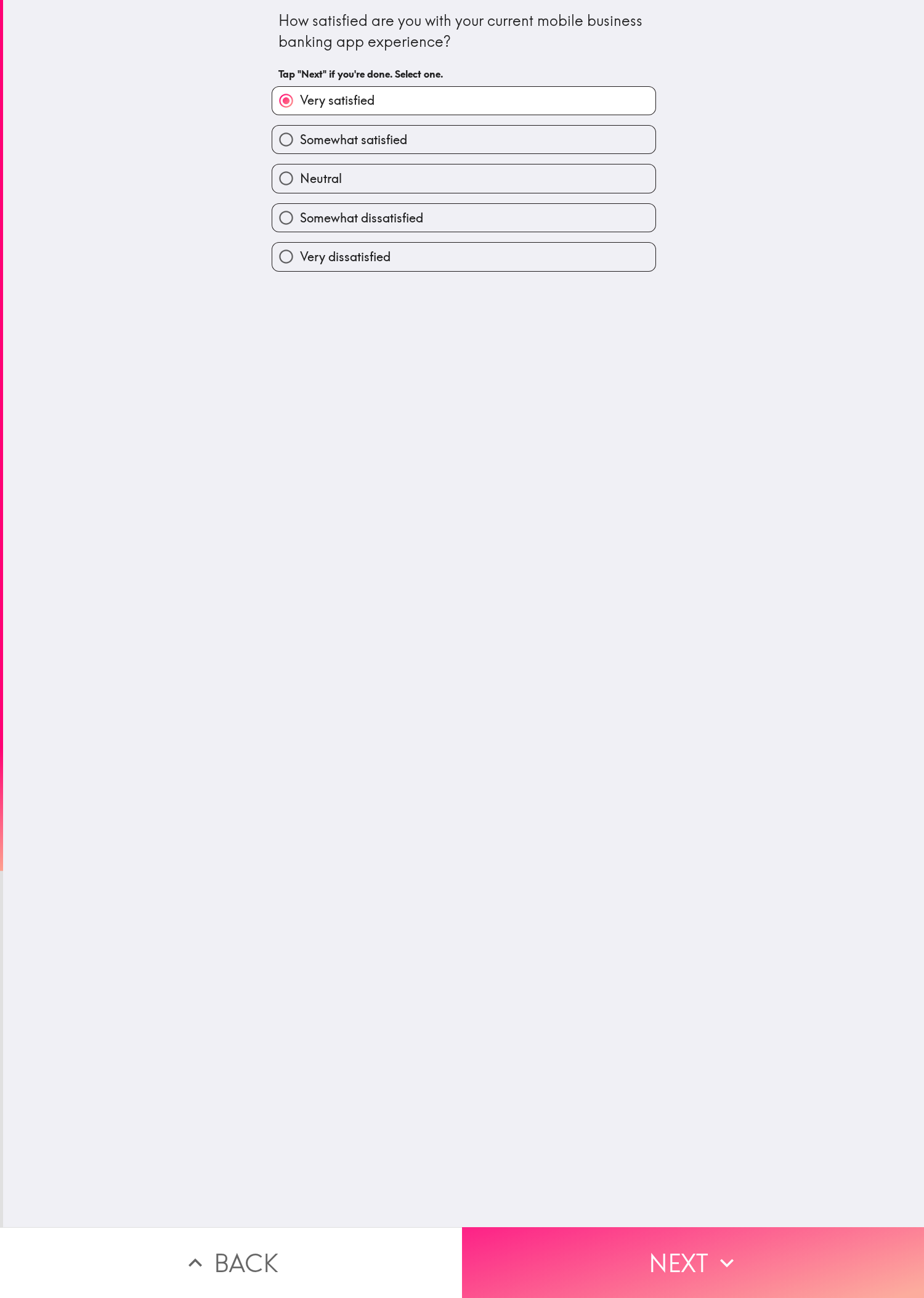
drag, startPoint x: 606, startPoint y: 1130, endPoint x: 653, endPoint y: 1220, distance: 101.5
click at [308, 432] on div "How satisfied are you with your current mobile business banking app experience?…" at bounding box center [463, 614] width 921 height 1227
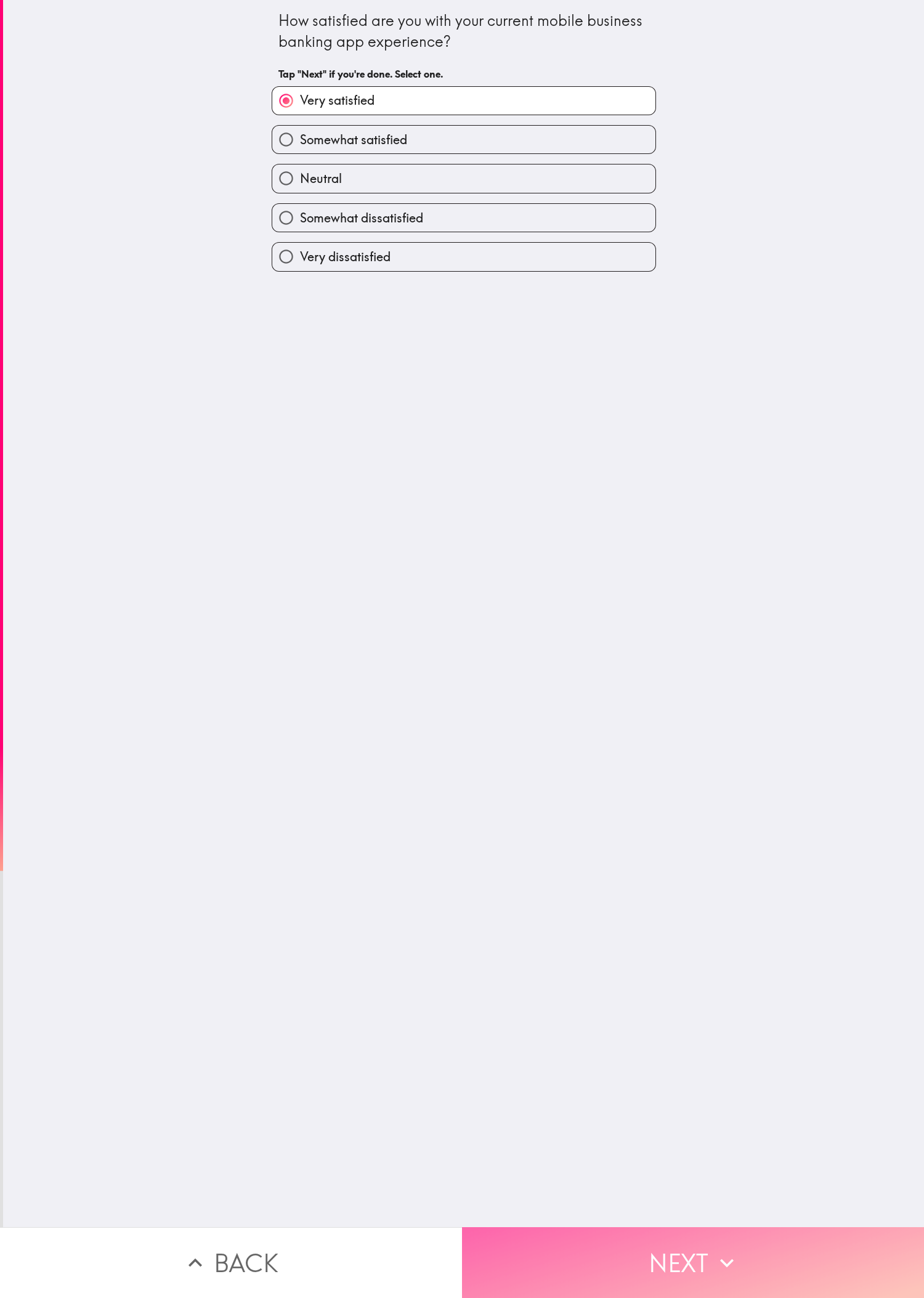
click at [308, 432] on button "Next" at bounding box center [692, 1262] width 462 height 71
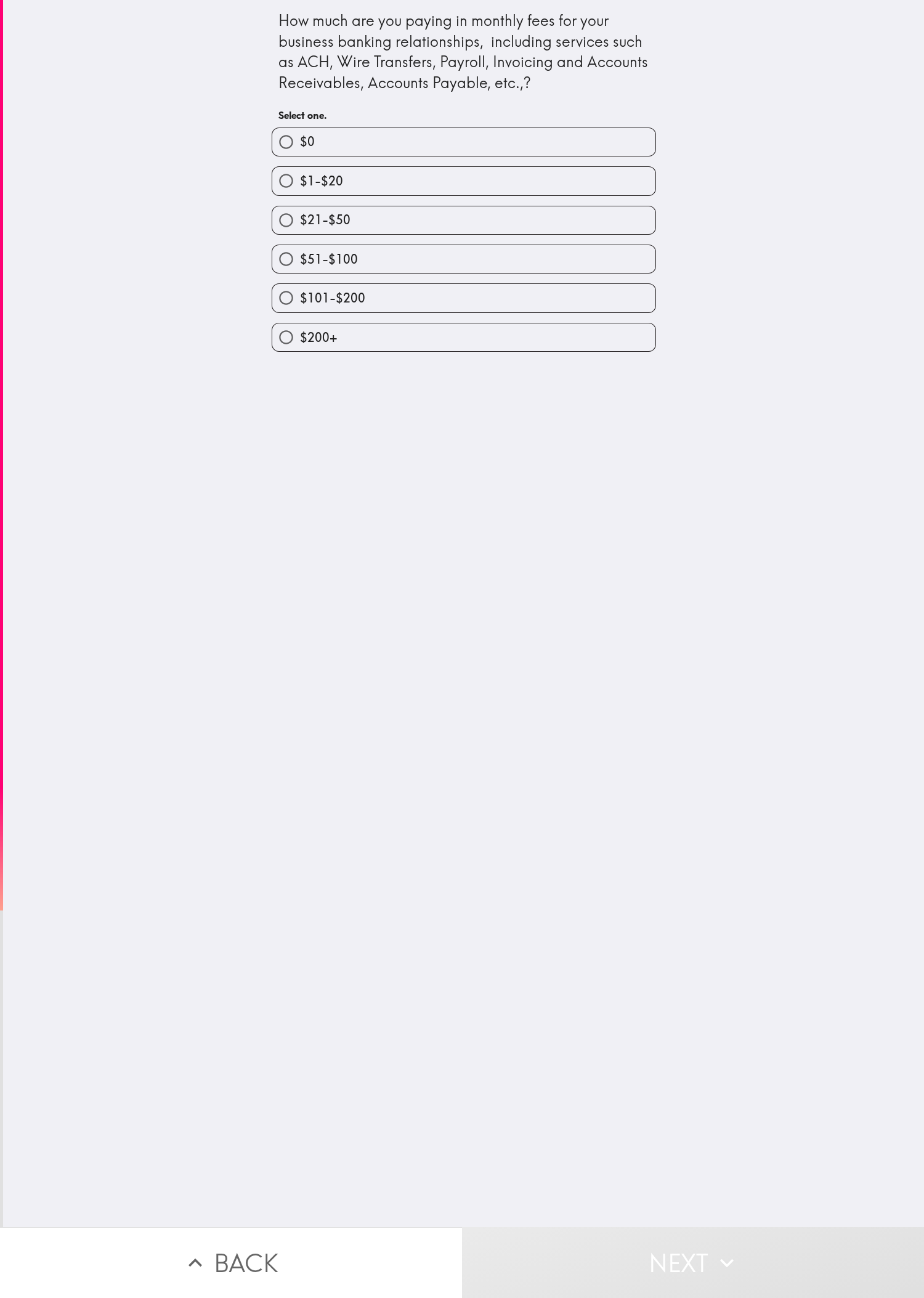
drag, startPoint x: 753, startPoint y: 795, endPoint x: 600, endPoint y: 462, distance: 366.5
click at [308, 432] on div "How much are you paying in monthly fees for your business banking relationships…" at bounding box center [463, 614] width 921 height 1227
click at [308, 240] on div "$51-$100" at bounding box center [459, 254] width 394 height 39
click at [308, 266] on label "$51-$100" at bounding box center [464, 259] width 383 height 28
click at [300, 266] on input "$51-$100" at bounding box center [286, 259] width 28 height 28
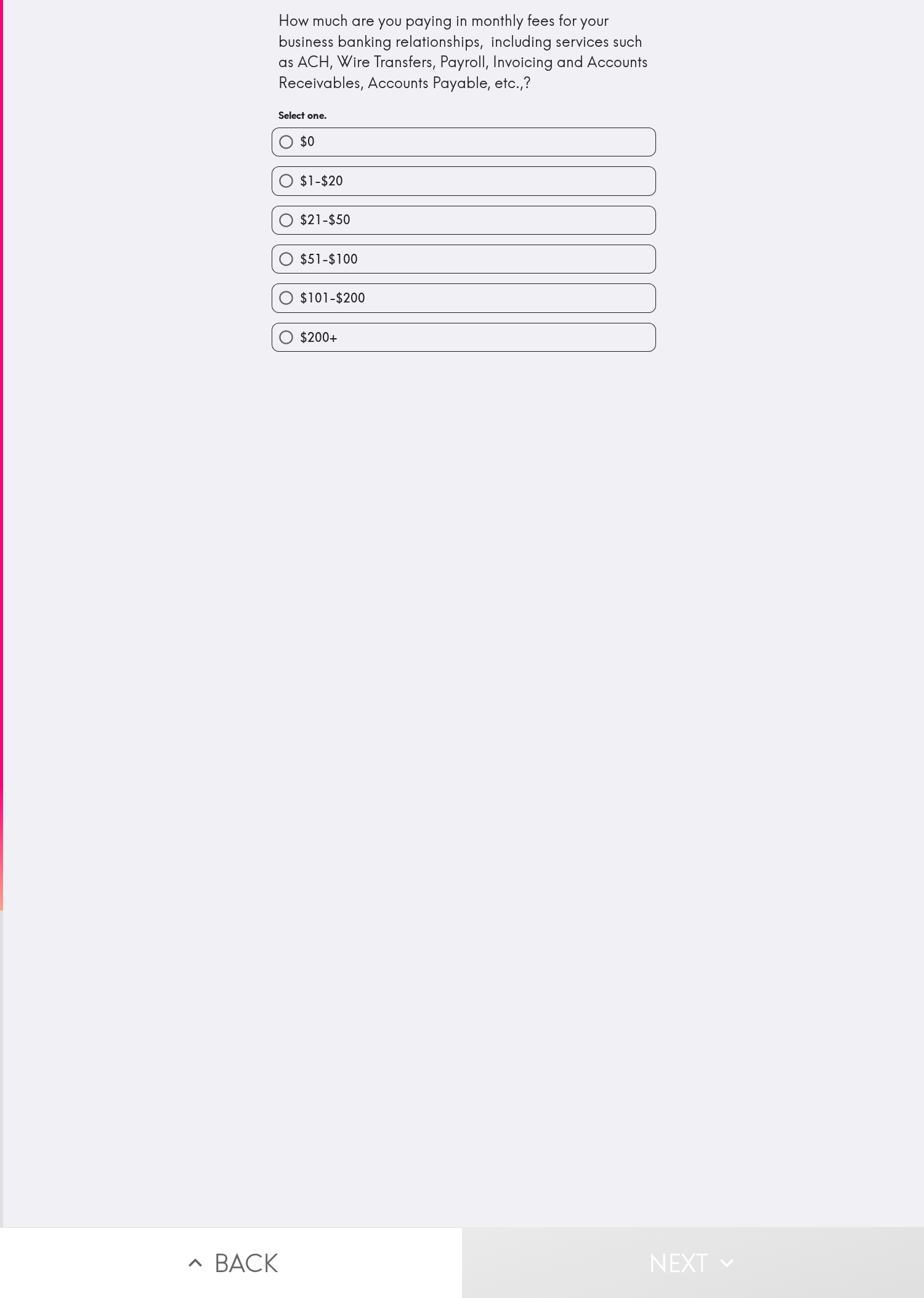
radio input "true"
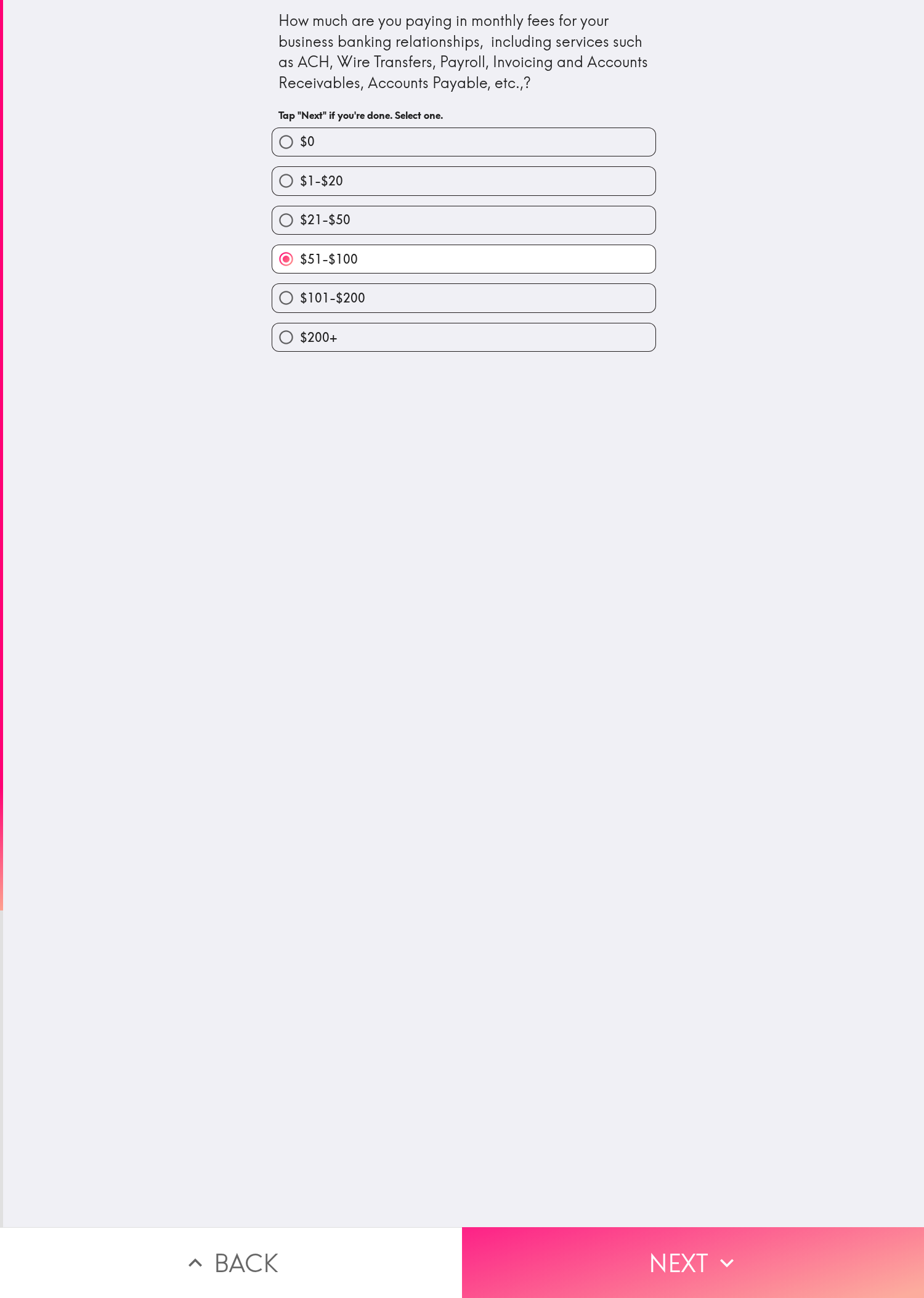
click at [308, 432] on button "Next" at bounding box center [692, 1262] width 462 height 71
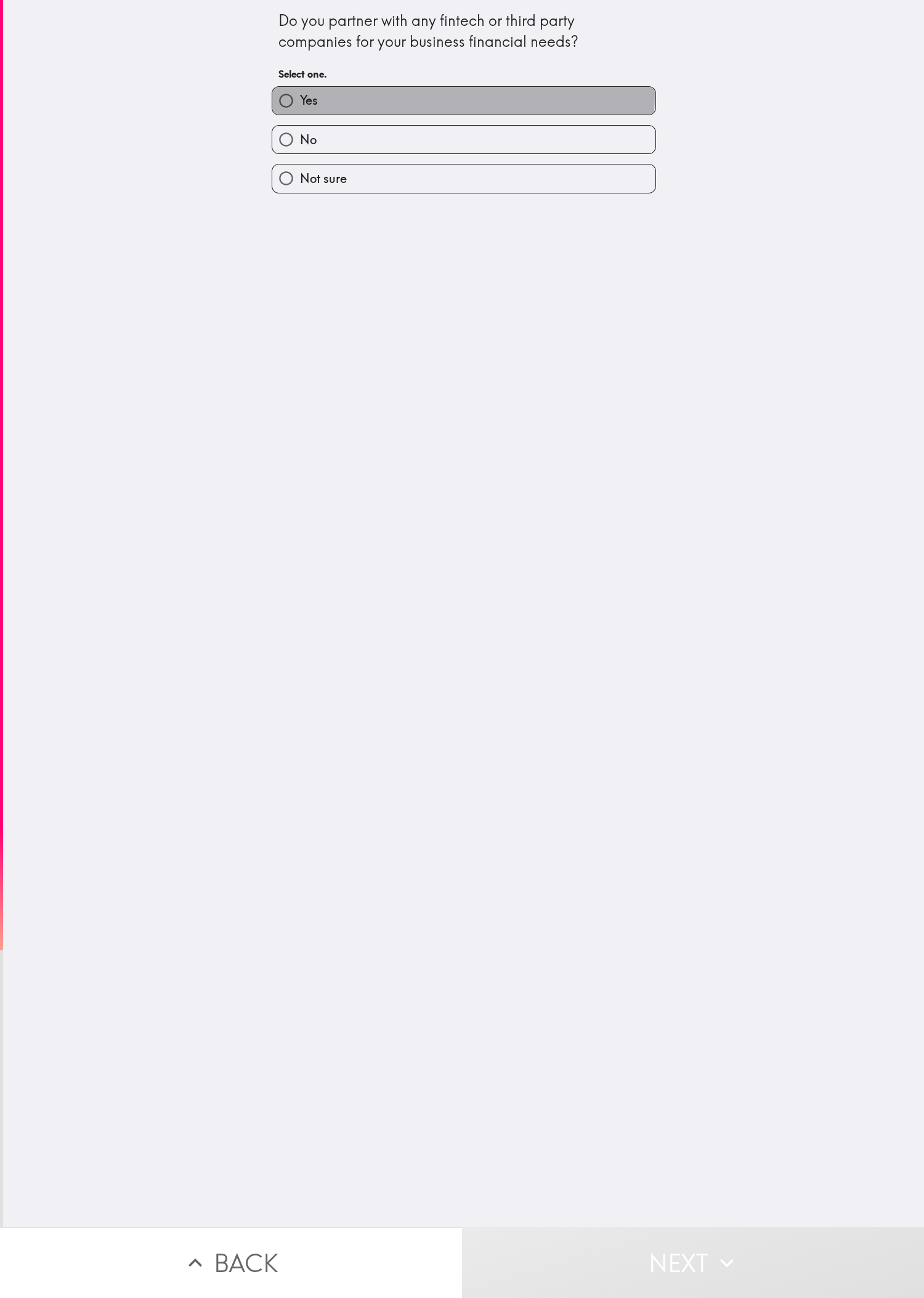
click at [308, 93] on label "Yes" at bounding box center [464, 101] width 383 height 28
click at [300, 93] on input "Yes" at bounding box center [286, 101] width 28 height 28
radio input "true"
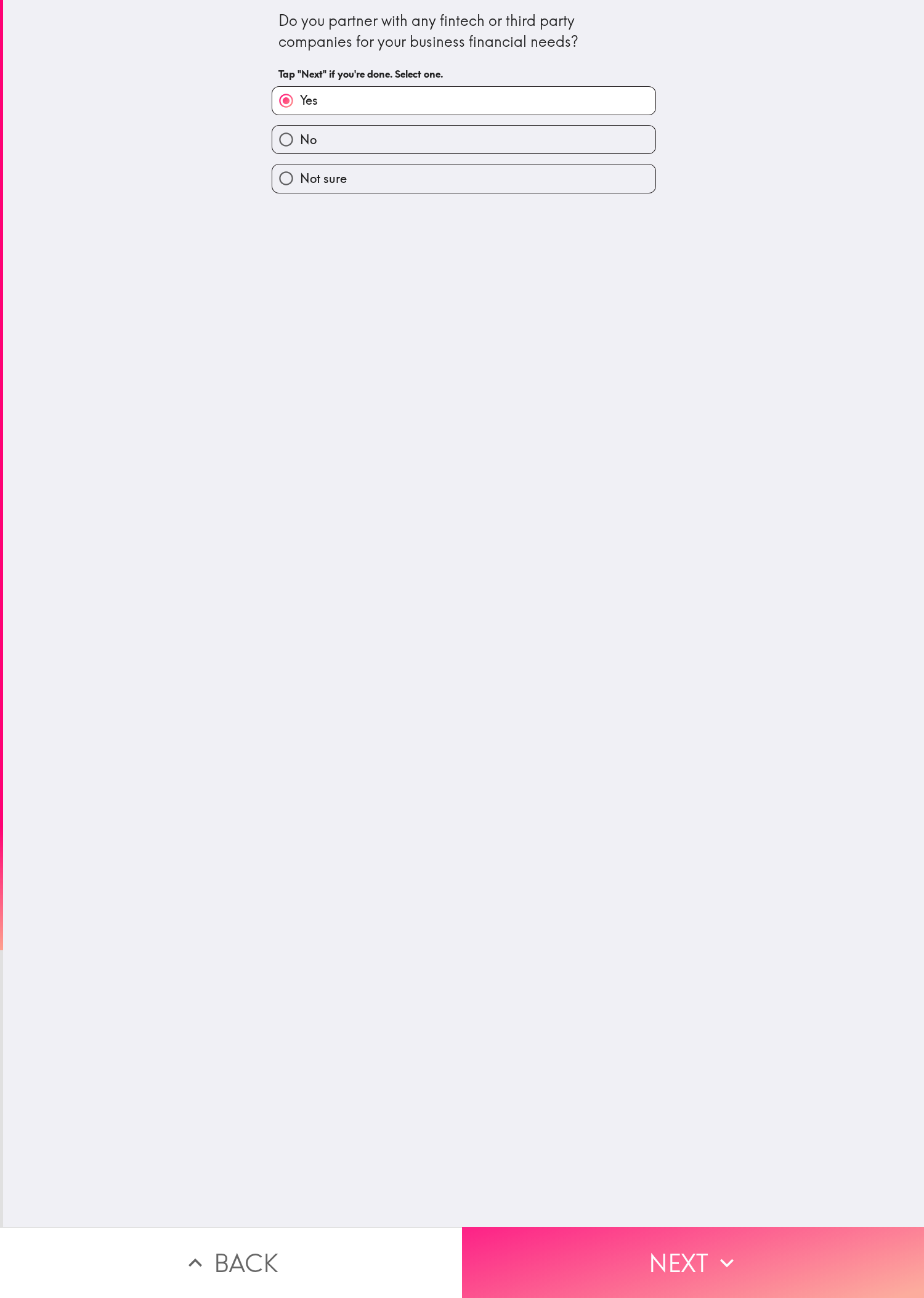
click at [308, 432] on button "Next" at bounding box center [692, 1262] width 462 height 71
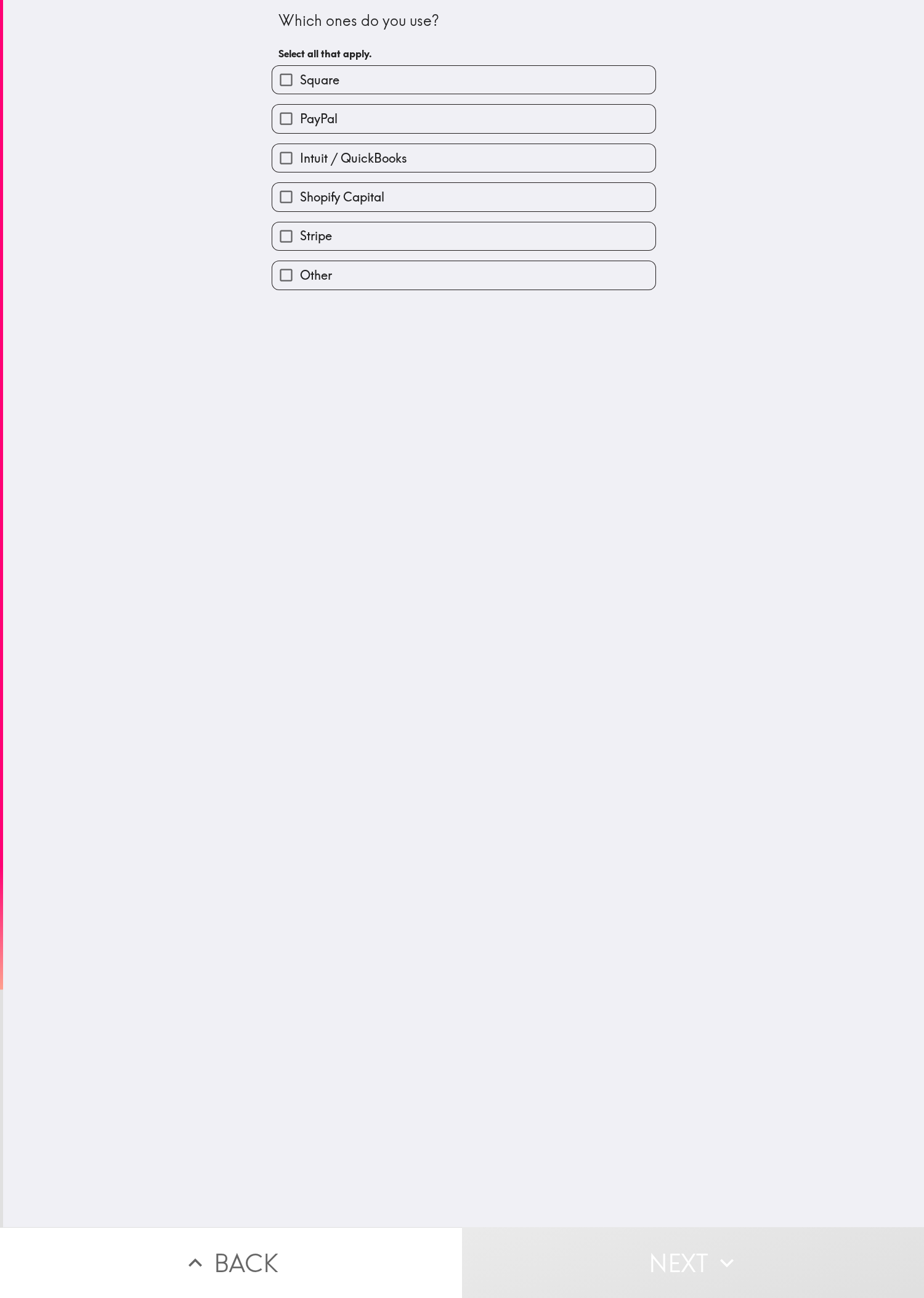
click at [308, 222] on div "Stripe" at bounding box center [459, 231] width 394 height 39
click at [308, 211] on label "Shopify Capital" at bounding box center [464, 196] width 383 height 28
click at [300, 211] on input "Shopify Capital" at bounding box center [286, 196] width 28 height 28
checkbox input "true"
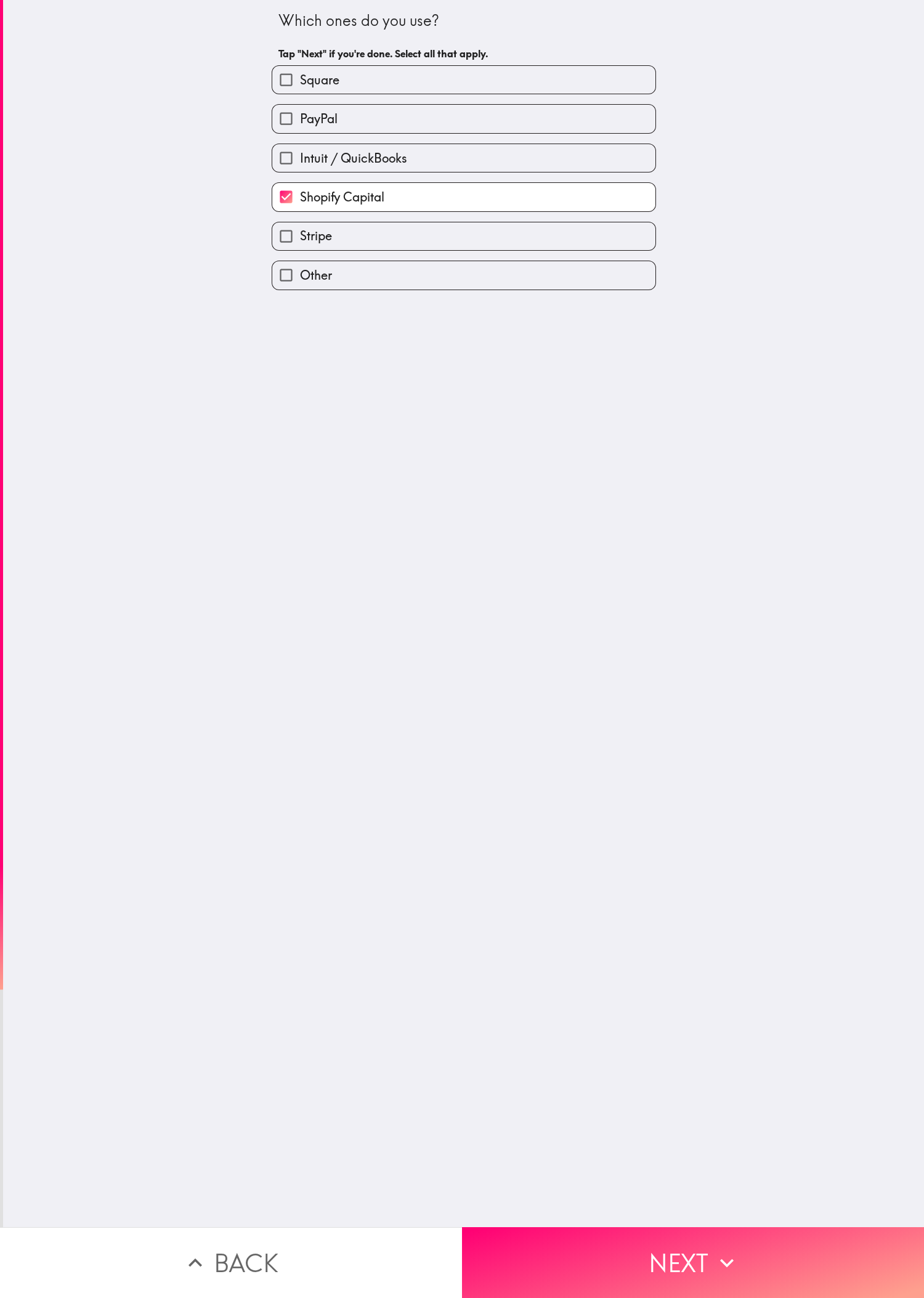
click at [308, 230] on label "Stripe" at bounding box center [464, 236] width 383 height 28
click at [300, 230] on input "Stripe" at bounding box center [286, 236] width 28 height 28
click at [308, 235] on label "Stripe" at bounding box center [464, 236] width 383 height 28
click at [300, 235] on input "Stripe" at bounding box center [286, 236] width 28 height 28
checkbox input "false"
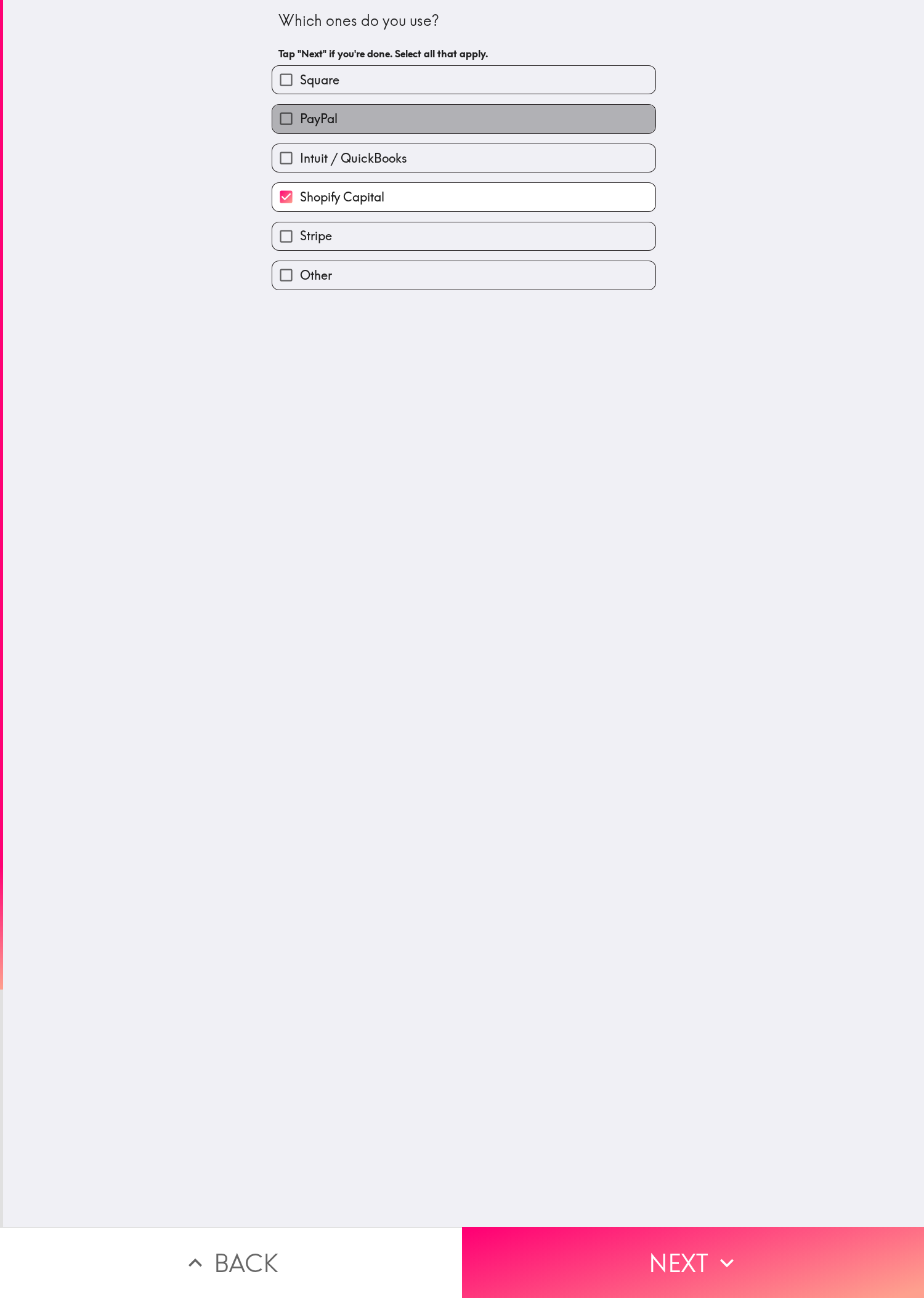
click at [308, 114] on label "PayPal" at bounding box center [464, 118] width 383 height 28
click at [300, 114] on input "PayPal" at bounding box center [286, 118] width 28 height 28
checkbox input "true"
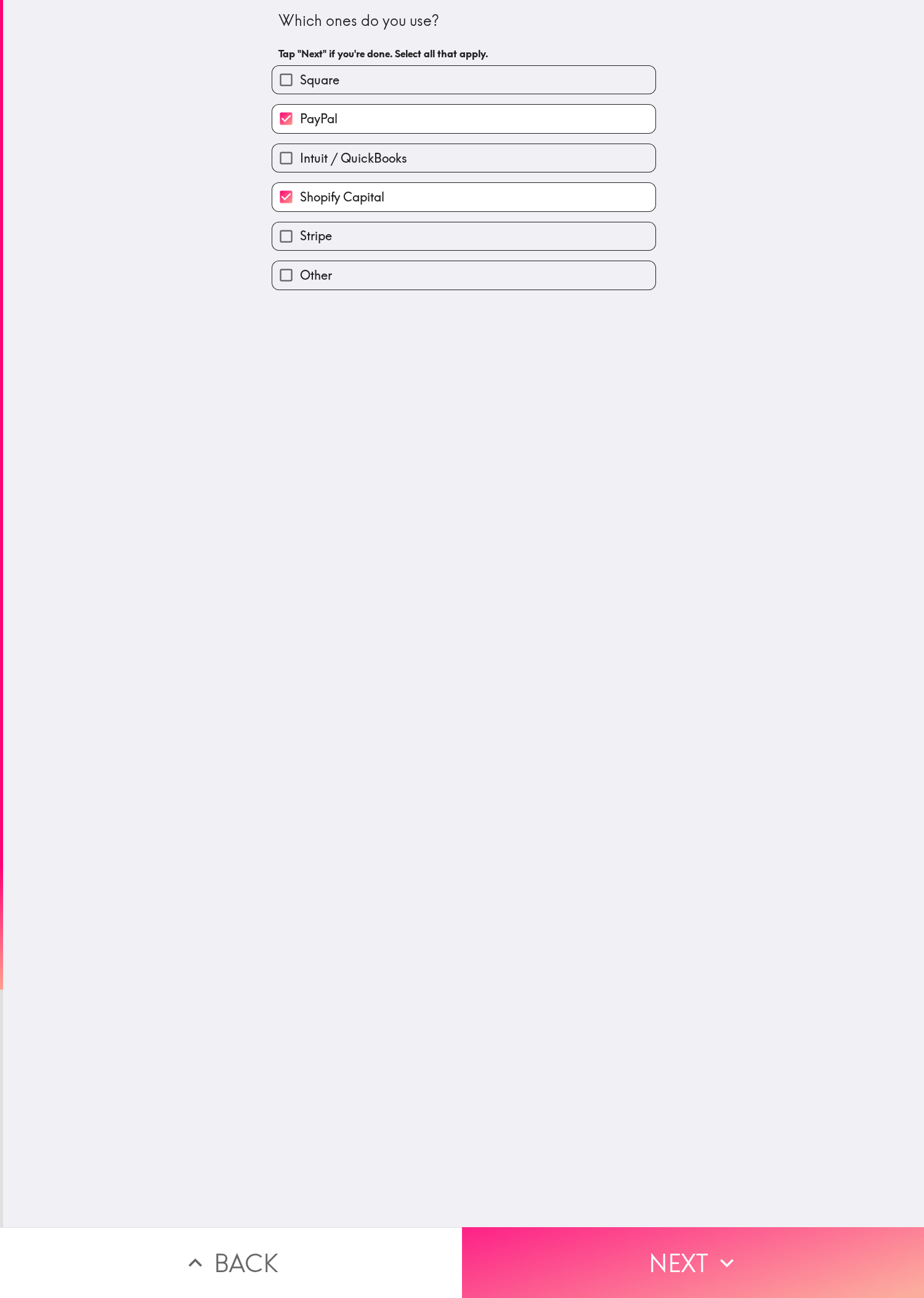
click at [308, 432] on button "Next" at bounding box center [692, 1262] width 462 height 71
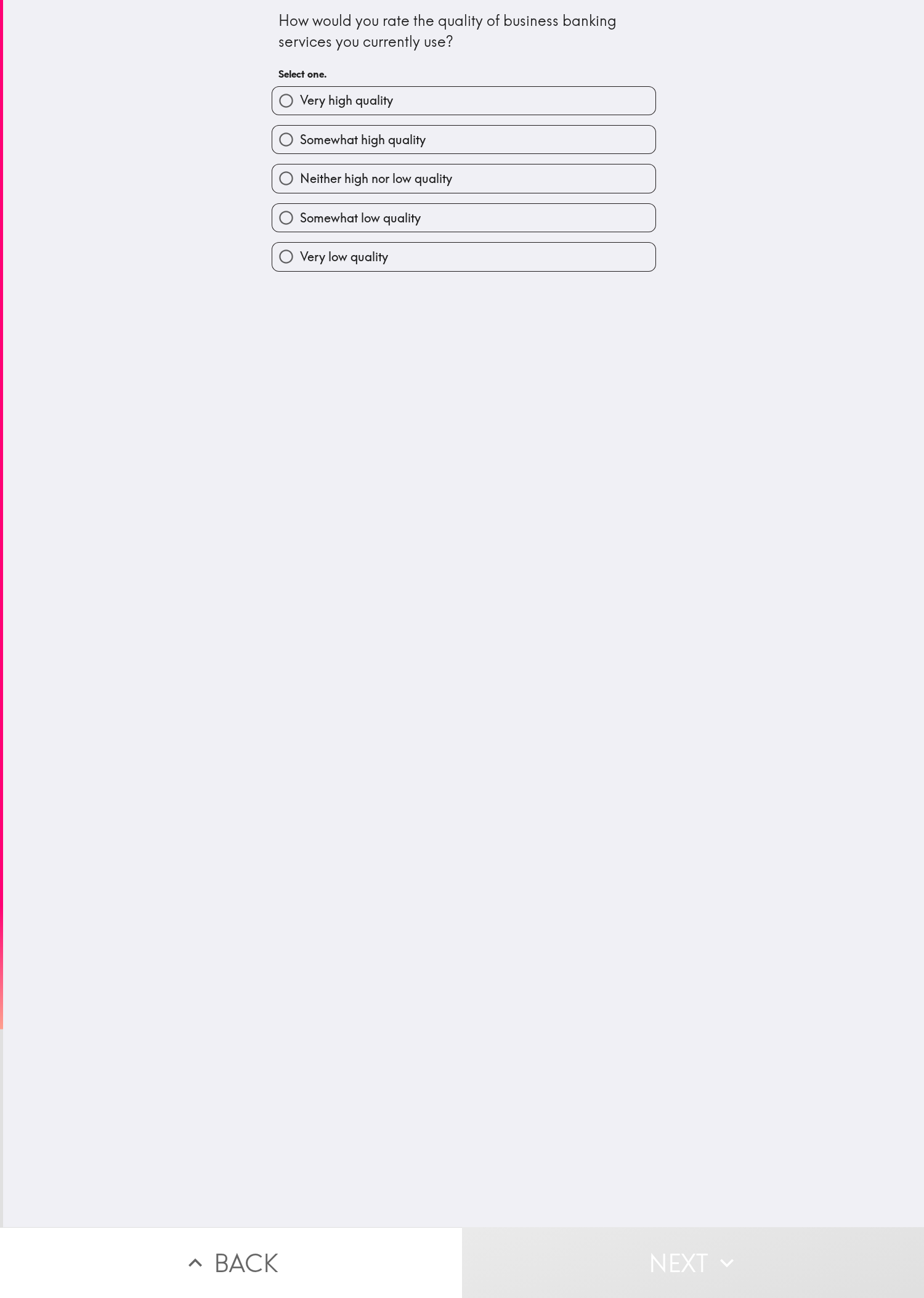
drag, startPoint x: 671, startPoint y: 726, endPoint x: 646, endPoint y: 495, distance: 232.3
click at [308, 432] on div "How would you rate the quality of business banking services you currently use? …" at bounding box center [463, 614] width 921 height 1227
click at [308, 173] on label "Neither high nor low quality" at bounding box center [464, 178] width 383 height 28
click at [300, 173] on input "Neither high nor low quality" at bounding box center [286, 178] width 28 height 28
radio input "true"
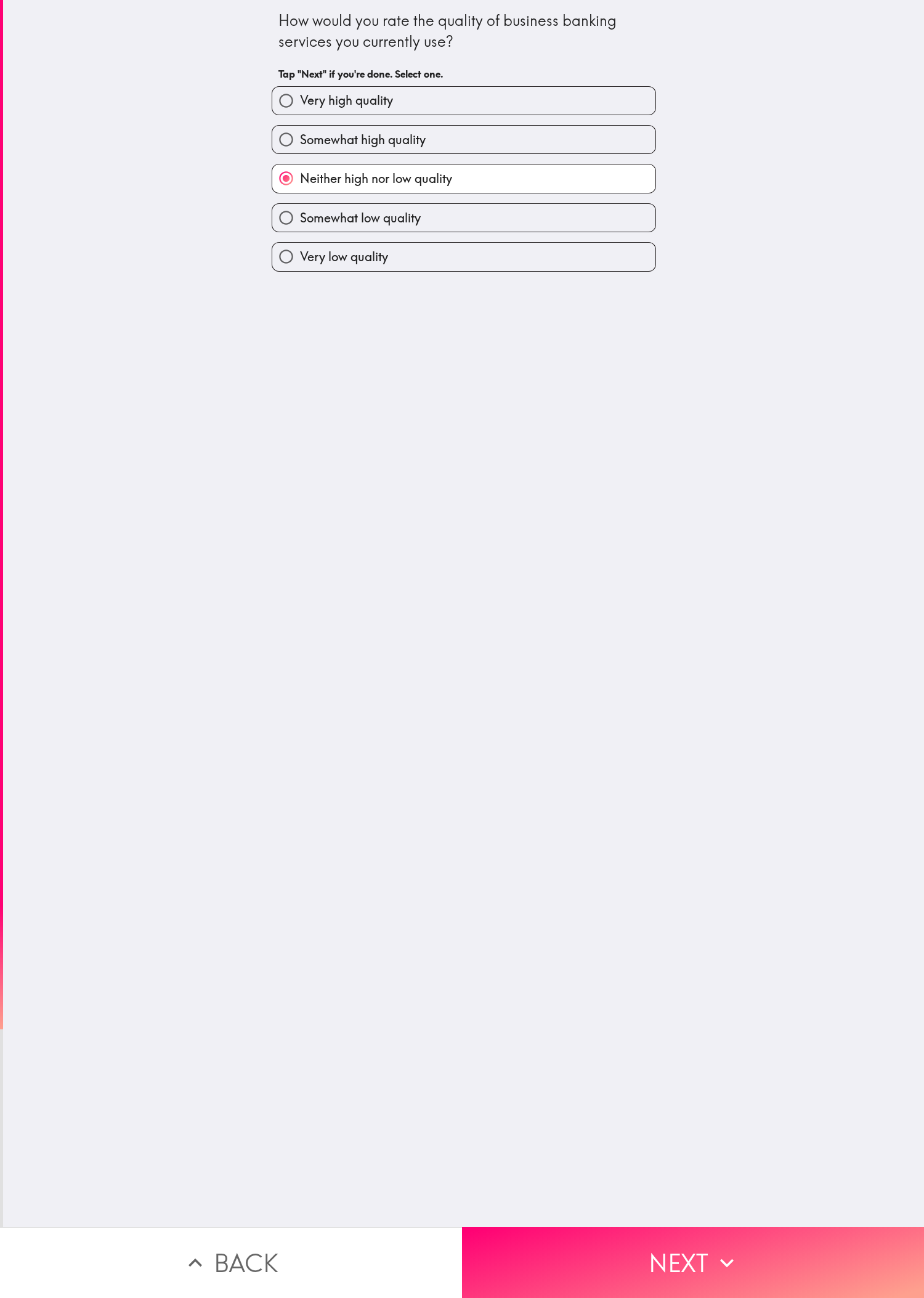
click at [308, 137] on label "Somewhat high quality" at bounding box center [464, 139] width 383 height 28
click at [300, 137] on input "Somewhat high quality" at bounding box center [286, 139] width 28 height 28
radio input "true"
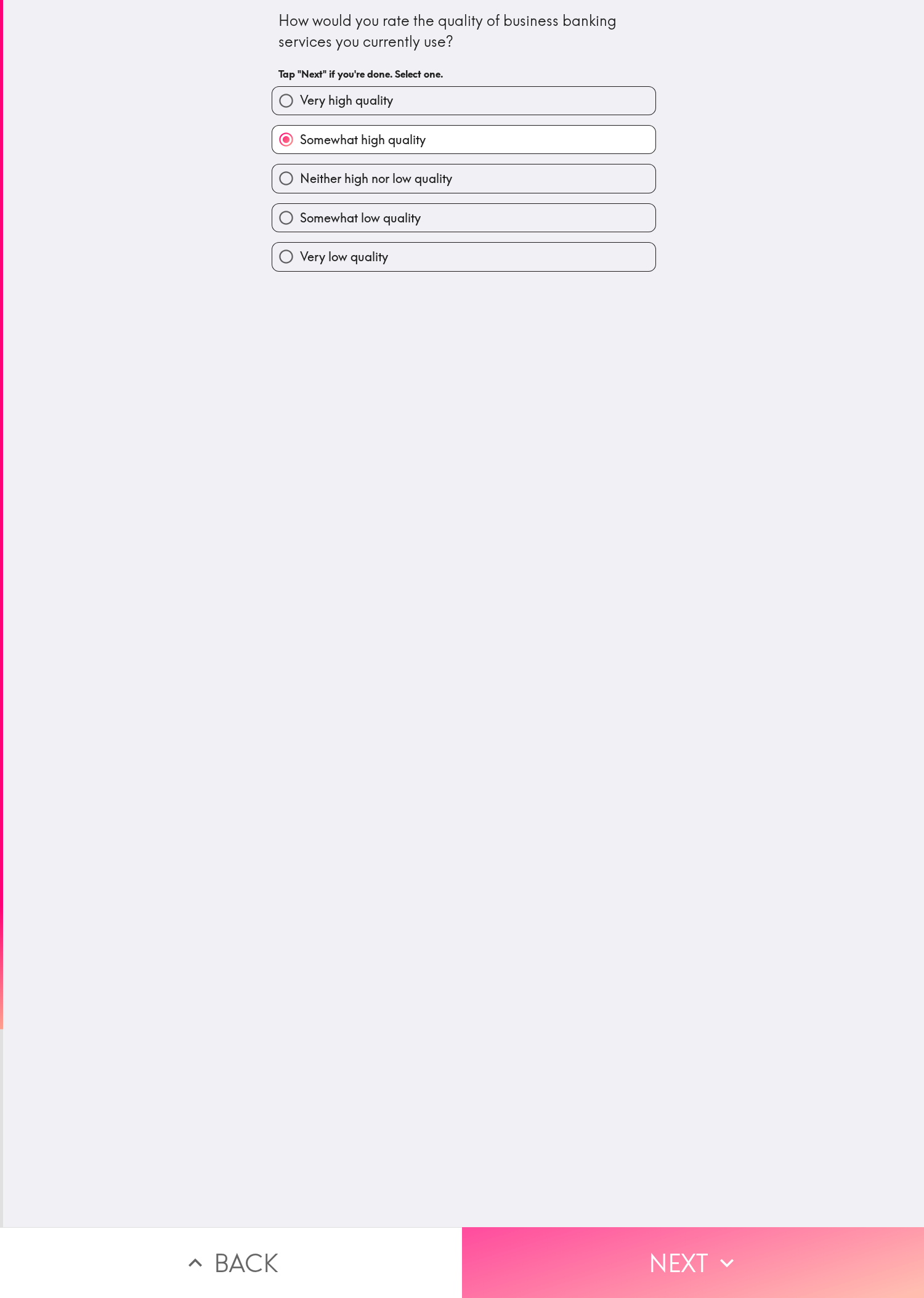
drag, startPoint x: 686, startPoint y: 1234, endPoint x: 468, endPoint y: 1021, distance: 304.8
click at [308, 432] on button "Next" at bounding box center [692, 1262] width 462 height 71
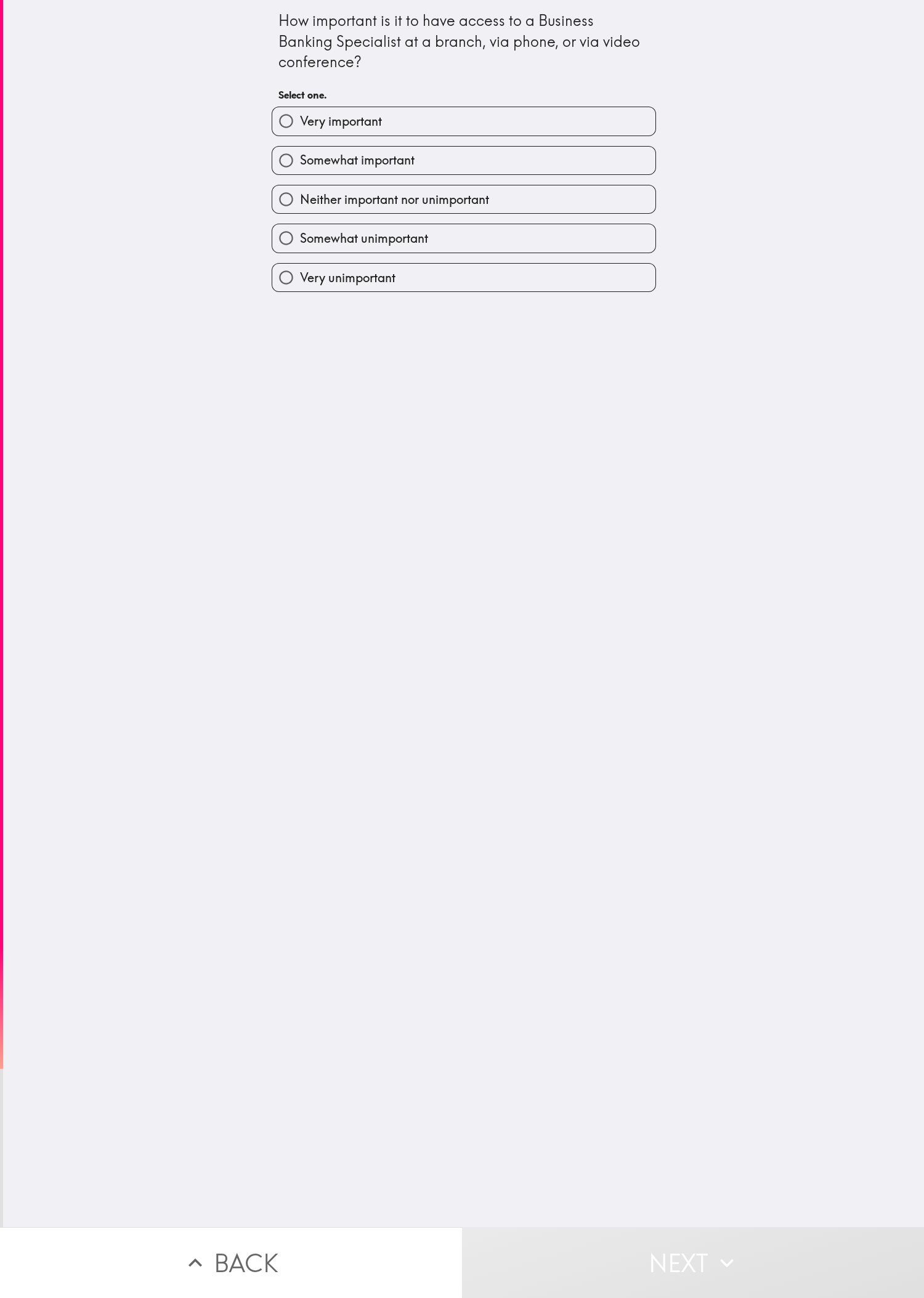
drag, startPoint x: 626, startPoint y: 504, endPoint x: 611, endPoint y: 450, distance: 56.0
click at [308, 432] on div "How important is it to have access to a Business Banking Specialist at a branch…" at bounding box center [463, 614] width 921 height 1227
click at [308, 160] on label "Somewhat important" at bounding box center [464, 160] width 383 height 28
click at [300, 160] on input "Somewhat important" at bounding box center [286, 160] width 28 height 28
radio input "true"
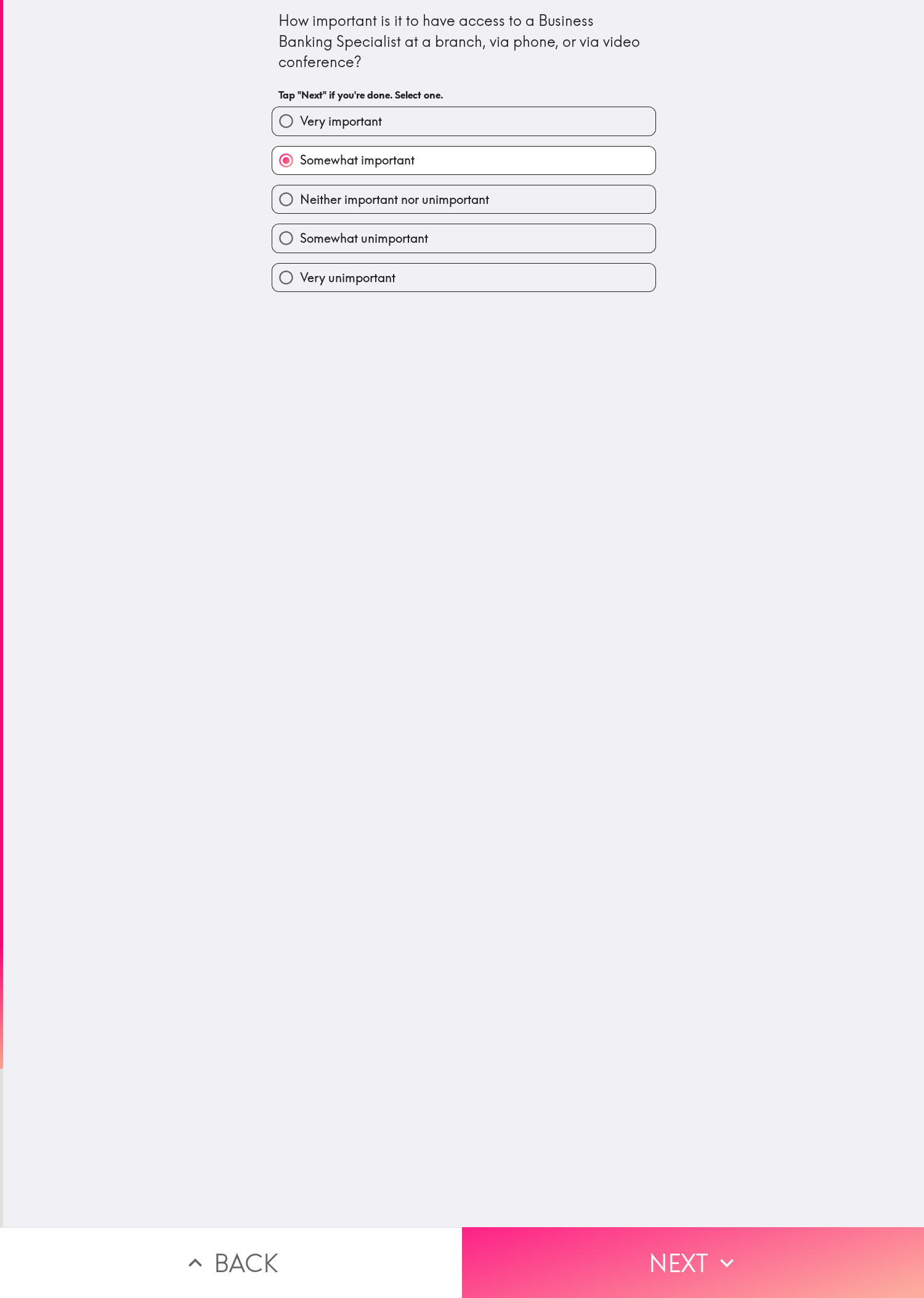
drag, startPoint x: 690, startPoint y: 1191, endPoint x: 691, endPoint y: 1202, distance: 11.0
click at [308, 432] on div "How important is it to have access to a Business Banking Specialist at a branch…" at bounding box center [462, 649] width 924 height 1298
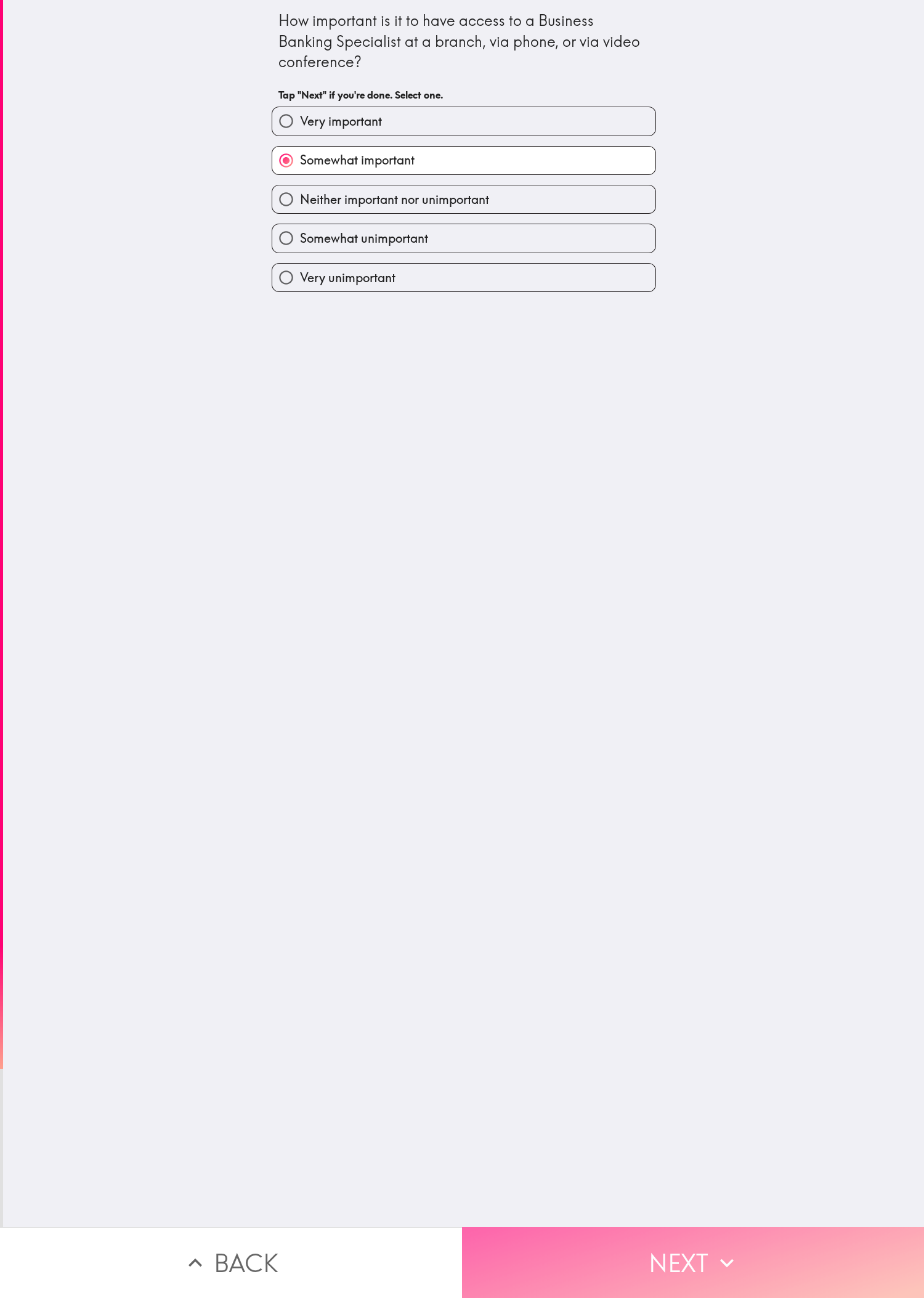
click at [308, 432] on button "Next" at bounding box center [692, 1262] width 462 height 71
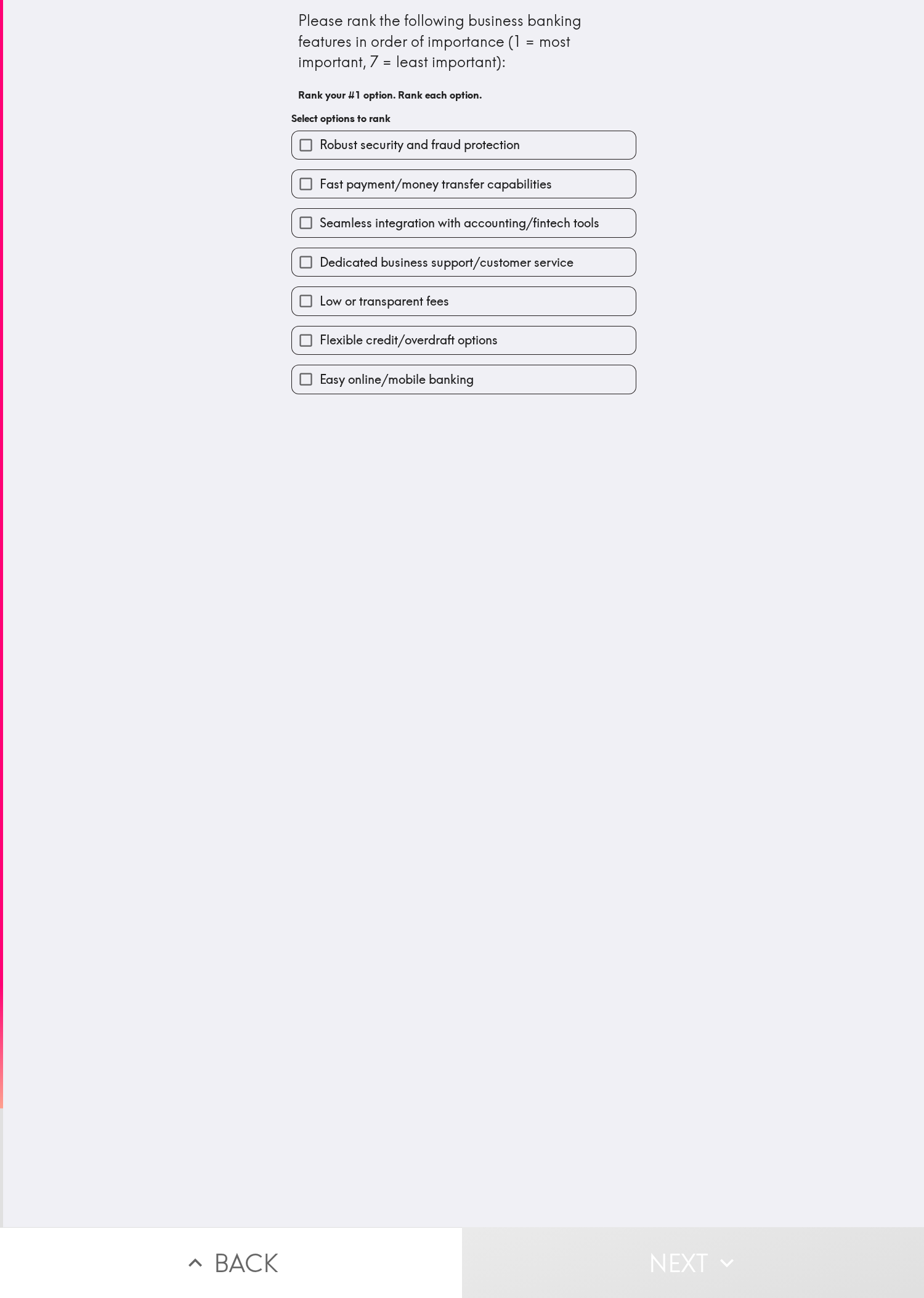
click at [261, 432] on div "Please rank the following business banking features in order of importance (1 =…" at bounding box center [463, 614] width 921 height 1227
click at [308, 218] on span "Seamless integration with accounting/fintech tools" at bounding box center [460, 223] width 280 height 17
click at [308, 218] on input "Seamless integration with accounting/fintech tools" at bounding box center [305, 223] width 28 height 28
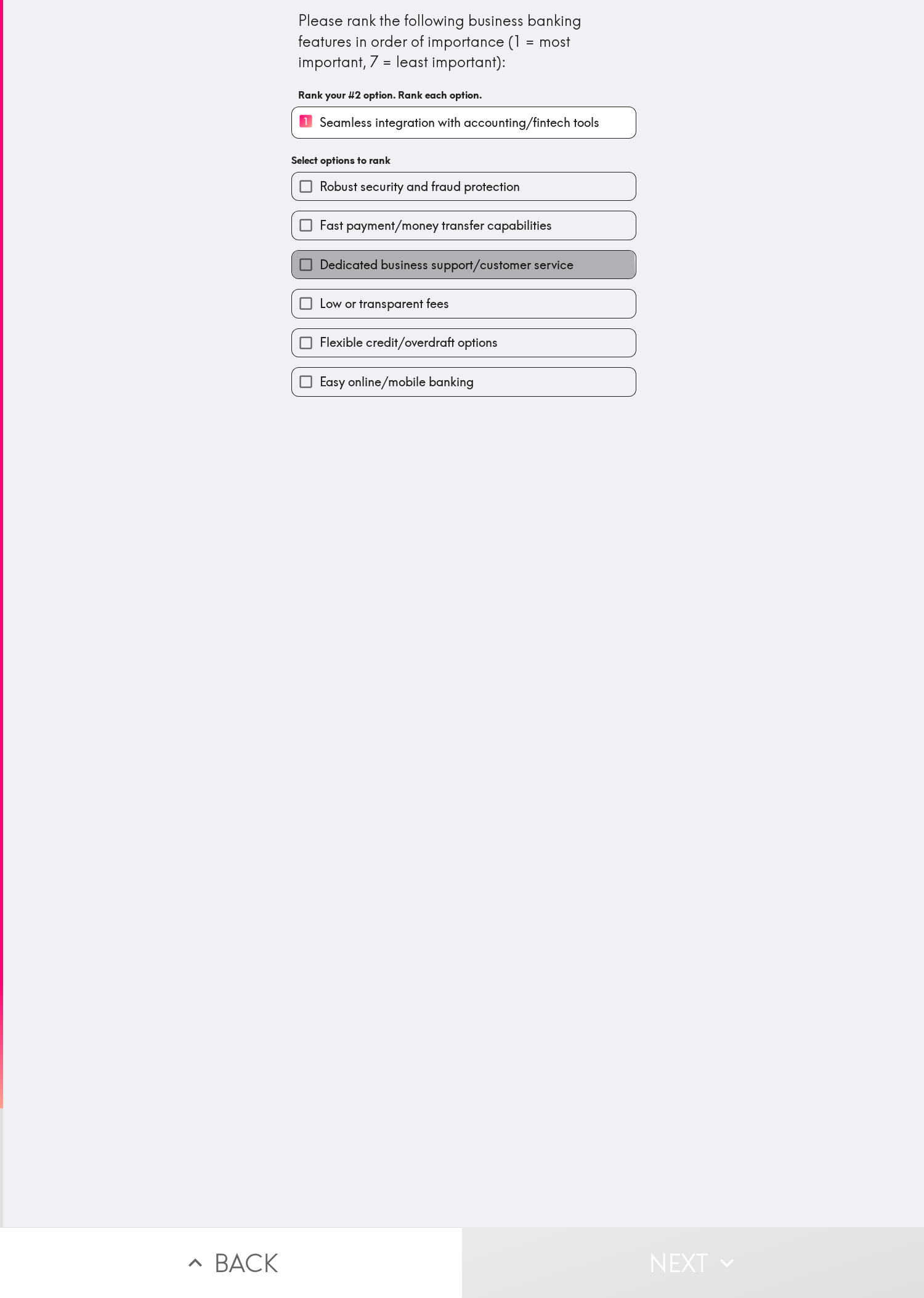
click at [308, 278] on label "Dedicated business support/customer service" at bounding box center [464, 264] width 344 height 28
click at [308, 278] on input "Dedicated business support/customer service" at bounding box center [305, 264] width 28 height 28
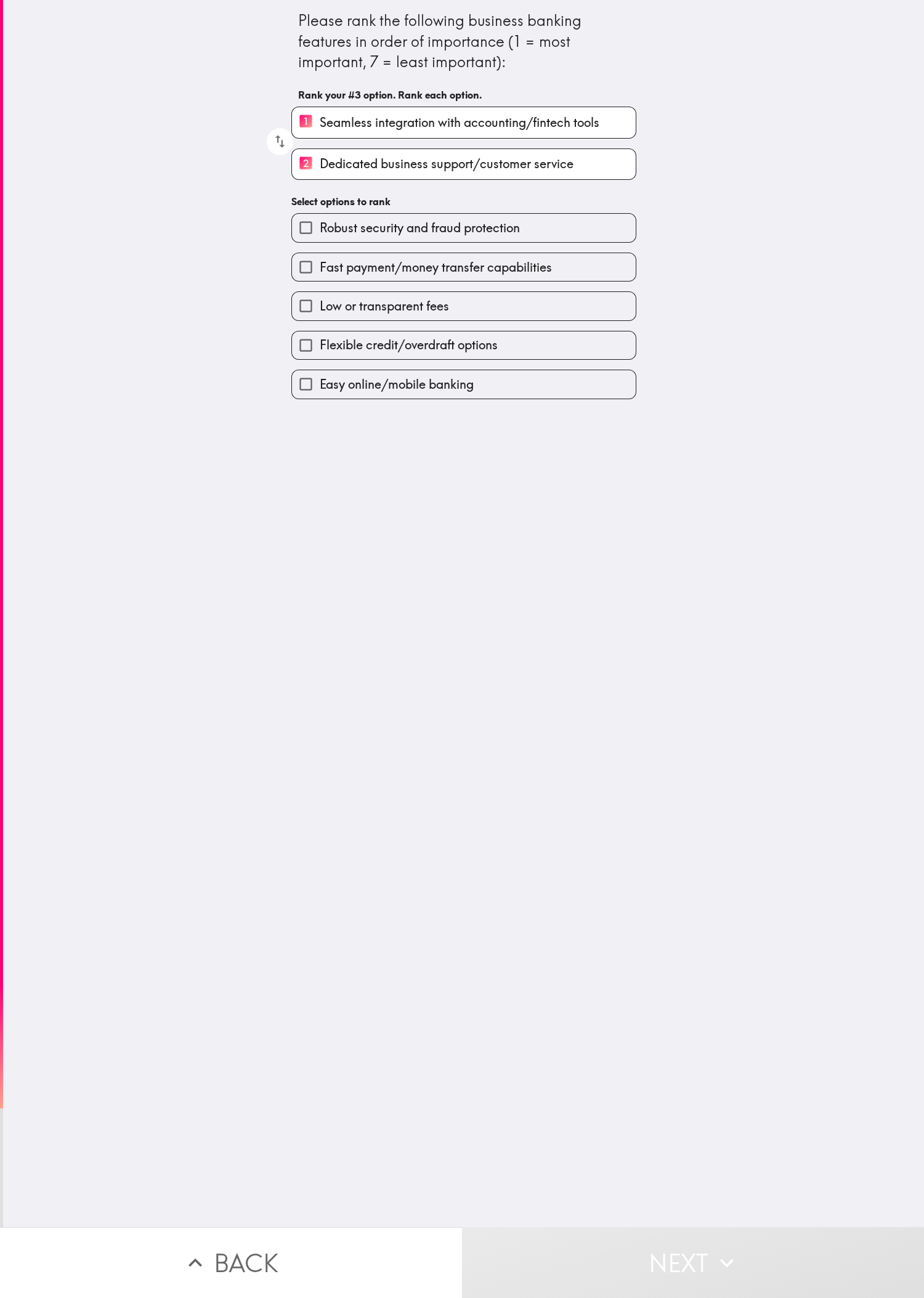
click at [308, 291] on div "Low or transparent fees" at bounding box center [458, 300] width 355 height 39
click at [308, 340] on label "Flexible credit/overdraft options" at bounding box center [464, 345] width 344 height 28
click at [308, 340] on input "Flexible credit/overdraft options" at bounding box center [305, 345] width 28 height 28
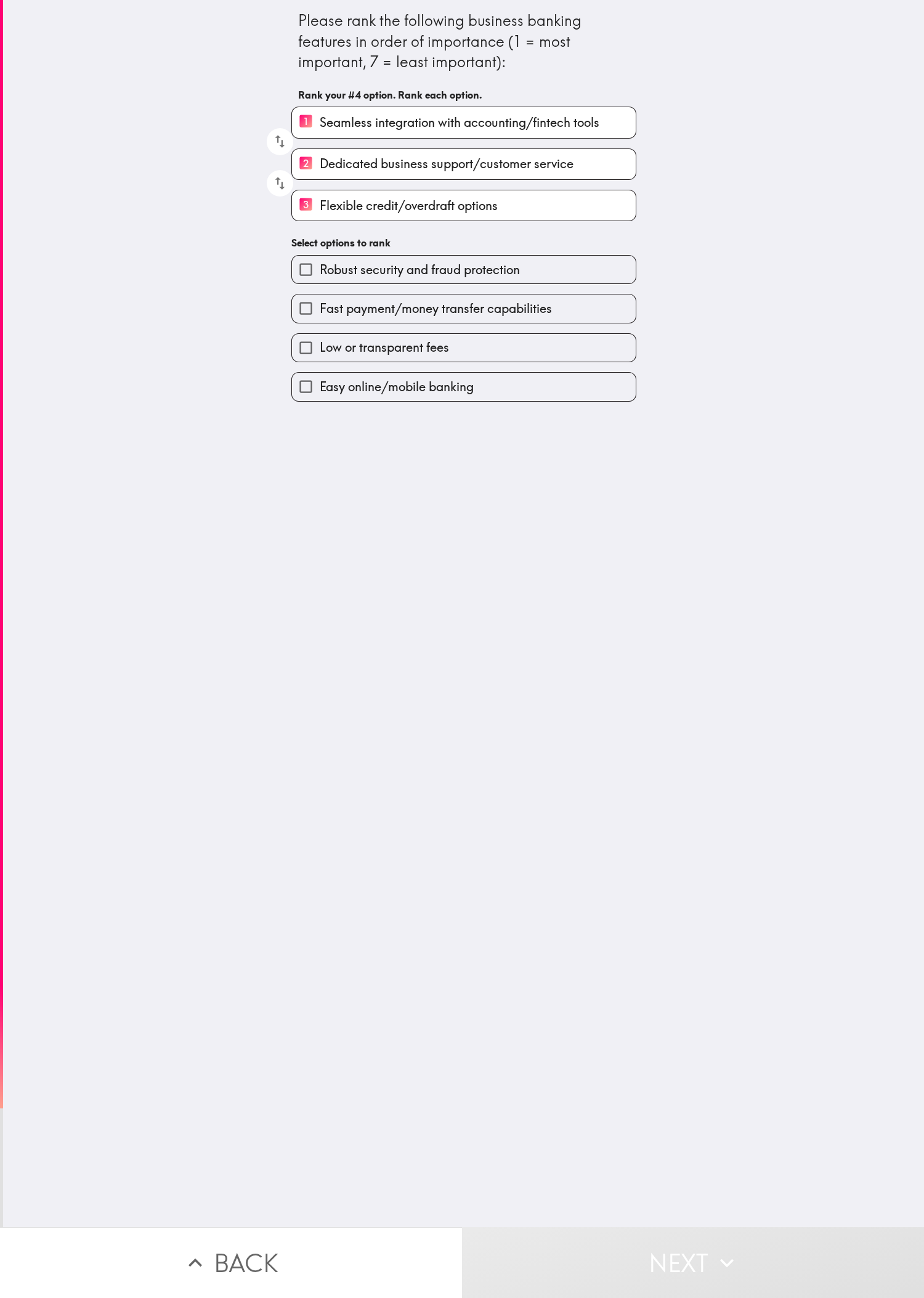
click at [308, 283] on label "Robust security and fraud protection" at bounding box center [464, 269] width 344 height 28
click at [308, 283] on input "Robust security and fraud protection" at bounding box center [305, 269] width 28 height 28
click at [308, 325] on label "Fast payment/money transfer capabilities" at bounding box center [464, 310] width 344 height 28
click at [308, 325] on input "Fast payment/money transfer capabilities" at bounding box center [305, 310] width 28 height 28
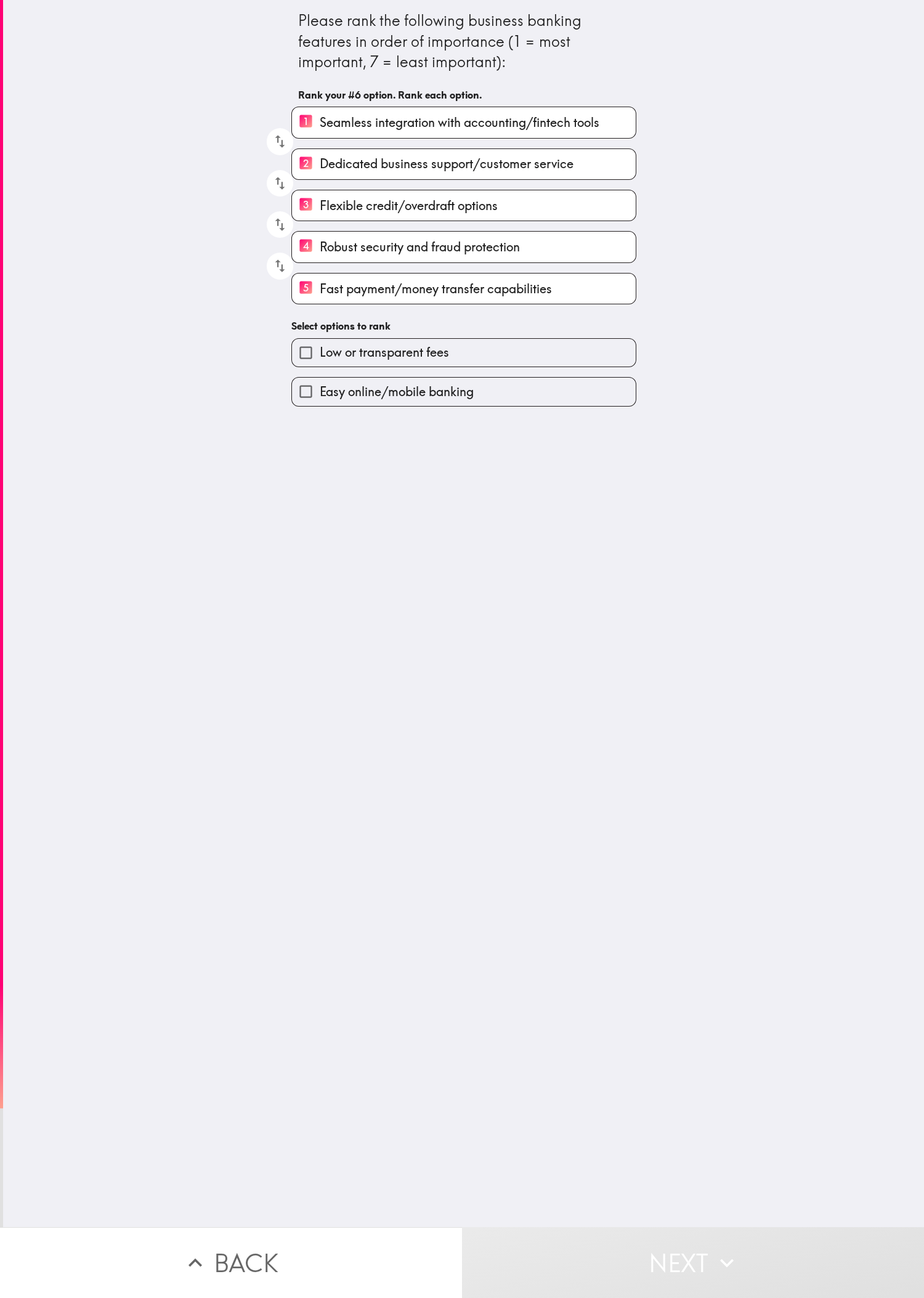
click at [308, 381] on div "Easy online/mobile banking" at bounding box center [458, 386] width 355 height 39
click at [308, 405] on label "Easy online/mobile banking" at bounding box center [464, 391] width 344 height 28
click at [308, 405] on input "Easy online/mobile banking" at bounding box center [305, 391] width 28 height 28
click at [308, 383] on div "Low or transparent fees" at bounding box center [458, 389] width 355 height 39
click at [308, 407] on label "Low or transparent fees" at bounding box center [464, 394] width 344 height 28
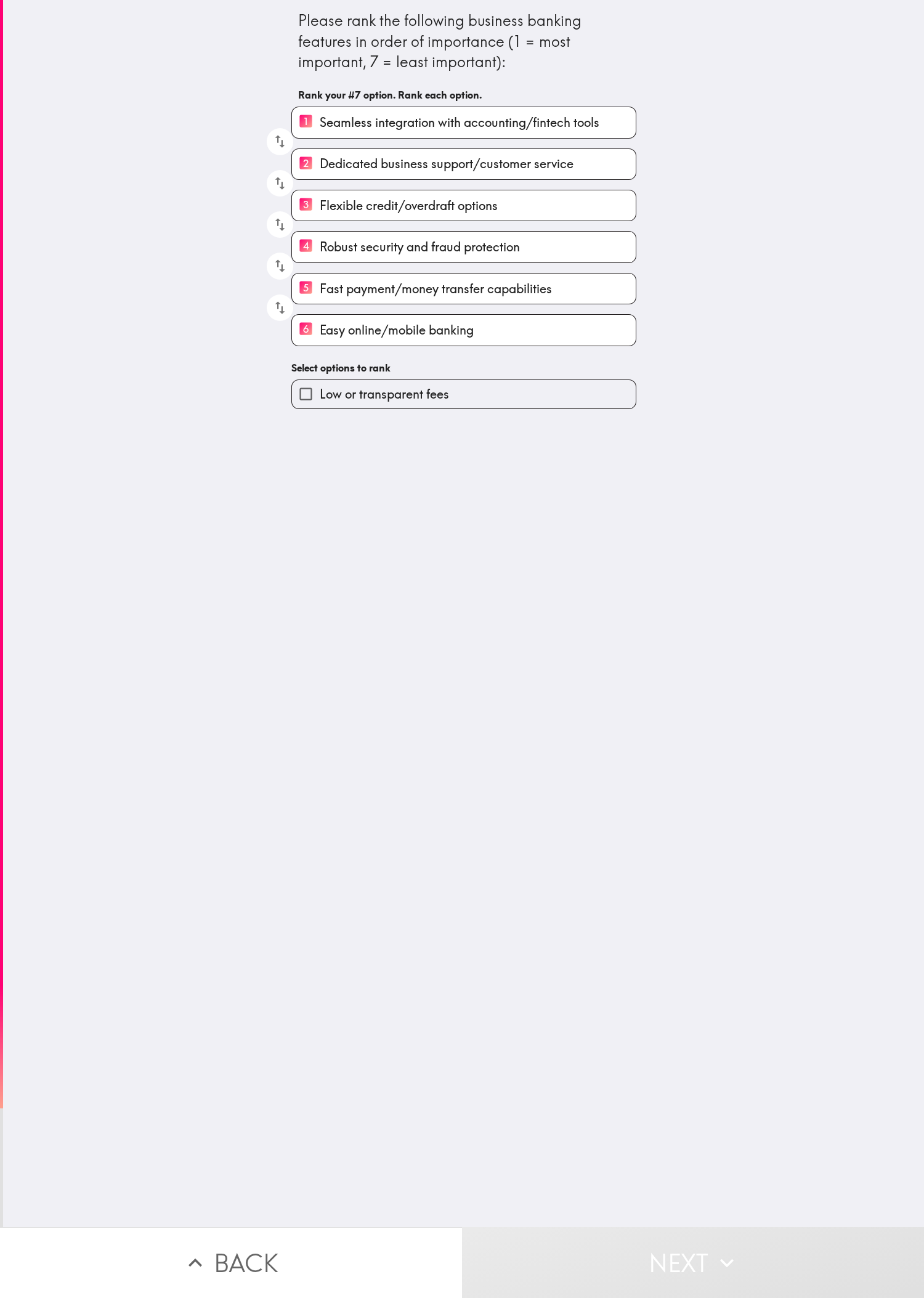
click at [308, 407] on input "Low or transparent fees" at bounding box center [305, 394] width 28 height 28
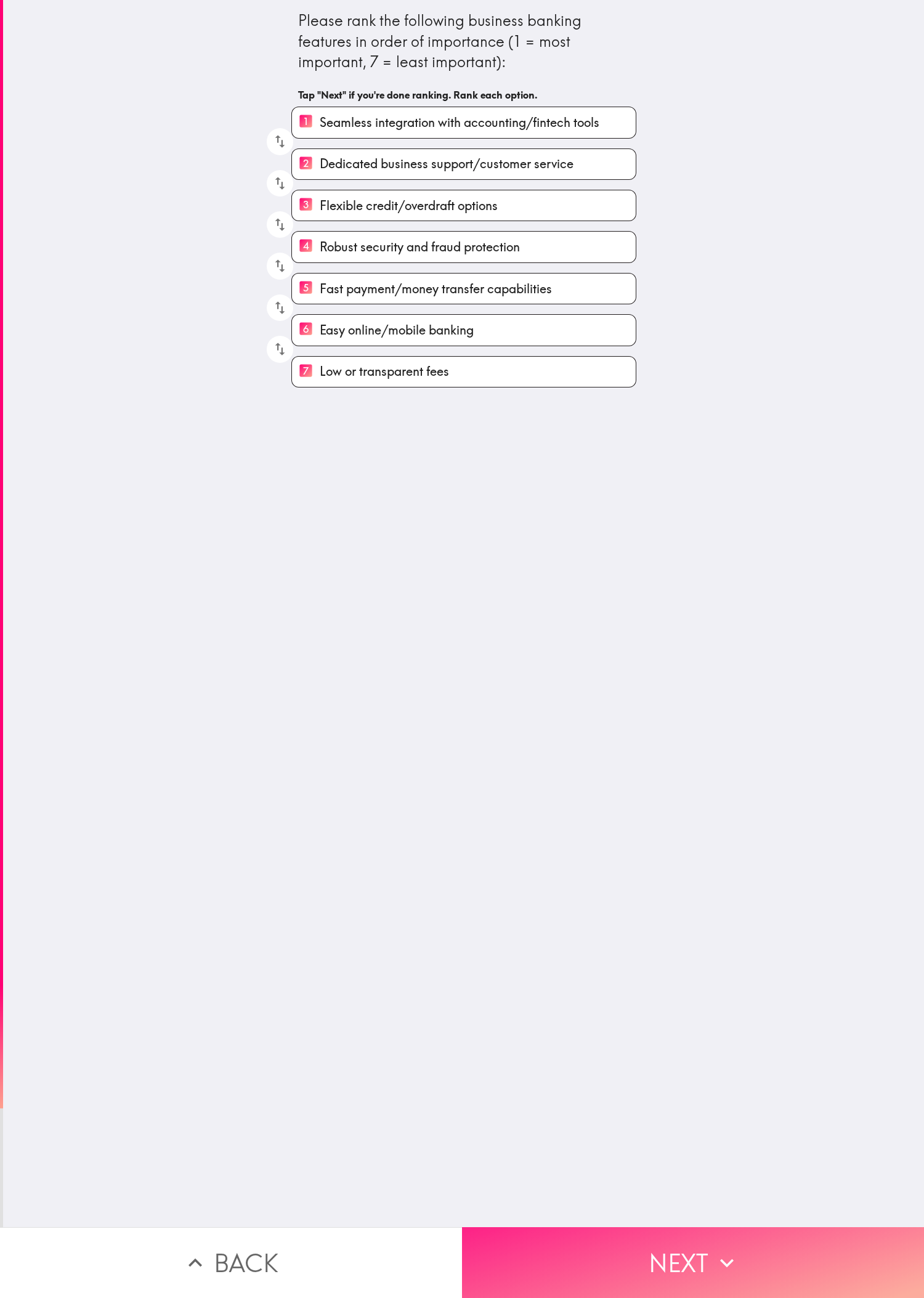
click at [308, 432] on icon "button" at bounding box center [727, 1263] width 27 height 27
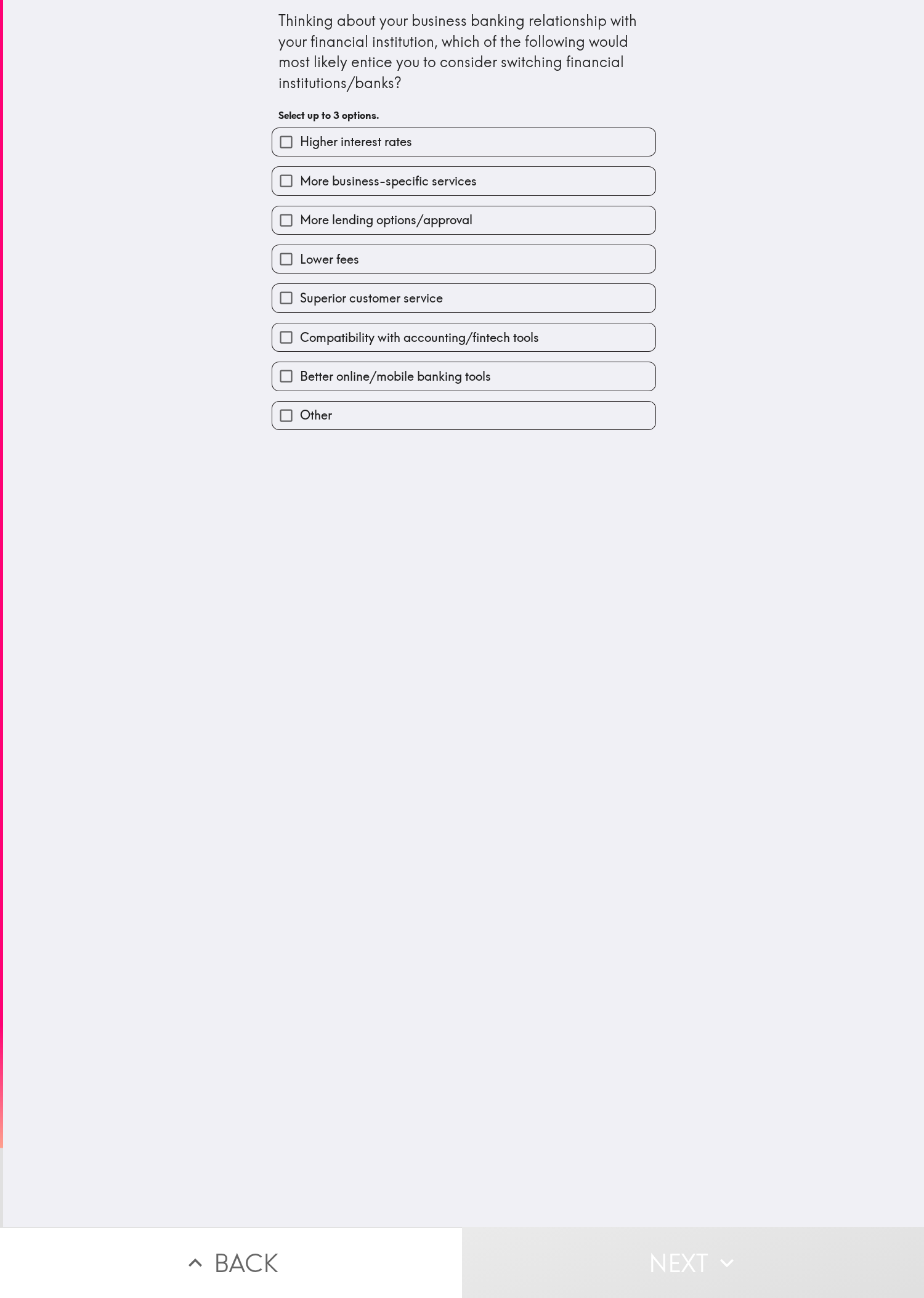
click at [308, 432] on div "Thinking about your business banking relationship with your financial instituti…" at bounding box center [463, 614] width 921 height 1227
click at [262, 324] on div "Compatibility with accounting/fintech tools" at bounding box center [459, 333] width 394 height 39
click at [308, 281] on div "Superior customer service" at bounding box center [459, 293] width 394 height 39
click at [308, 269] on label "Lower fees" at bounding box center [464, 259] width 383 height 28
click at [300, 269] on input "Lower fees" at bounding box center [286, 259] width 28 height 28
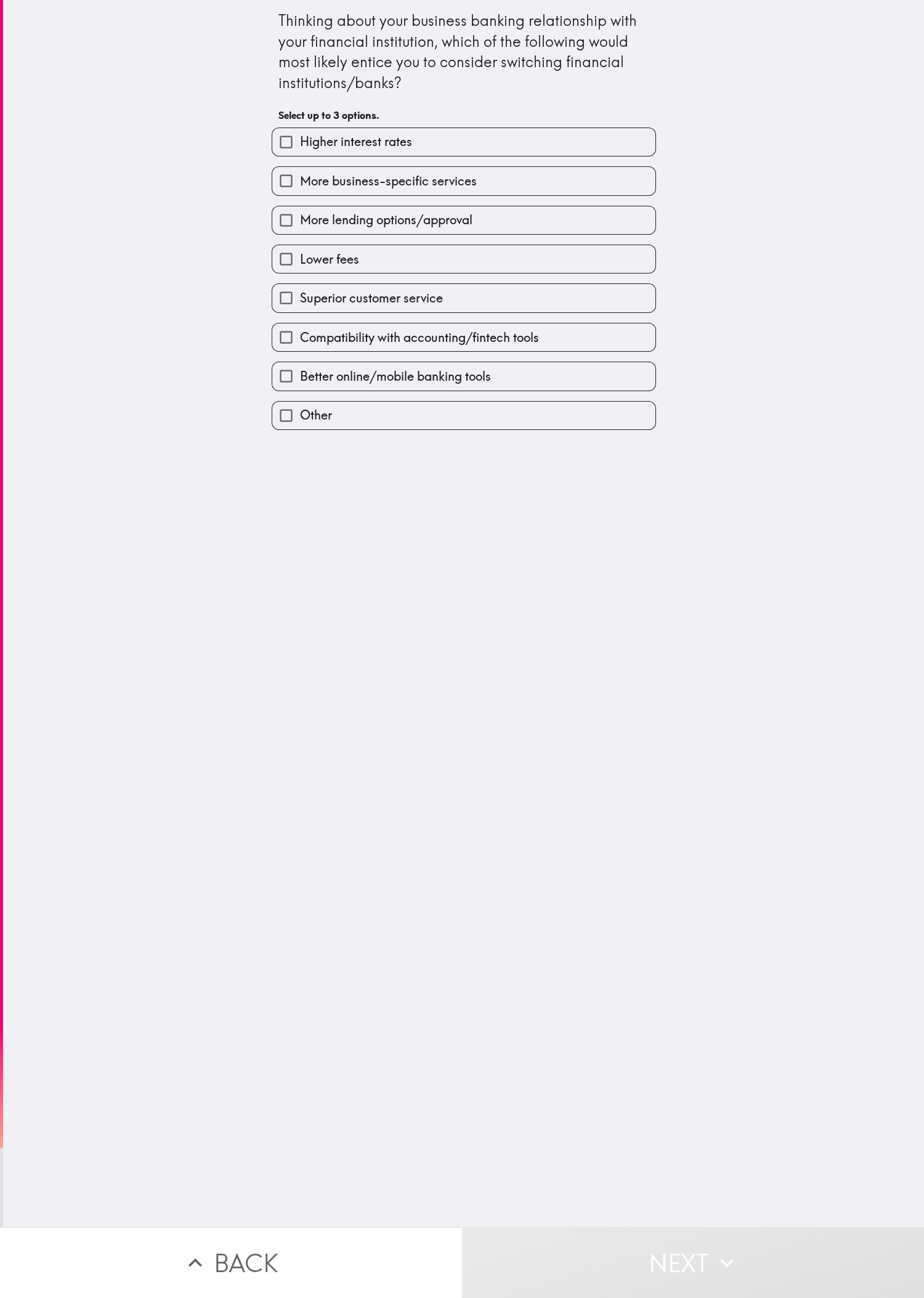
checkbox input "true"
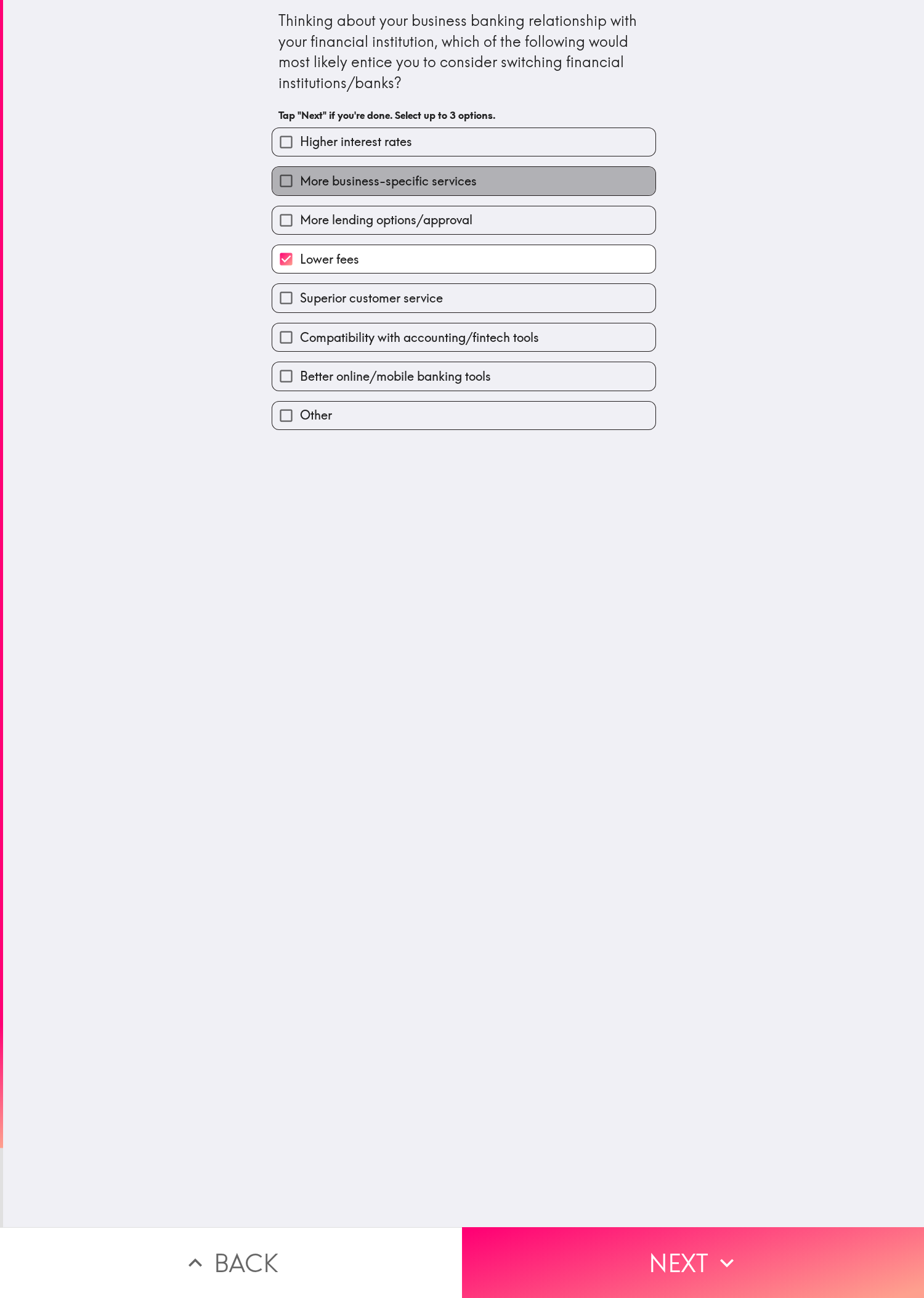
click at [308, 169] on label "More business-specific services" at bounding box center [464, 181] width 383 height 28
click at [300, 169] on input "More business-specific services" at bounding box center [286, 181] width 28 height 28
checkbox input "true"
click at [308, 432] on div "Thinking about your business banking relationship with your financial instituti…" at bounding box center [463, 614] width 921 height 1227
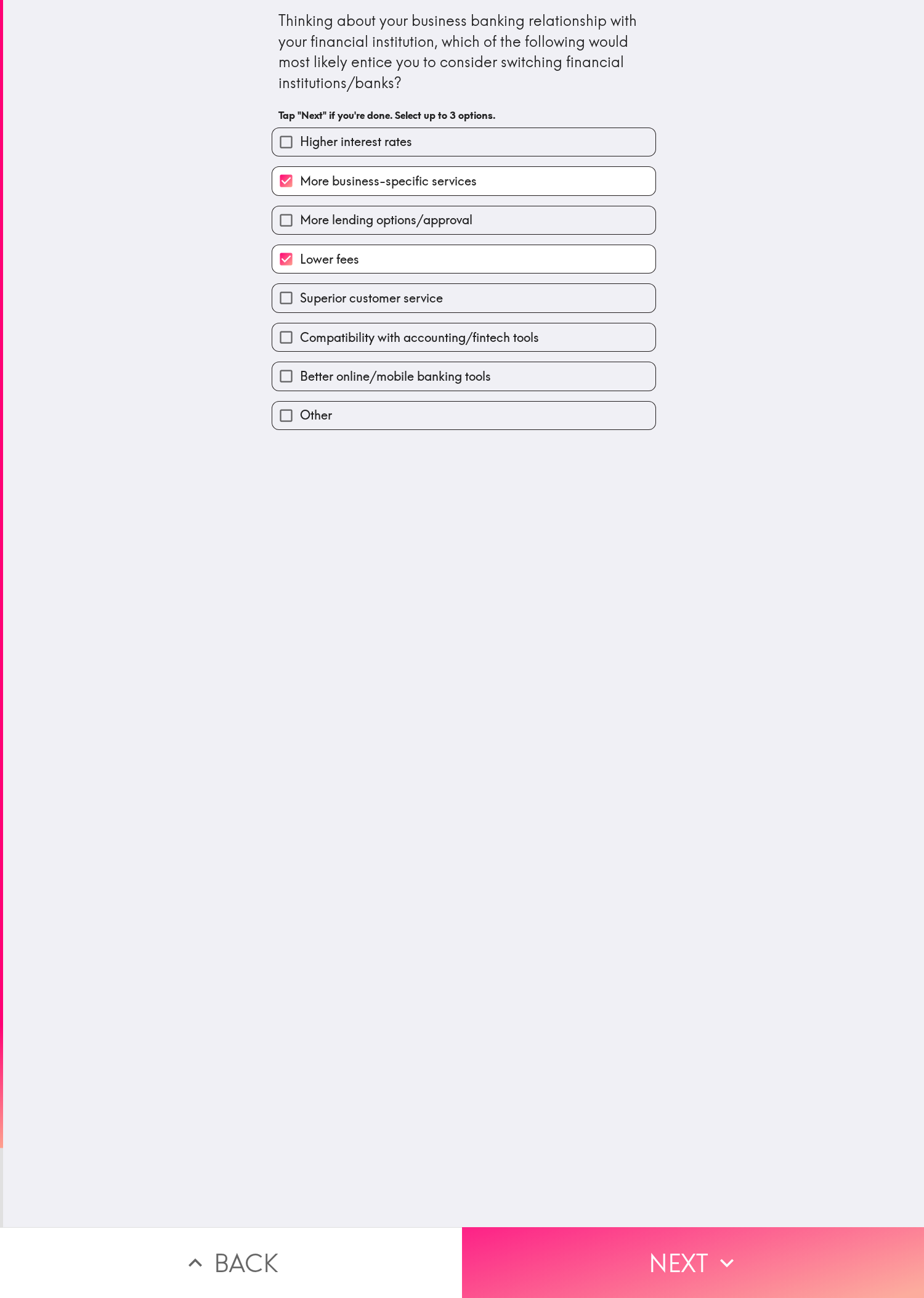
click at [308, 432] on button "Next" at bounding box center [692, 1262] width 462 height 71
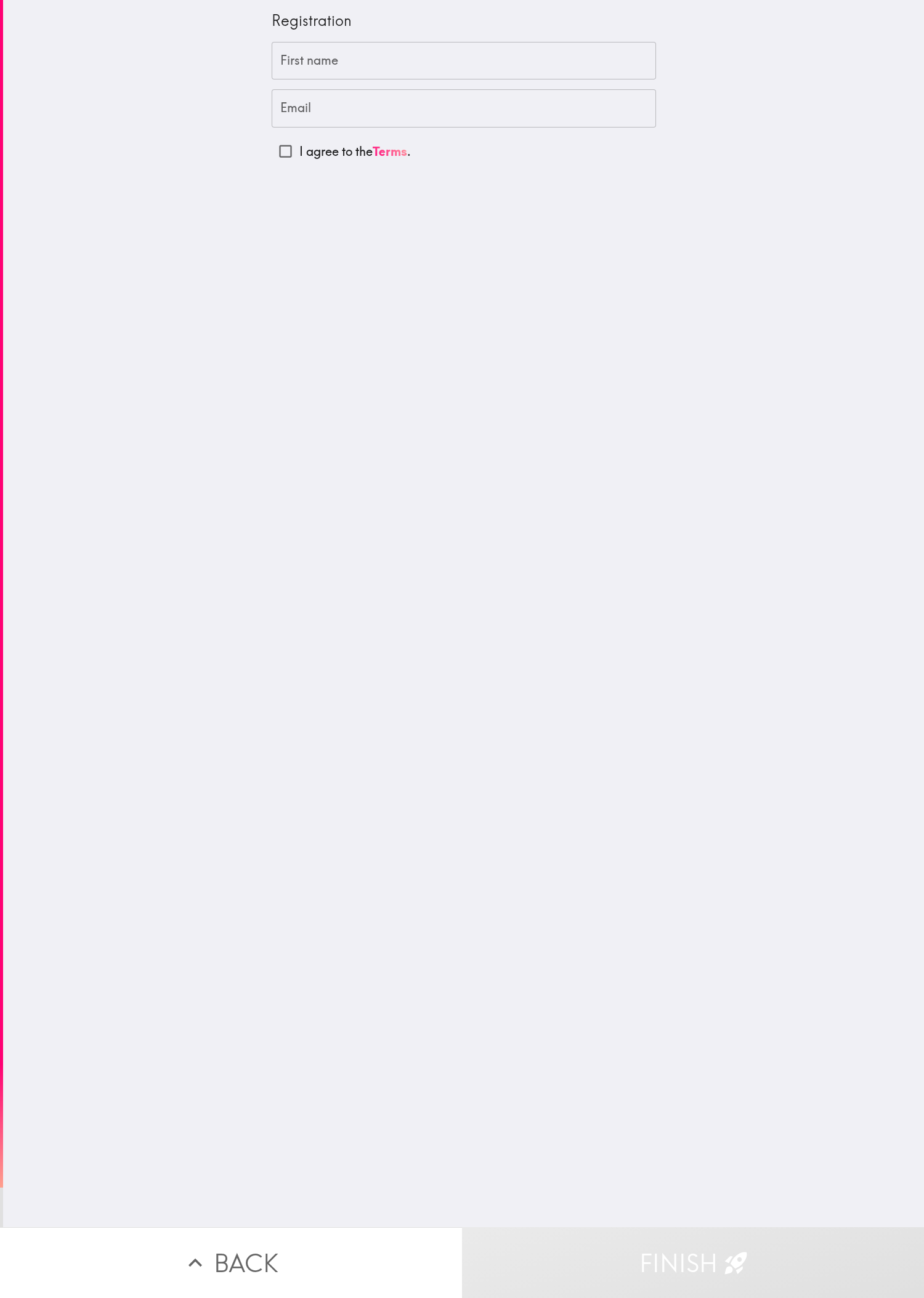
click at [308, 432] on div "Registration First name First name Email Email I agree to the Terms ." at bounding box center [463, 614] width 921 height 1227
click at [308, 71] on input "First name" at bounding box center [464, 61] width 385 height 39
paste input "job"
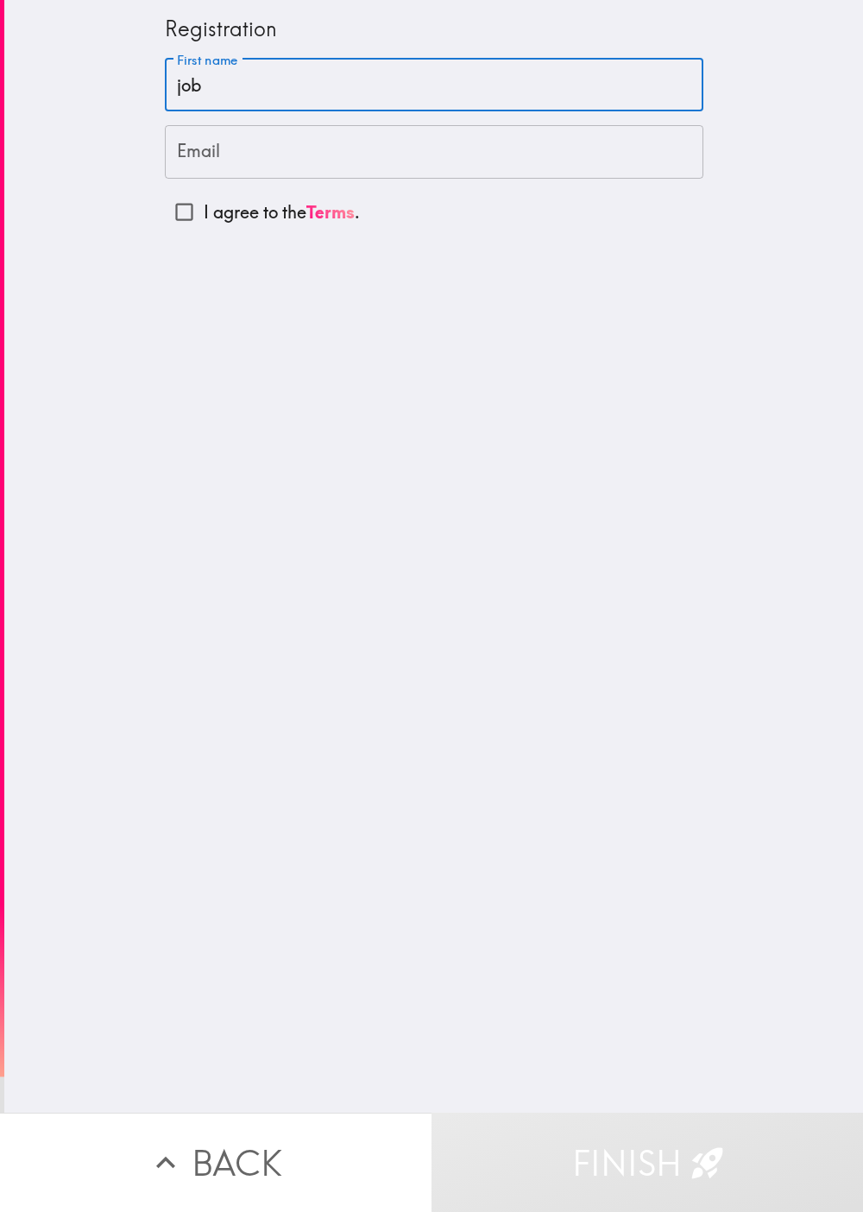
click at [247, 99] on input "job" at bounding box center [434, 86] width 539 height 54
paste input "pearl"
type input "jobpearl"
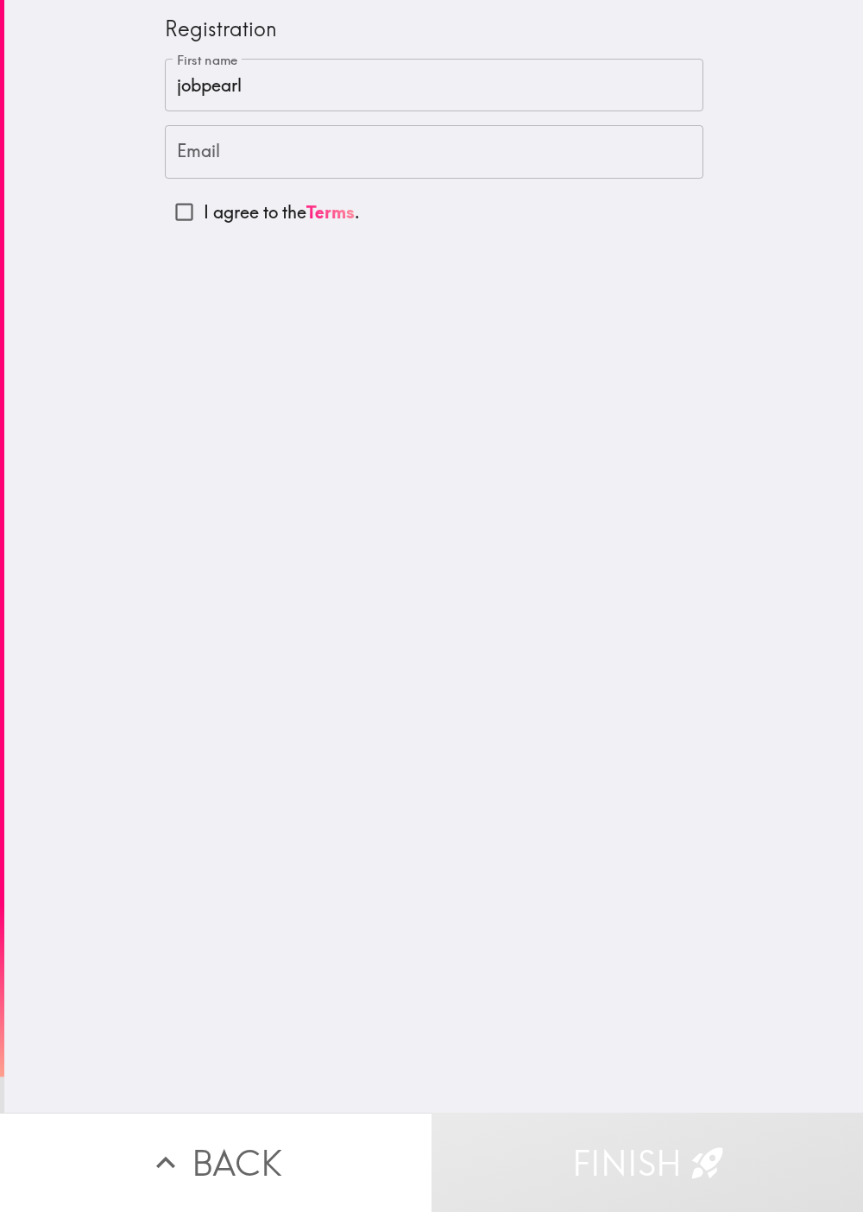
click at [295, 145] on input "Email" at bounding box center [434, 152] width 539 height 54
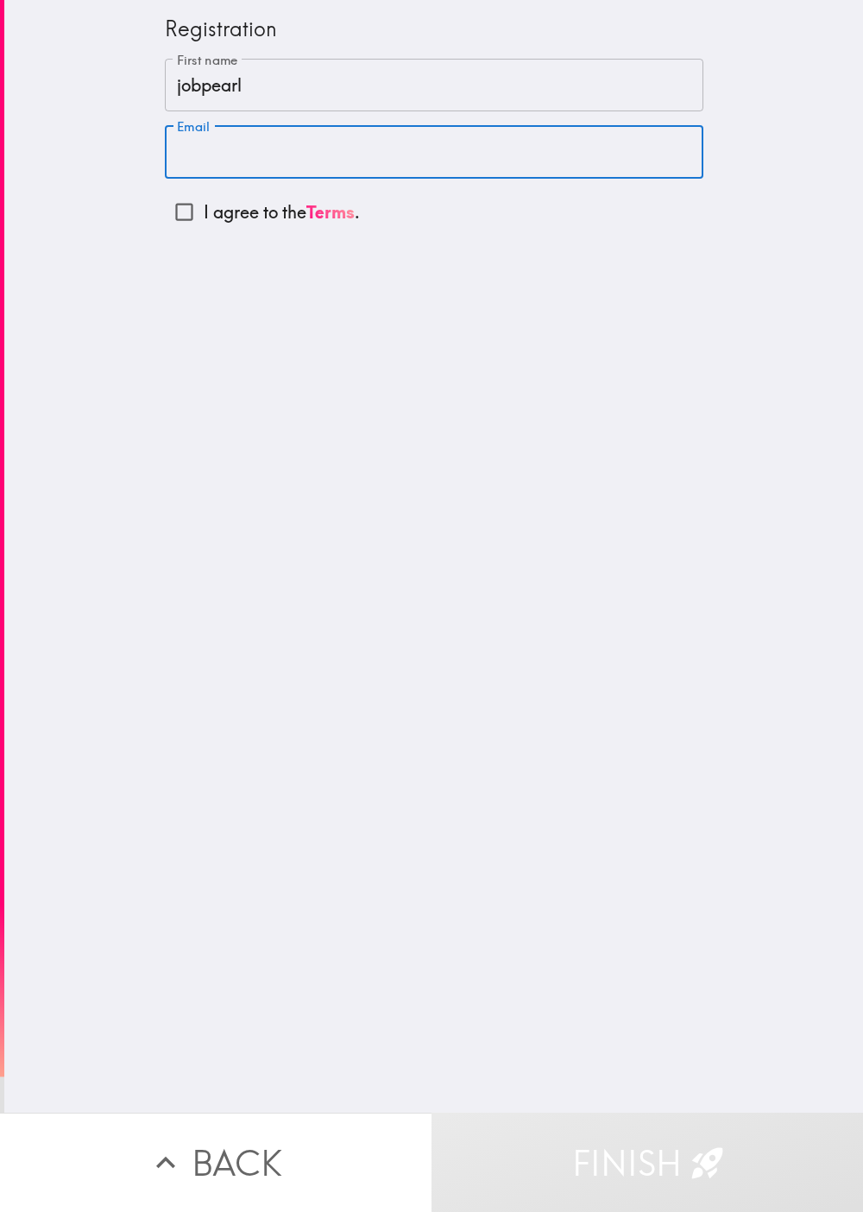
paste input "[EMAIL_ADDRESS][DOMAIN_NAME]"
type input "[EMAIL_ADDRESS][DOMAIN_NAME]"
click at [166, 210] on input "I agree to the Terms ." at bounding box center [184, 211] width 39 height 39
checkbox input "true"
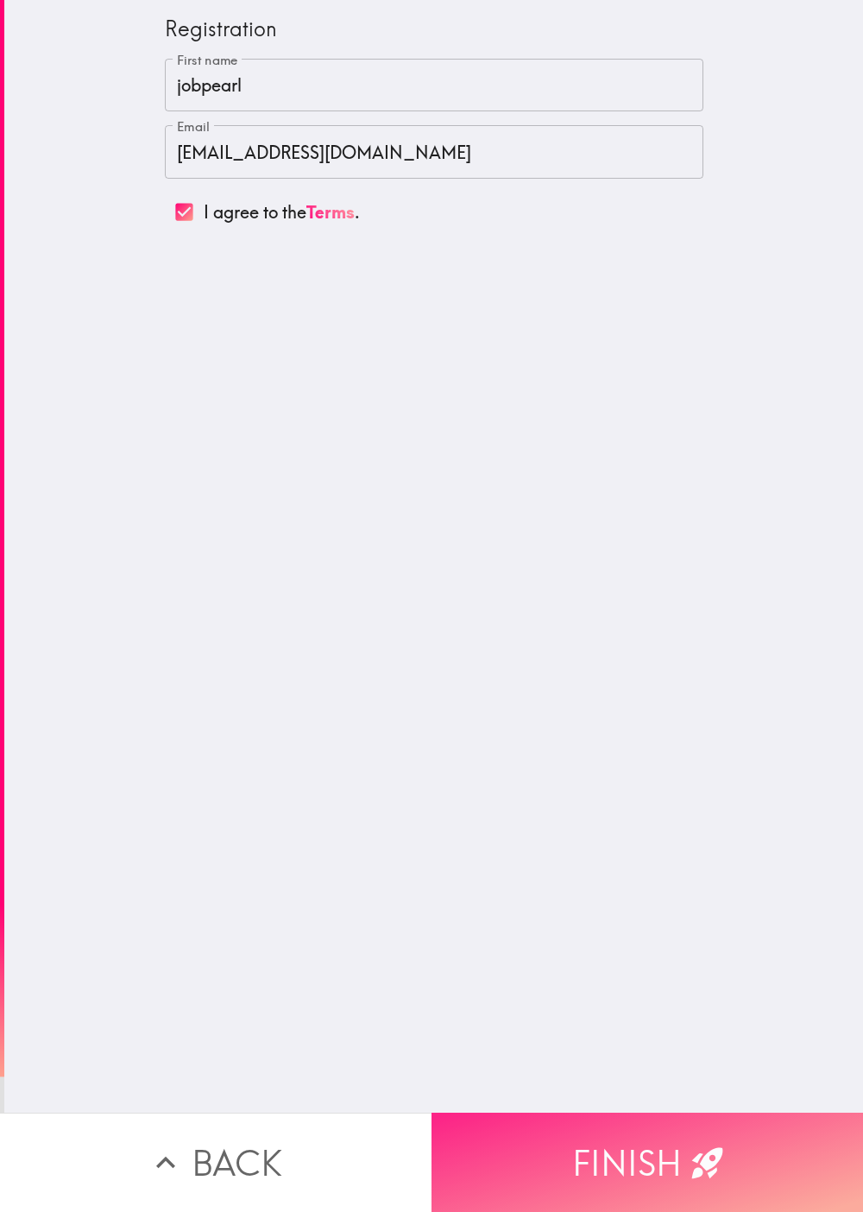
click at [431, 605] on icon "button" at bounding box center [706, 1162] width 31 height 31
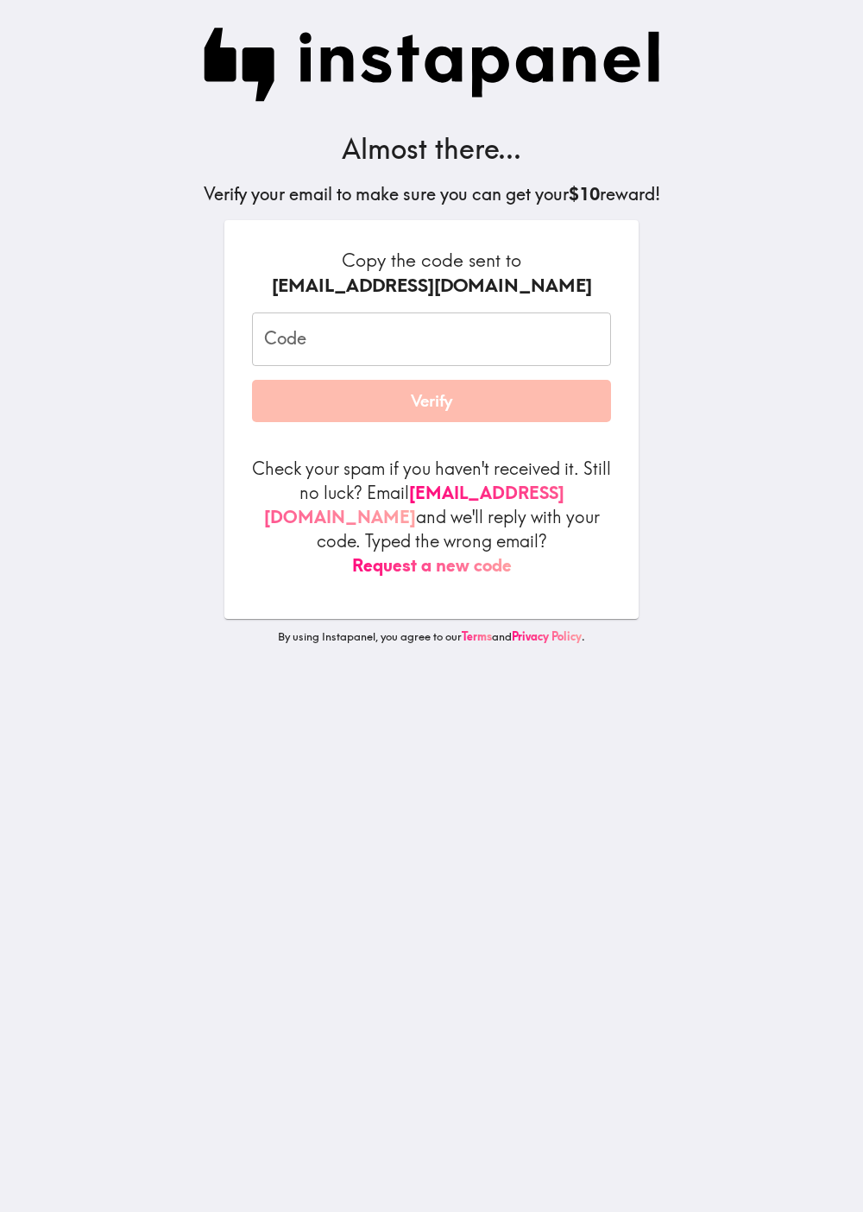
click at [422, 347] on input "Code" at bounding box center [431, 339] width 359 height 54
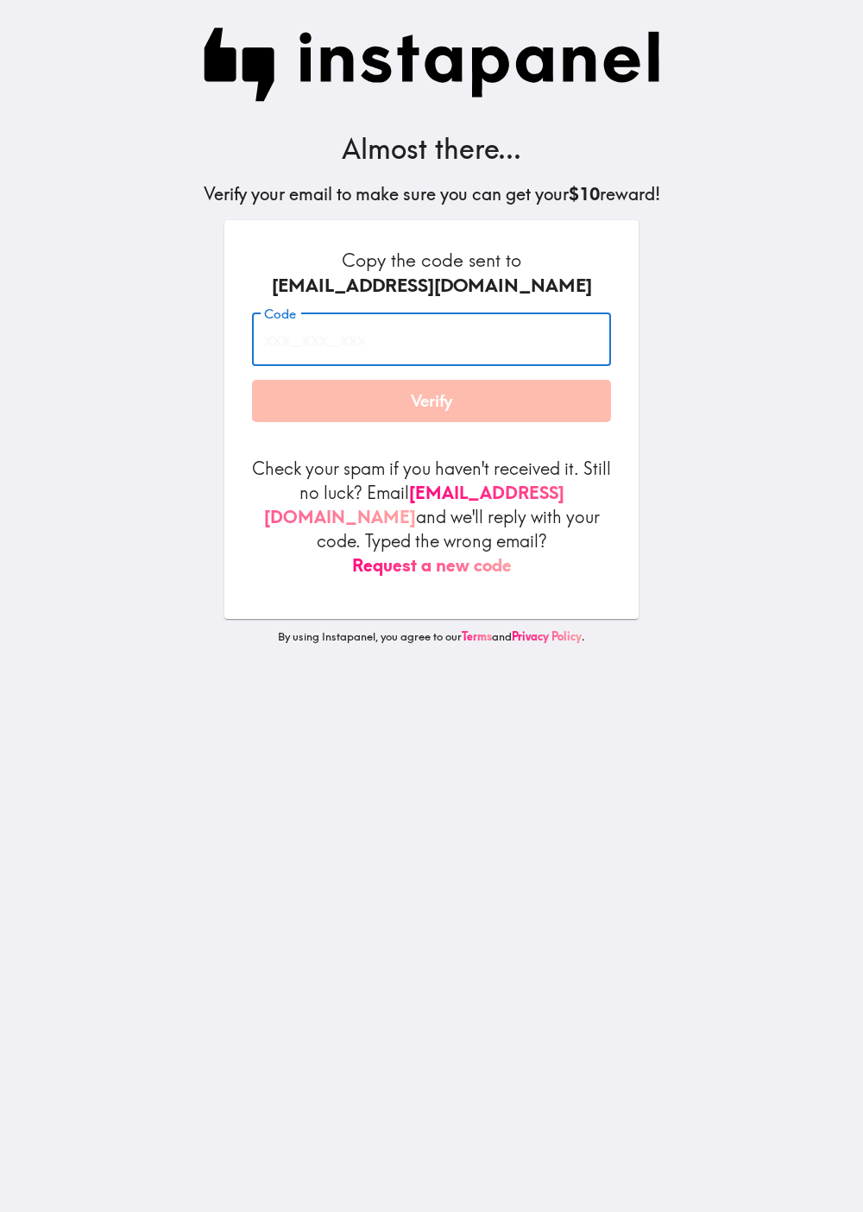
paste input "YYM_RMa_TNQ"
type input "YYM_RMa_TNQ"
click at [431, 281] on div "Almost there... Verify your email to make sure you can get your $10 reward! Cop…" at bounding box center [431, 606] width 552 height 1212
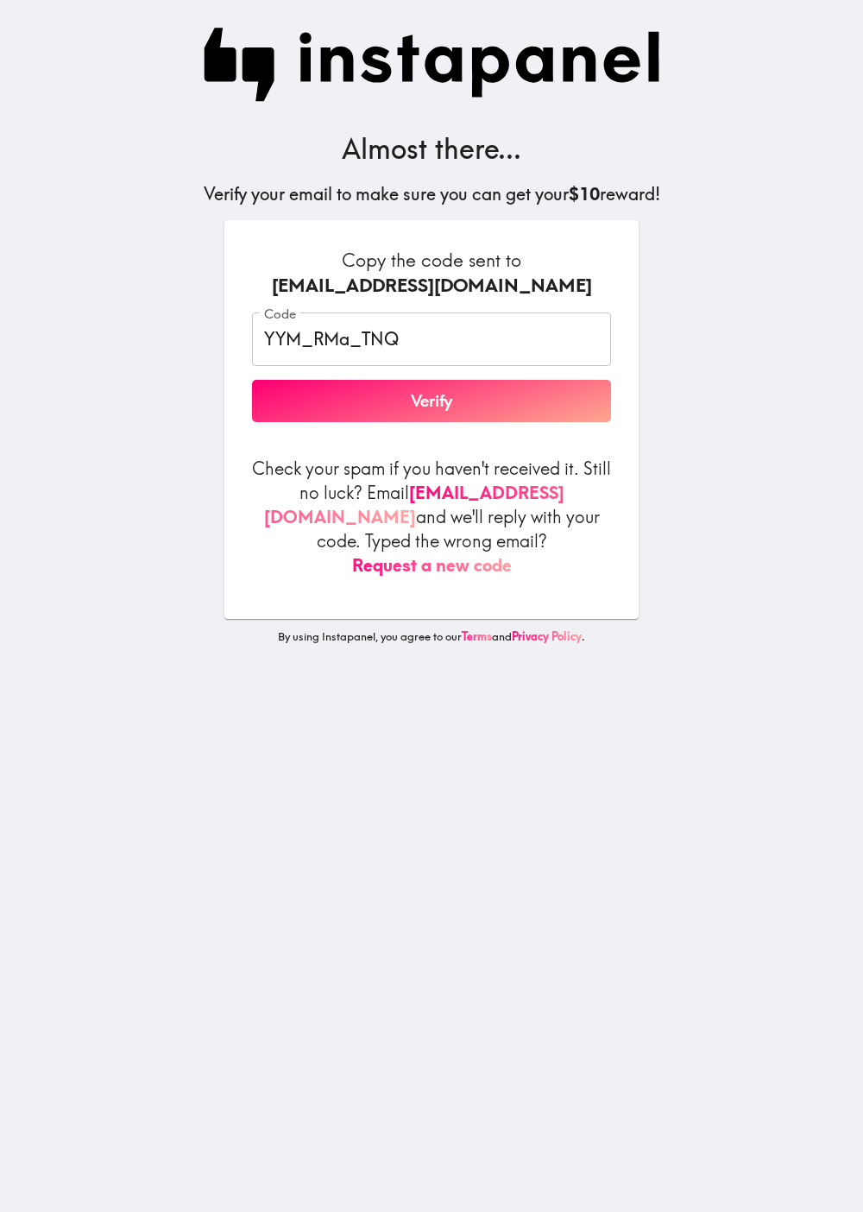
click at [431, 398] on button "Verify" at bounding box center [431, 401] width 359 height 43
